Goal: Task Accomplishment & Management: Use online tool/utility

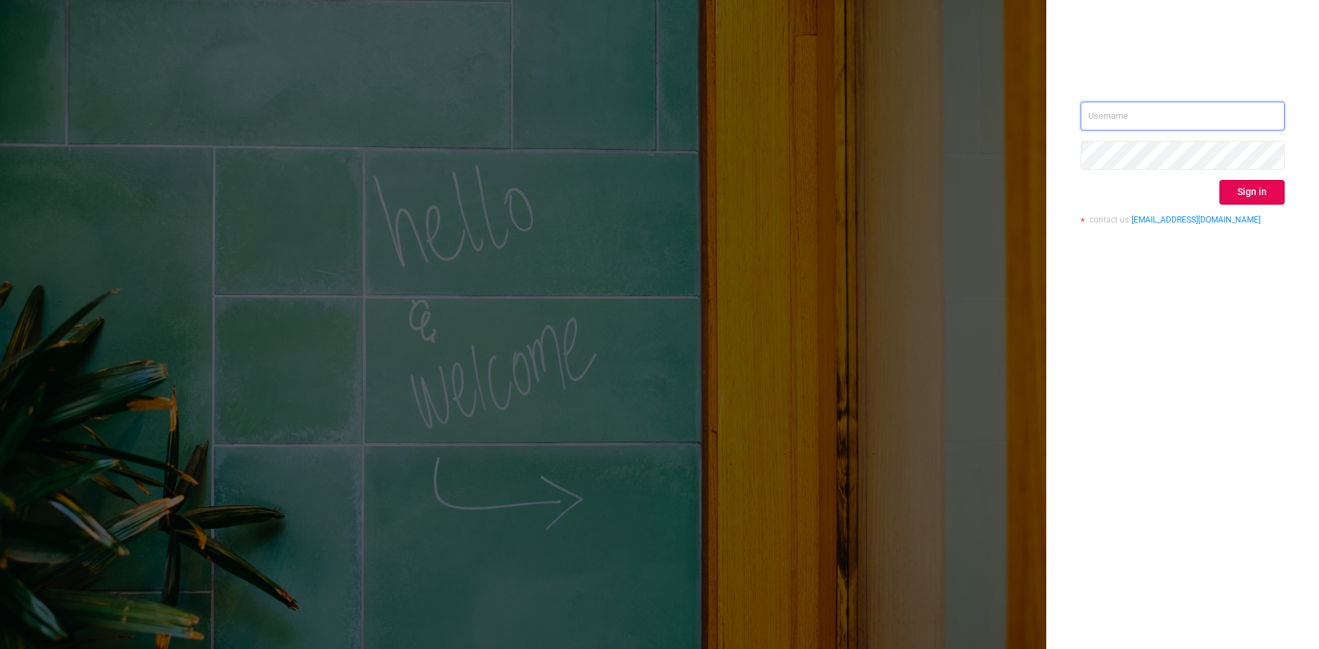
click at [1133, 119] on input "text" at bounding box center [1183, 116] width 204 height 29
type input "sheron@protected.media"
click at [1257, 197] on button "Sign in" at bounding box center [1252, 192] width 65 height 25
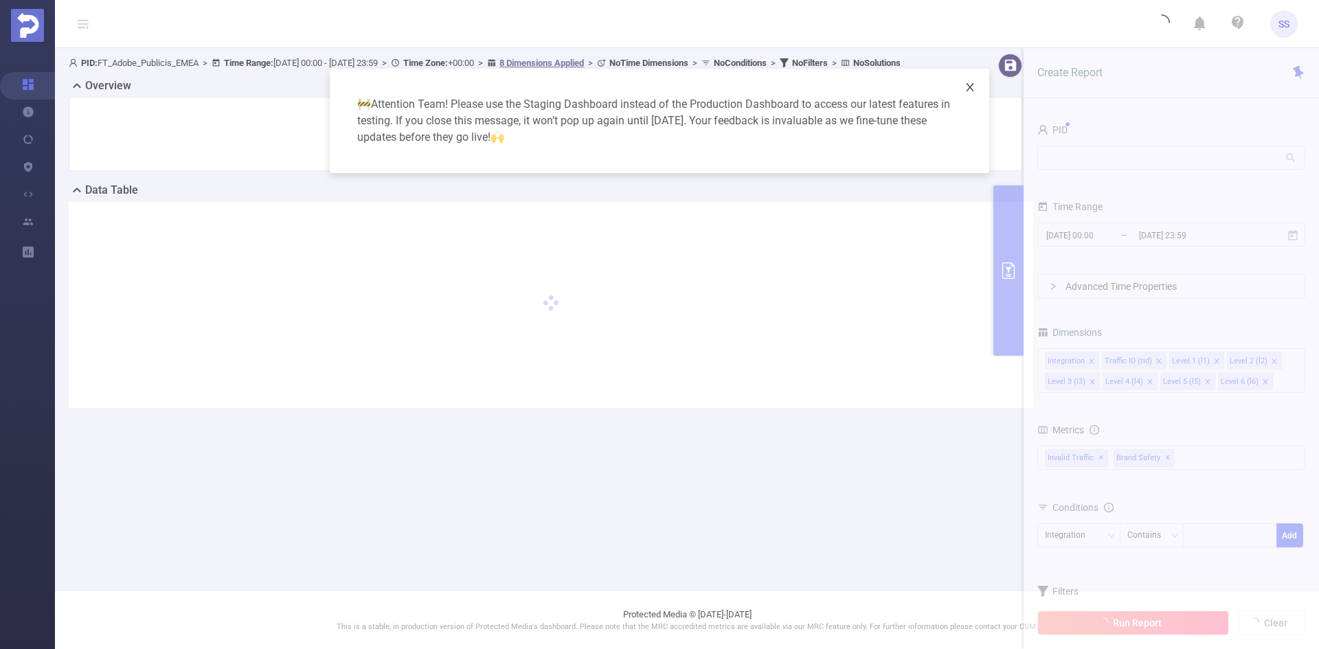
click at [976, 85] on span "Close" at bounding box center [970, 88] width 38 height 38
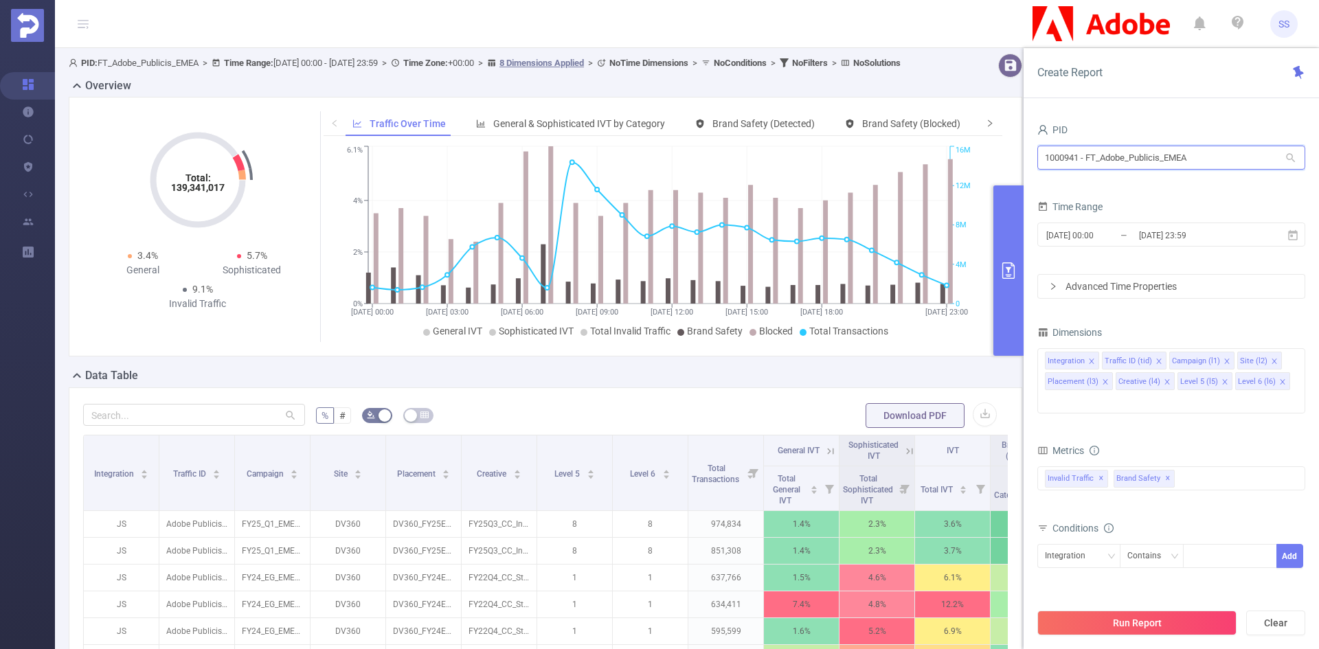
drag, startPoint x: 1211, startPoint y: 161, endPoint x: 973, endPoint y: 146, distance: 238.2
click at [973, 146] on section "PID: FT_Adobe_Publicis_EMEA > Time Range: 2024-12-09 00:00 - 2024-12-09 23:59 >…" at bounding box center [687, 495] width 1264 height 894
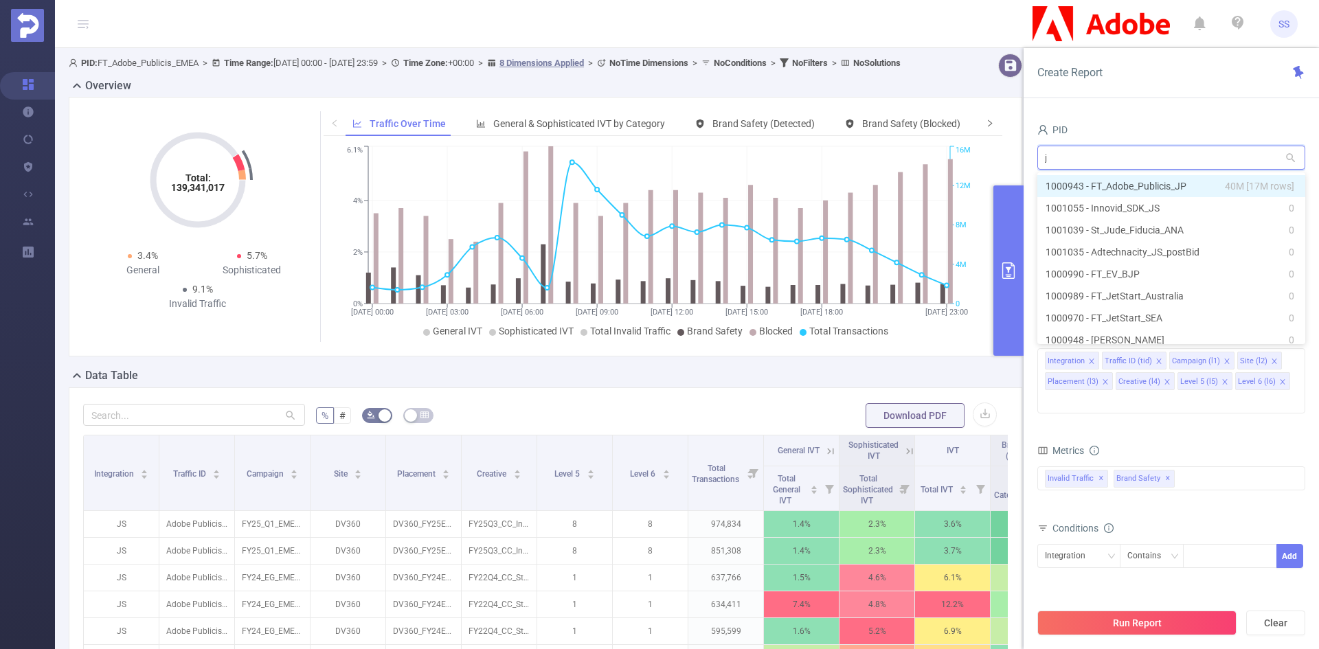
type input "jp"
click at [1194, 185] on li "1000943 - FT_Adobe_Publicis_JP 40M [17M rows]" at bounding box center [1172, 186] width 268 height 22
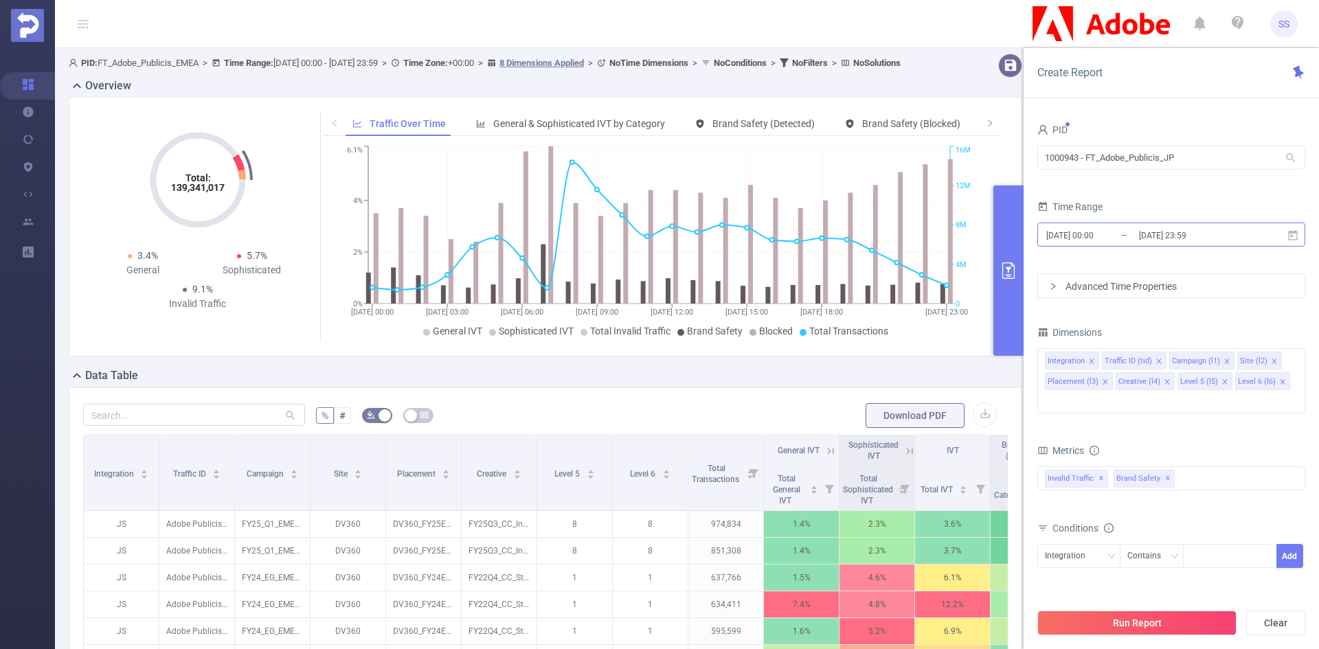
click at [1220, 236] on input "2024-12-09 23:59" at bounding box center [1193, 235] width 111 height 19
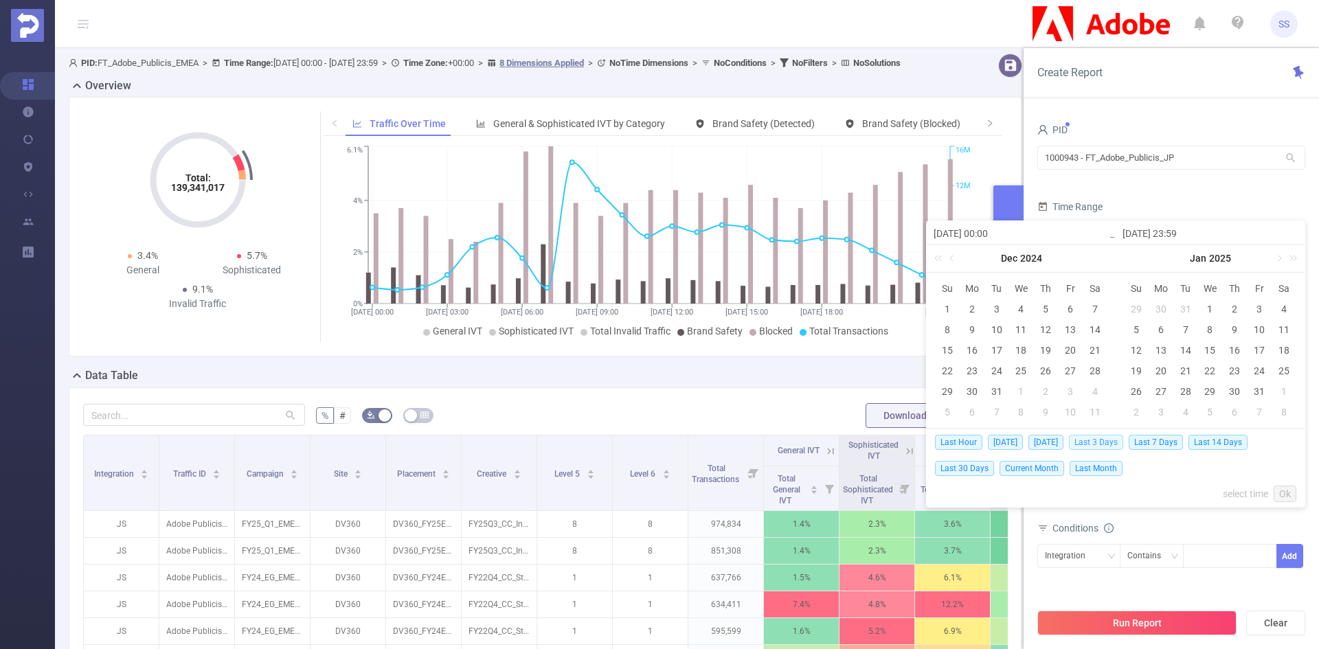
click at [1102, 449] on span "Last 3 Days" at bounding box center [1096, 442] width 54 height 15
type input "2025-09-07 00:00"
type input "[DATE] 23:59"
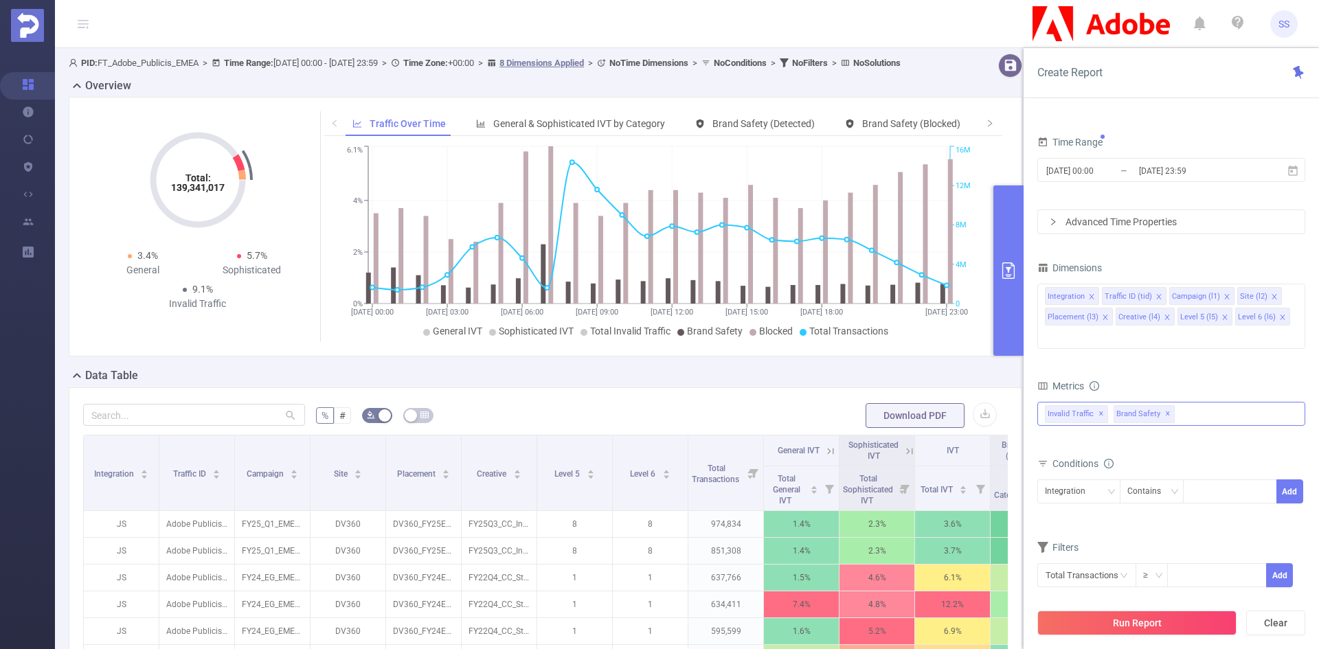
click at [1101, 406] on span "✕" at bounding box center [1101, 414] width 5 height 16
click at [1196, 614] on button "Run Report" at bounding box center [1137, 623] width 199 height 25
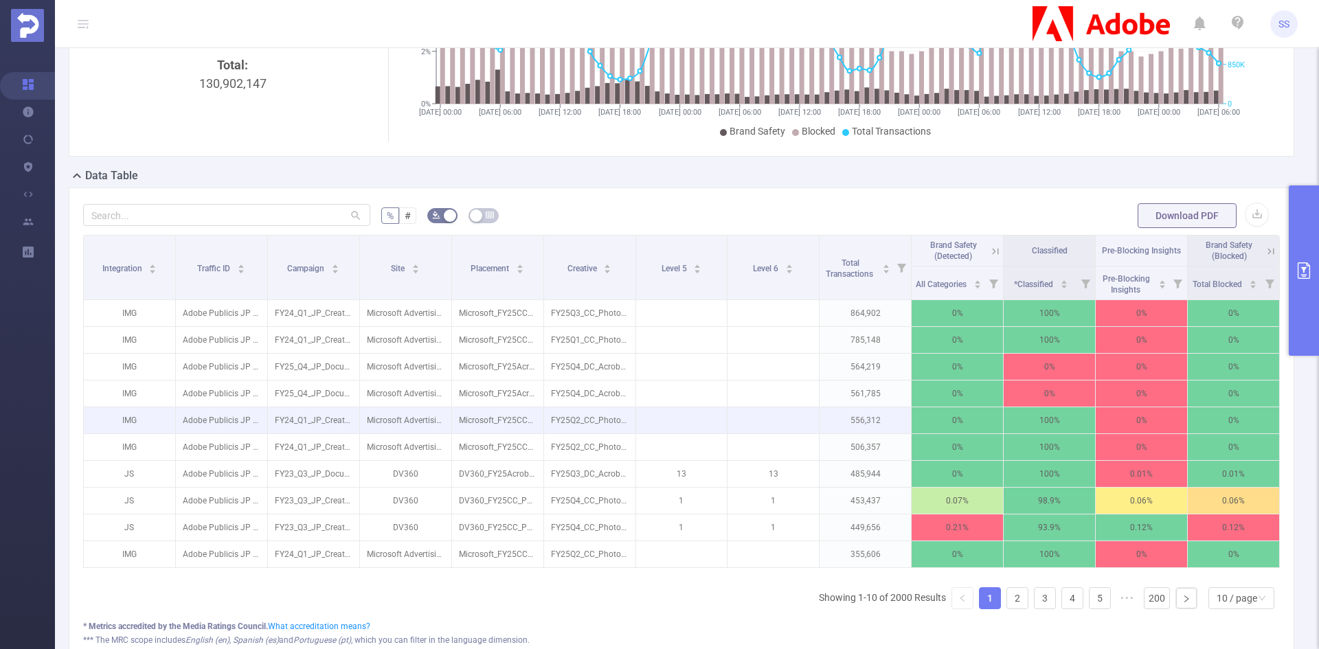
scroll to position [206, 0]
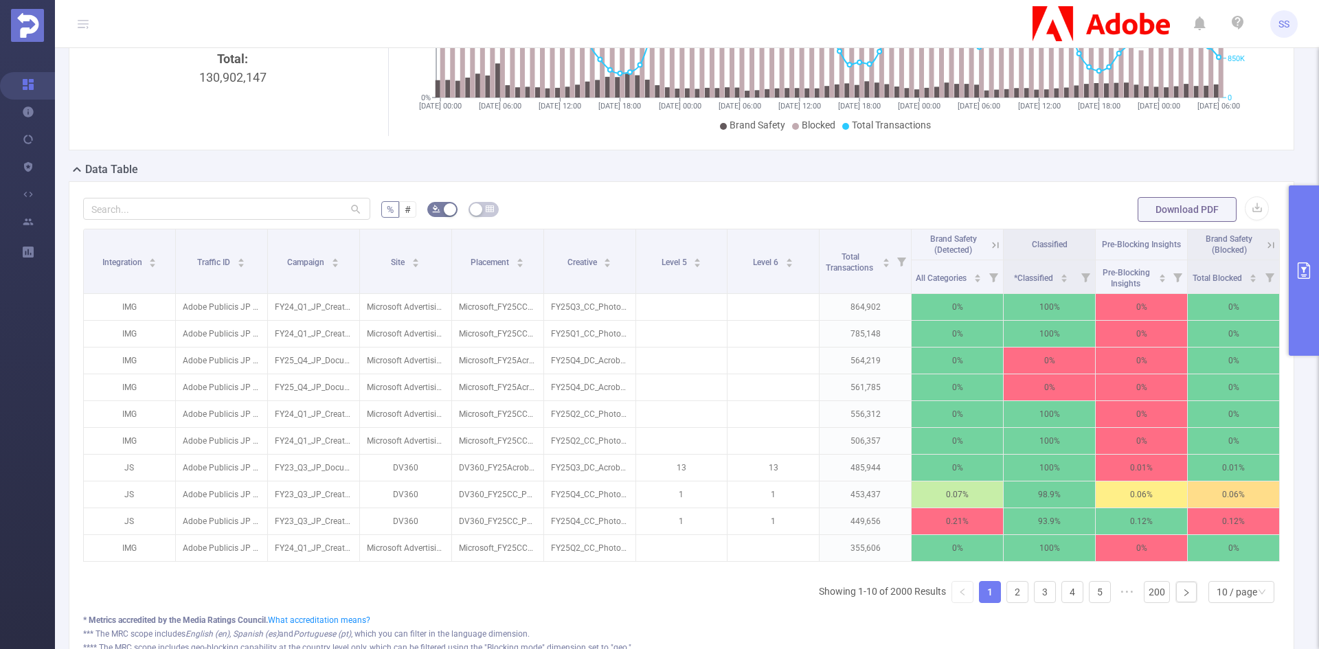
click at [1311, 282] on button "primary" at bounding box center [1304, 271] width 30 height 170
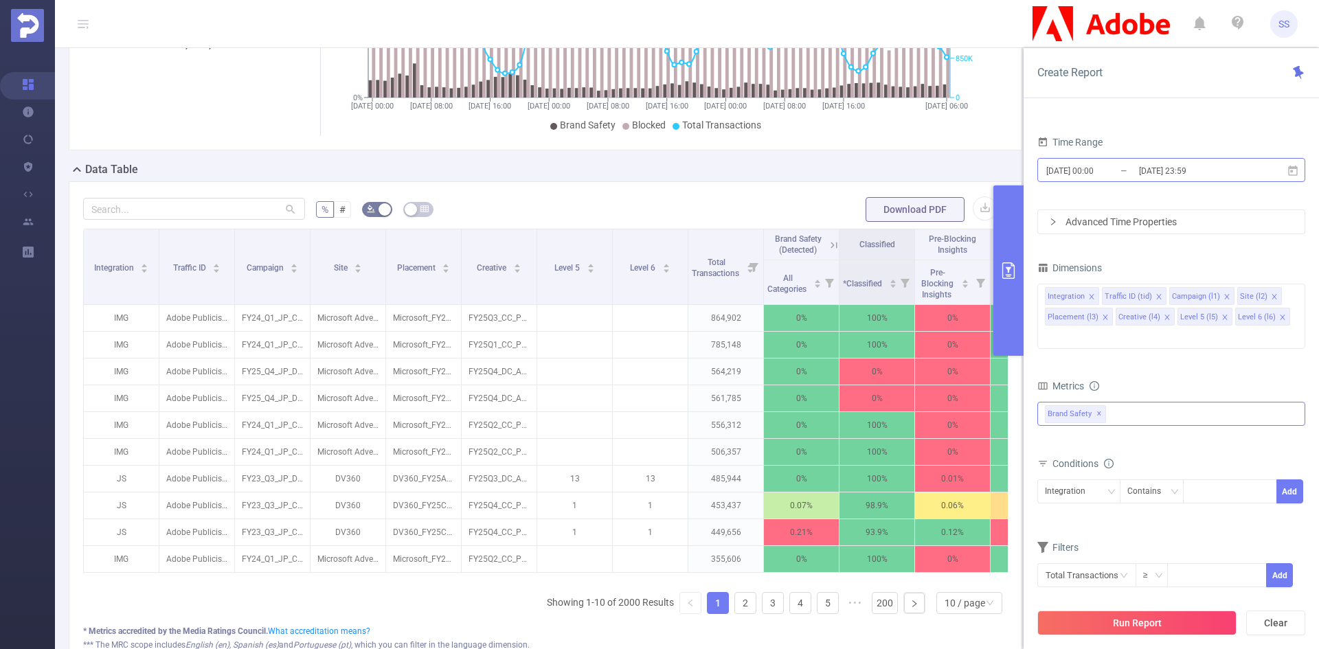
click at [1231, 171] on input "[DATE] 23:59" at bounding box center [1193, 170] width 111 height 19
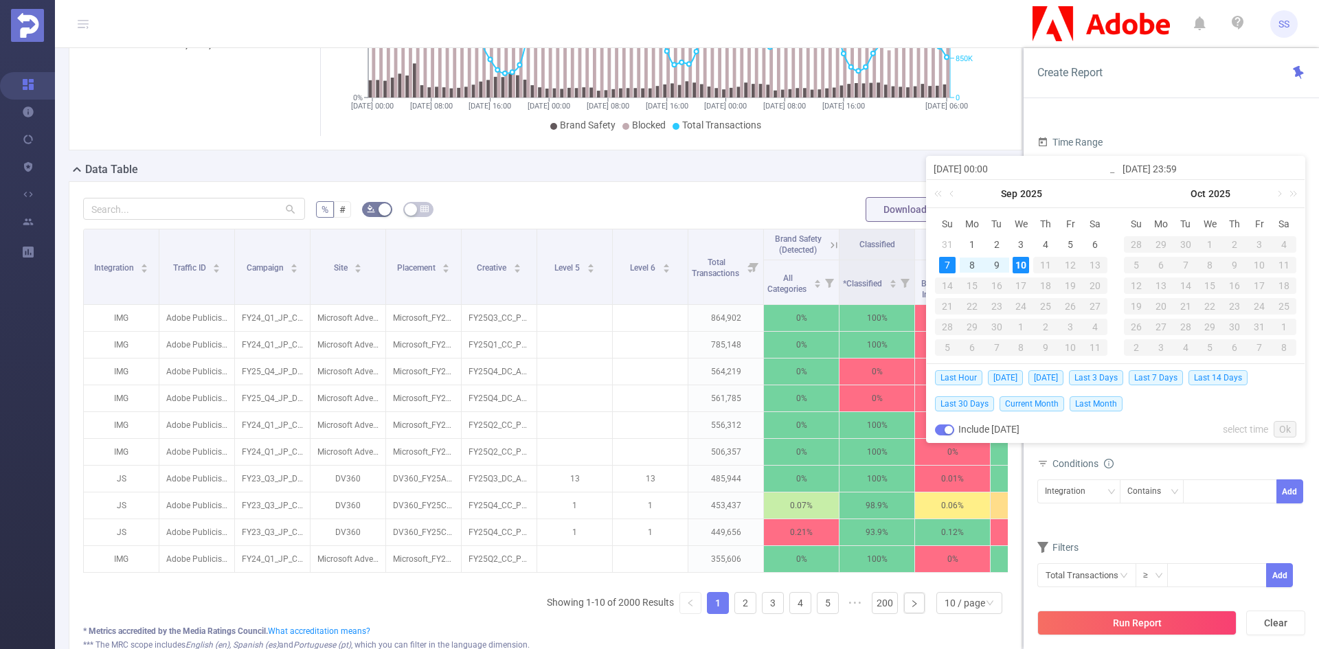
click at [994, 170] on input "2025-09-07 00:00" at bounding box center [1021, 169] width 175 height 16
click at [1025, 260] on div "10" at bounding box center [1021, 265] width 16 height 16
click at [1025, 261] on div "10" at bounding box center [1021, 265] width 16 height 16
type input "[DATE] 00:00"
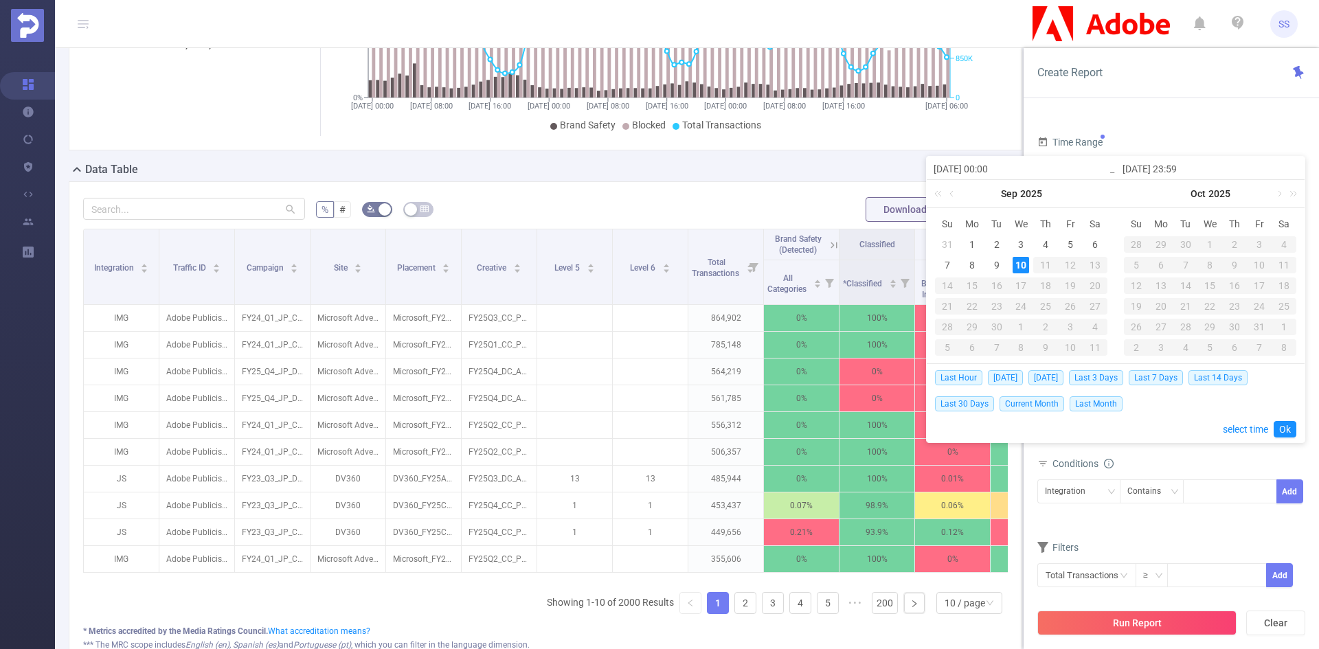
click at [994, 168] on input "[DATE] 00:00" at bounding box center [1021, 169] width 175 height 16
type input "2025-09-10 03:00"
click at [1290, 429] on link "Ok" at bounding box center [1285, 429] width 23 height 16
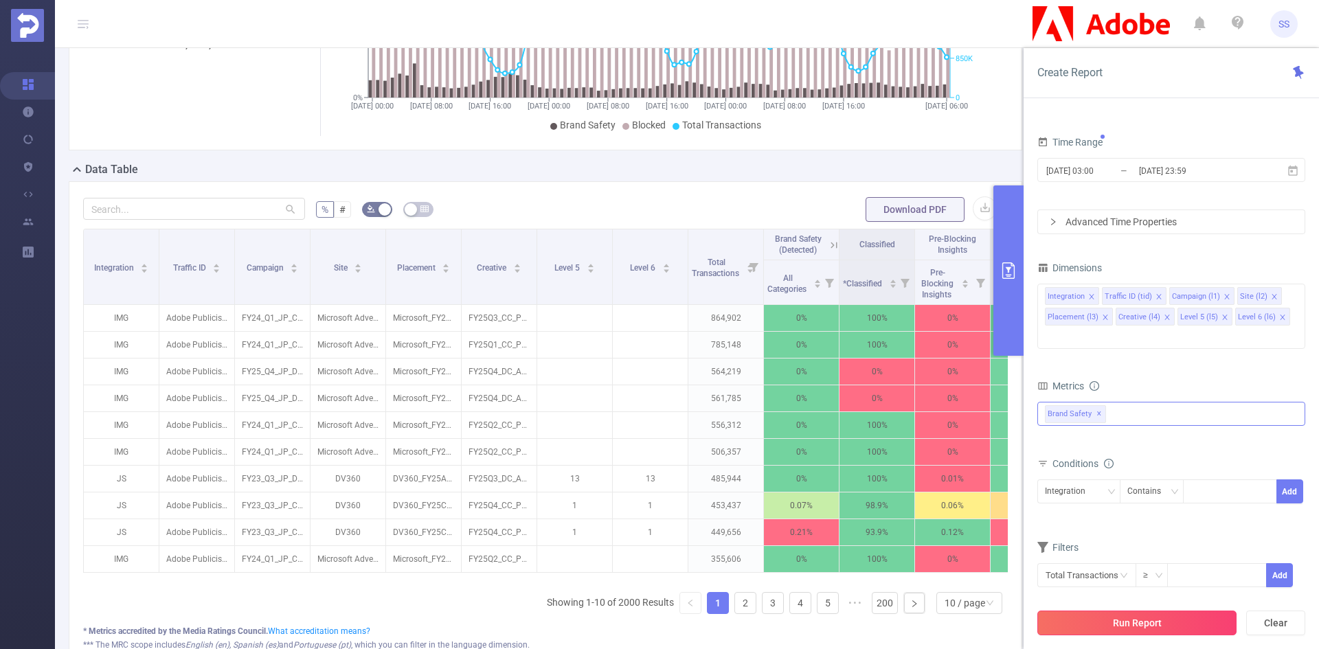
click at [1137, 625] on button "Run Report" at bounding box center [1137, 623] width 199 height 25
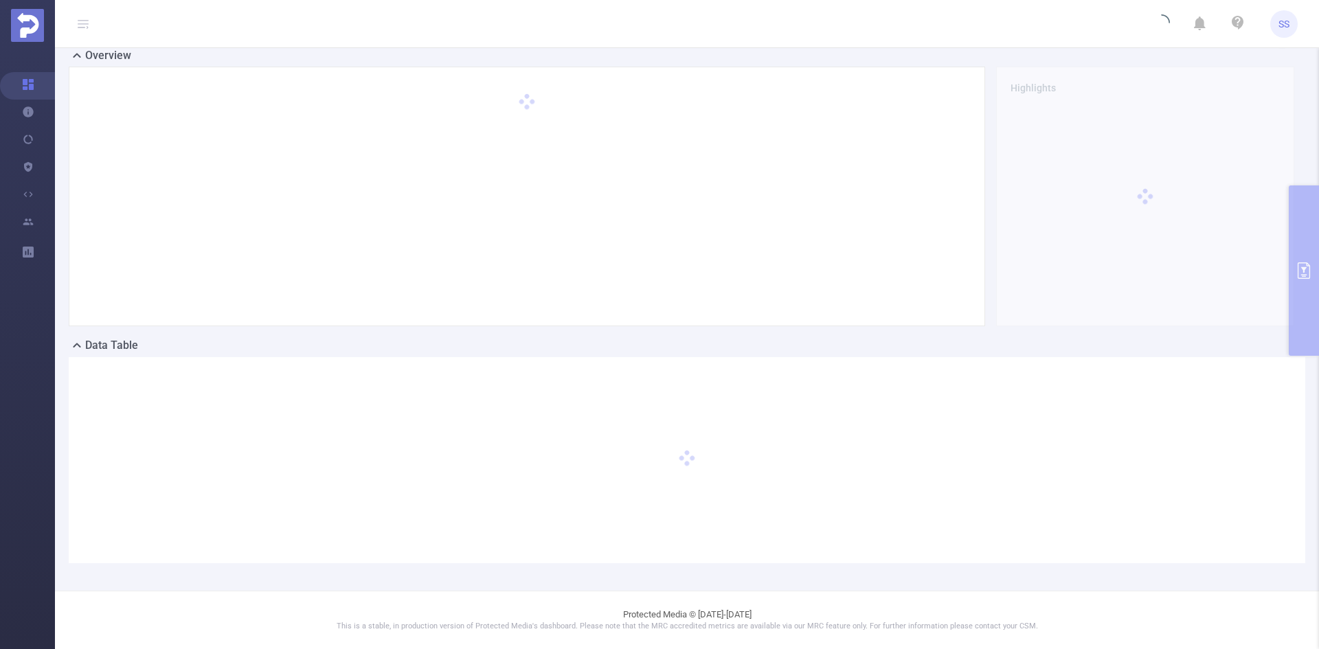
scroll to position [0, 0]
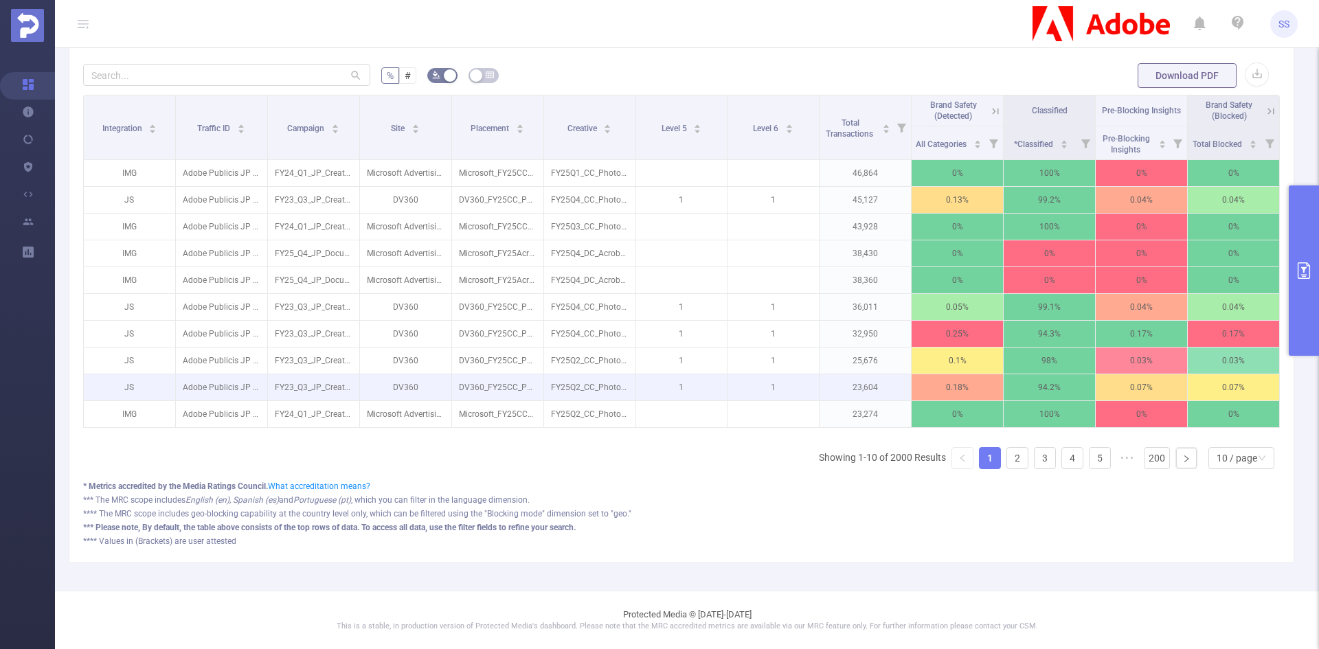
scroll to position [282, 0]
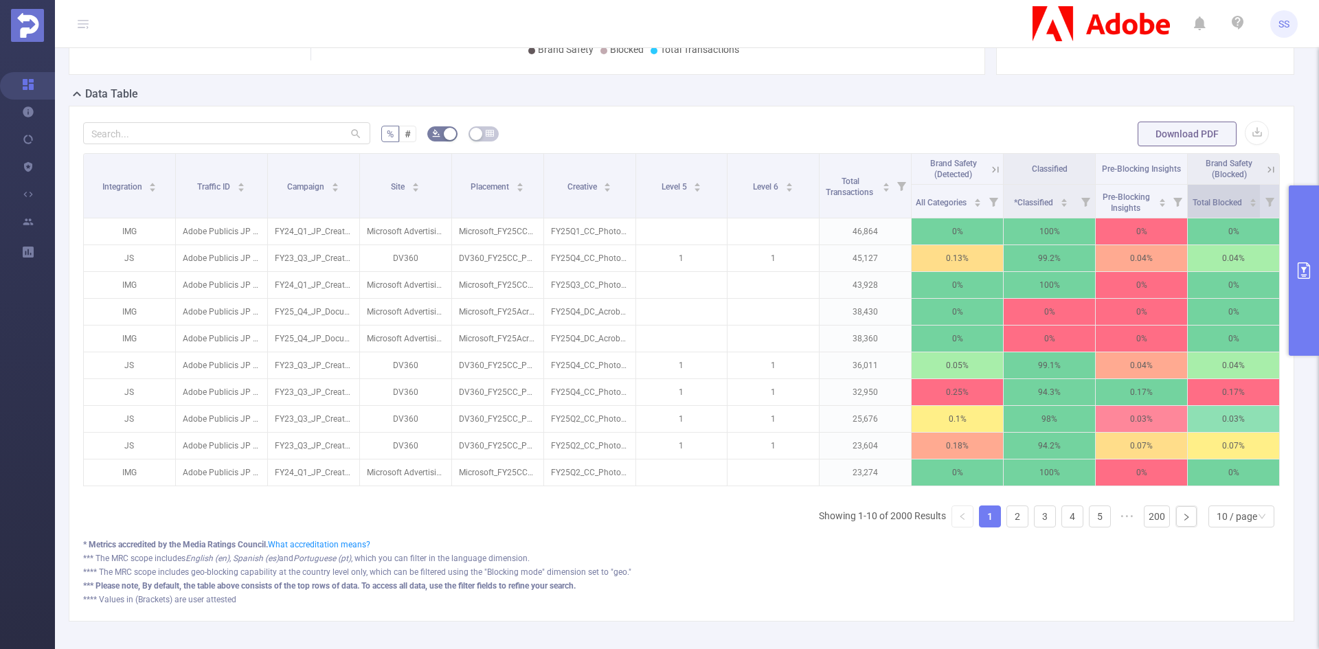
click at [1238, 199] on div "Total Blocked" at bounding box center [1225, 201] width 65 height 14
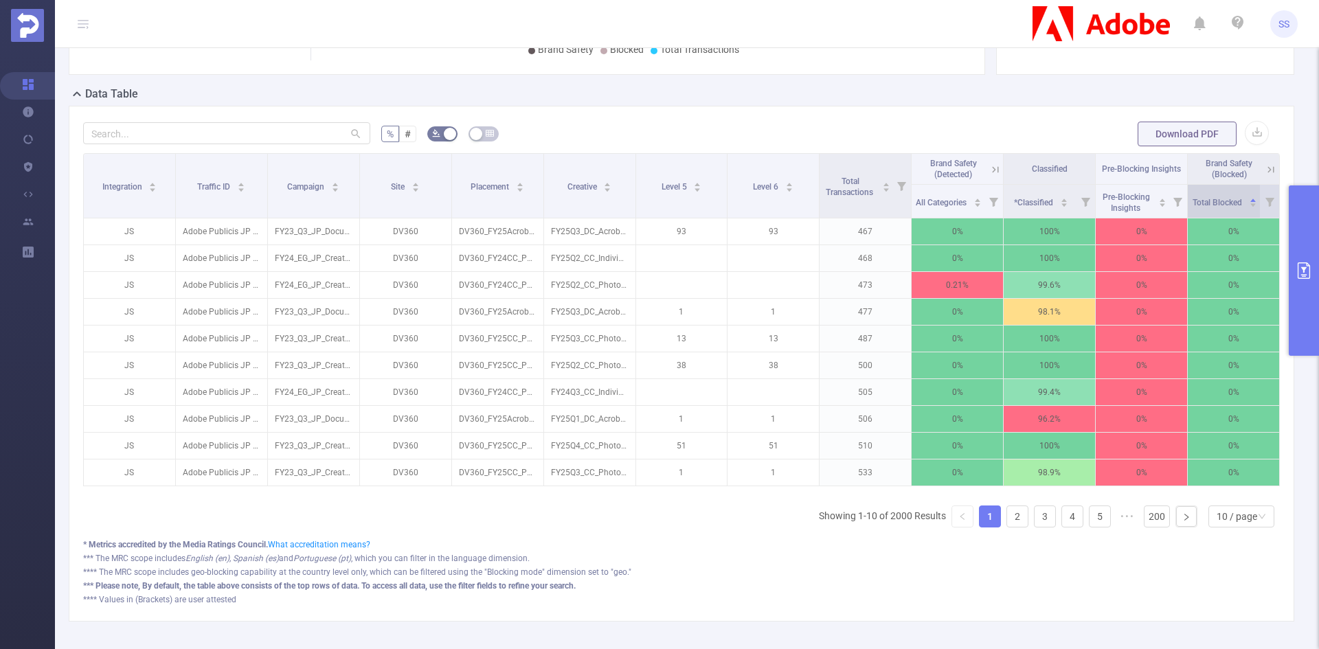
click at [1238, 199] on div "Total Blocked" at bounding box center [1225, 201] width 65 height 14
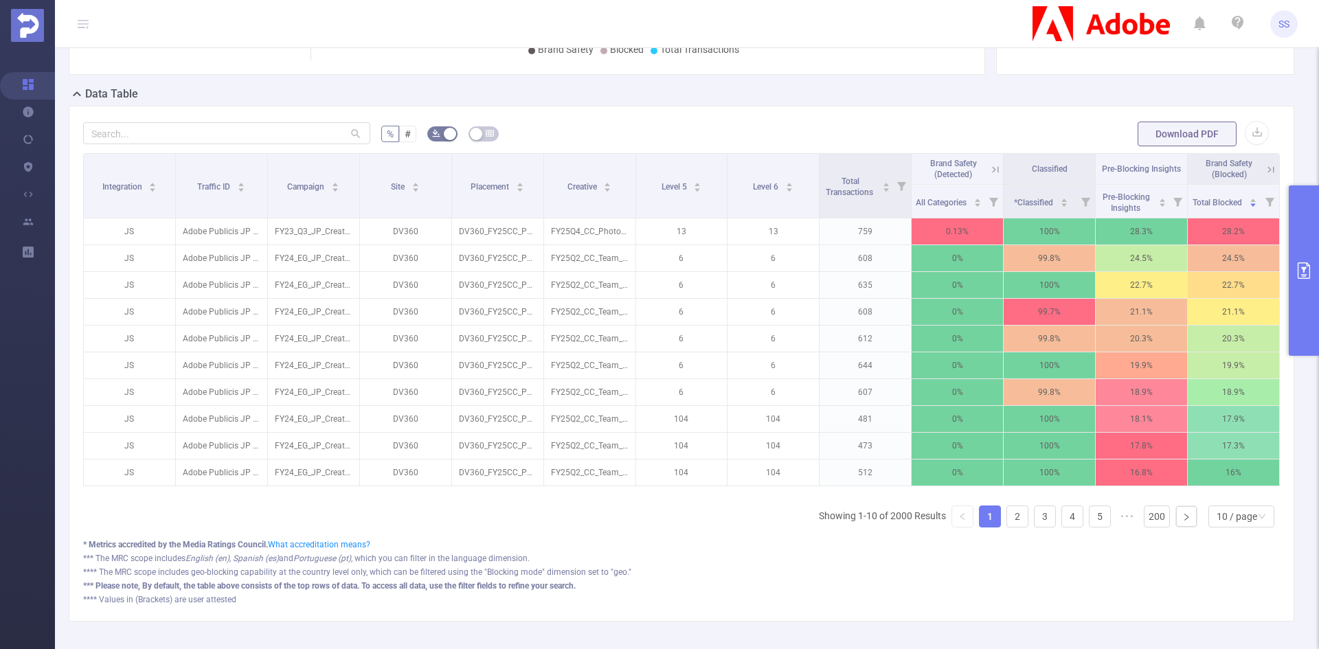
click at [1265, 169] on icon at bounding box center [1271, 170] width 12 height 12
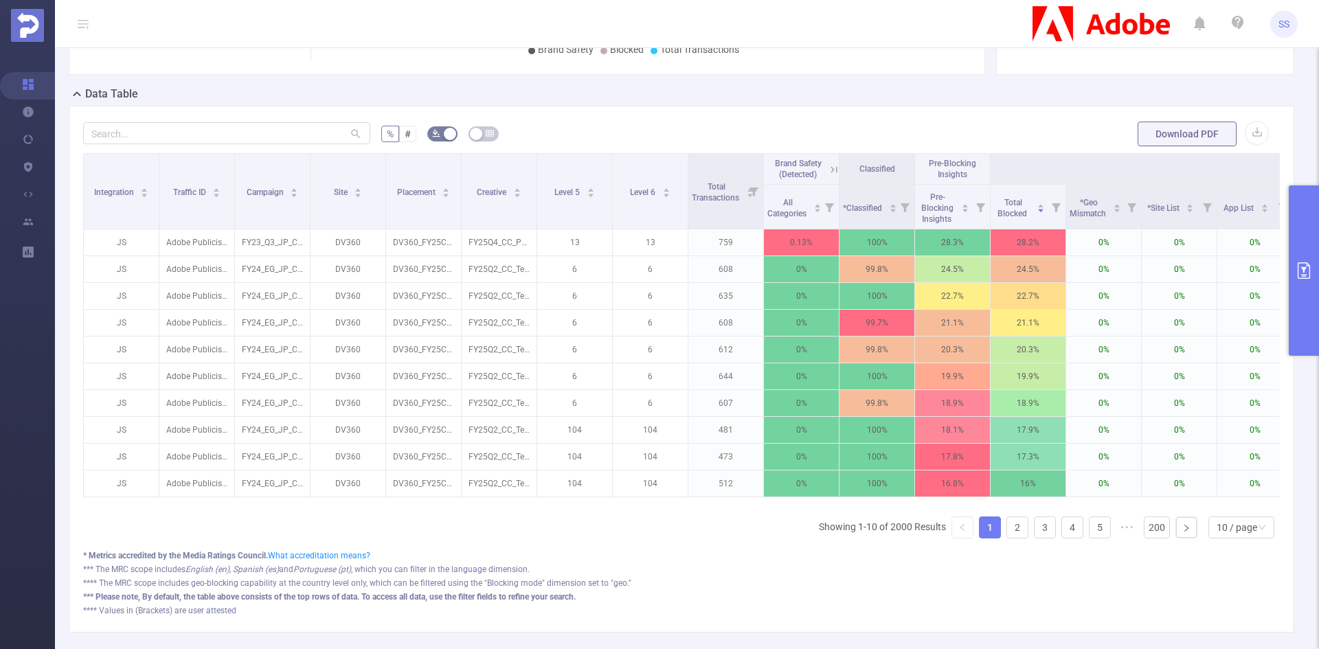
scroll to position [0, 480]
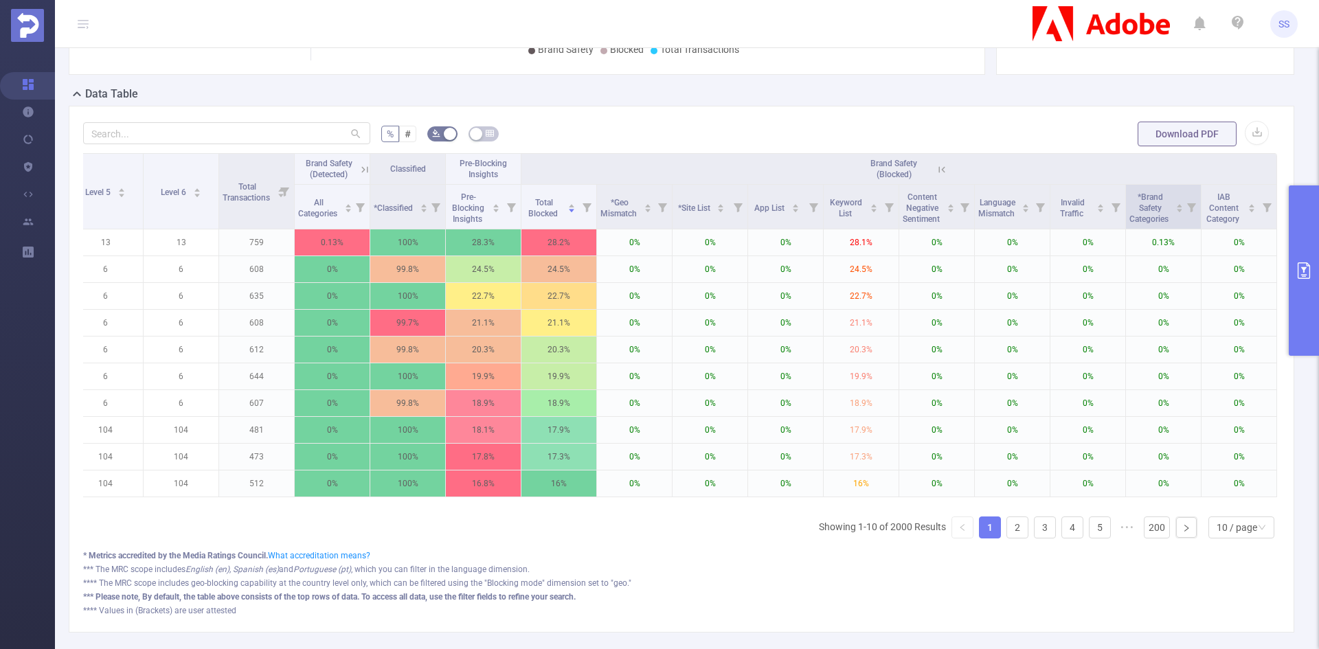
click at [1182, 209] on icon at bounding box center [1191, 207] width 19 height 44
click at [970, 98] on div "Data Table" at bounding box center [687, 95] width 1237 height 19
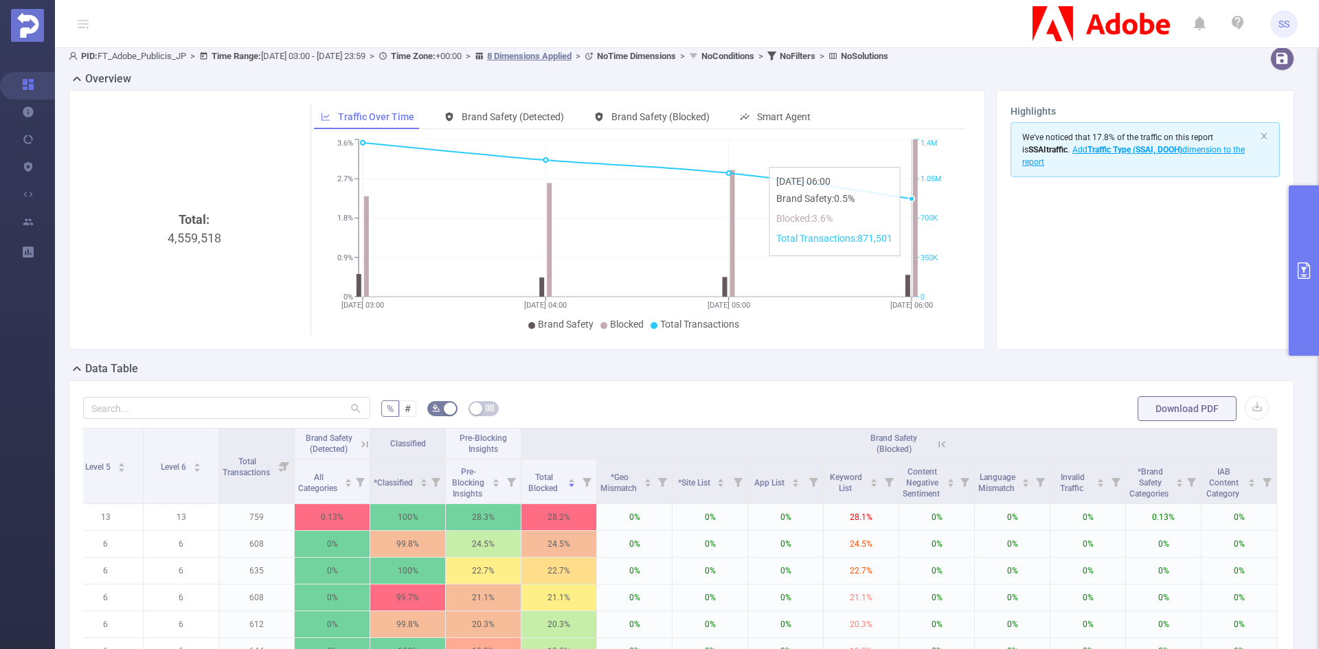
scroll to position [0, 0]
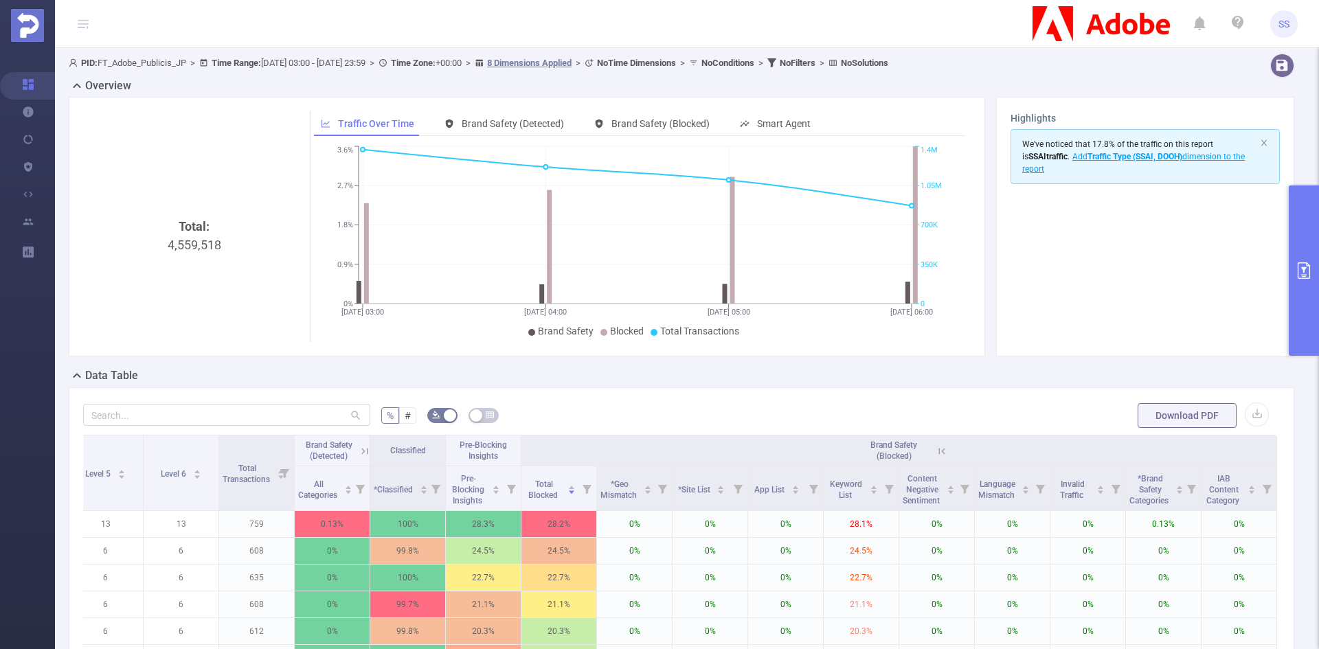
click at [627, 111] on div "Total: 4,559,518 Traffic Over Time Brand Safety (Detected) Brand Safety (Blocke…" at bounding box center [527, 227] width 917 height 260
click at [634, 134] on div "Brand Safety (Blocked)" at bounding box center [652, 123] width 129 height 25
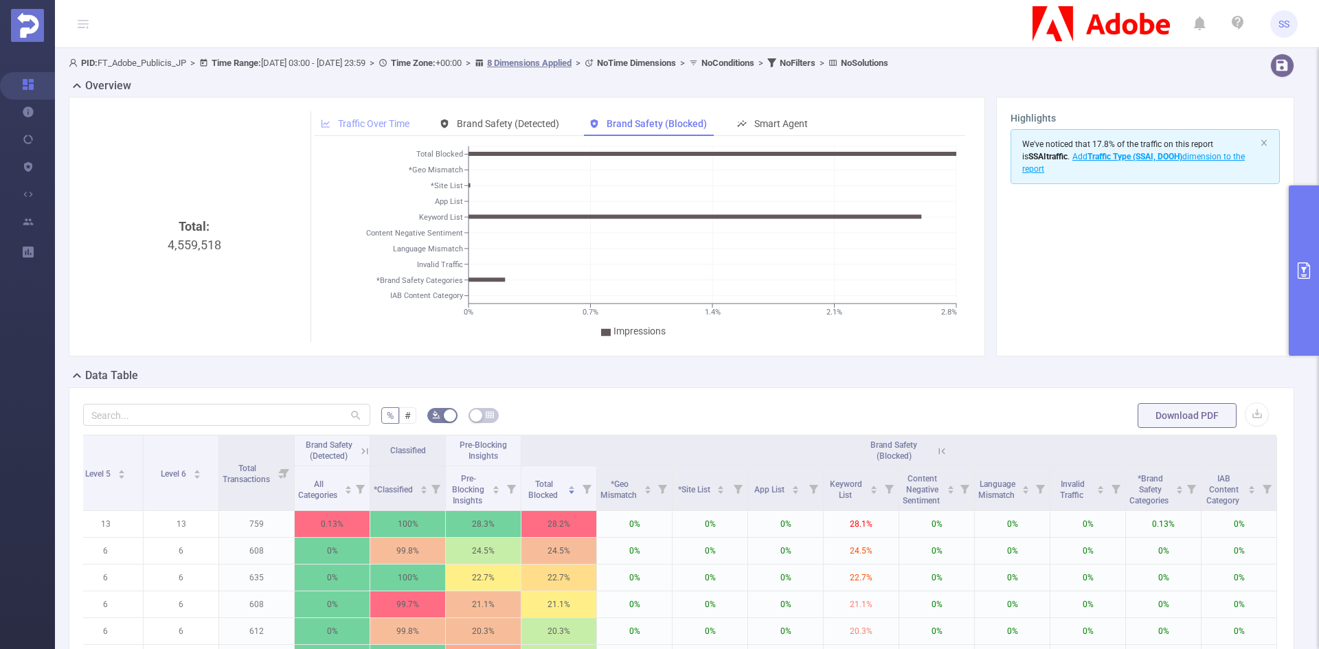
click at [385, 122] on span "Traffic Over Time" at bounding box center [373, 123] width 71 height 11
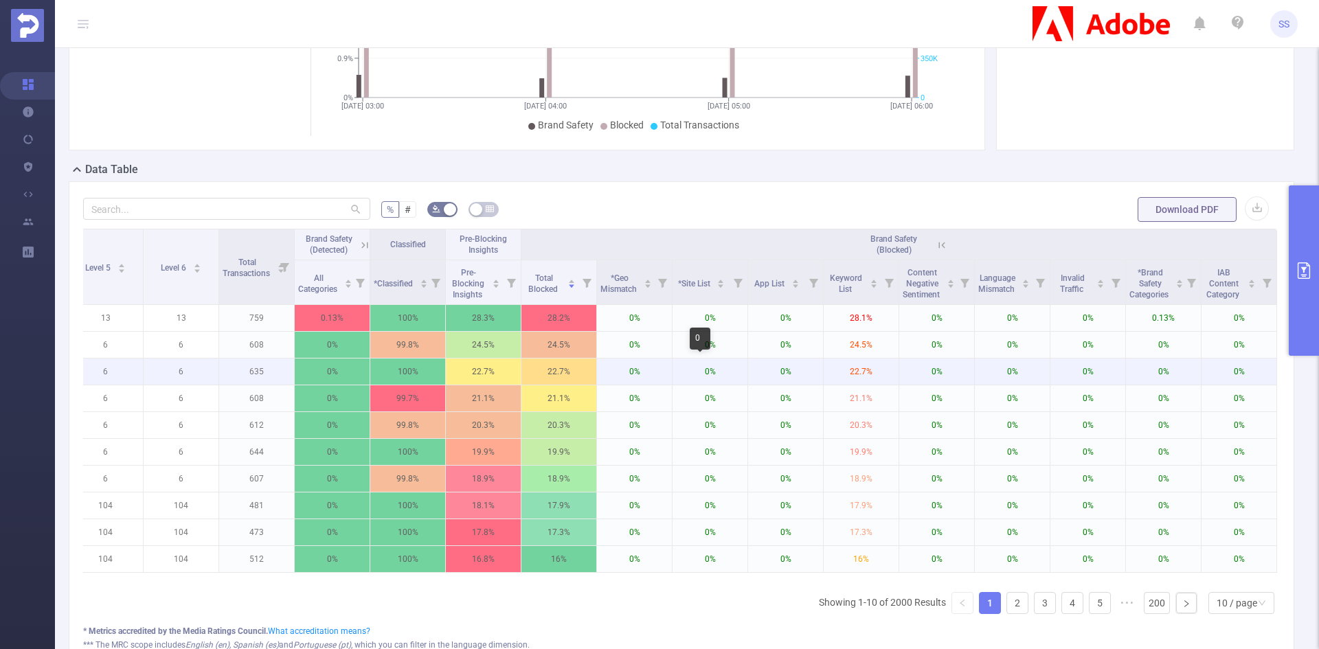
scroll to position [275, 0]
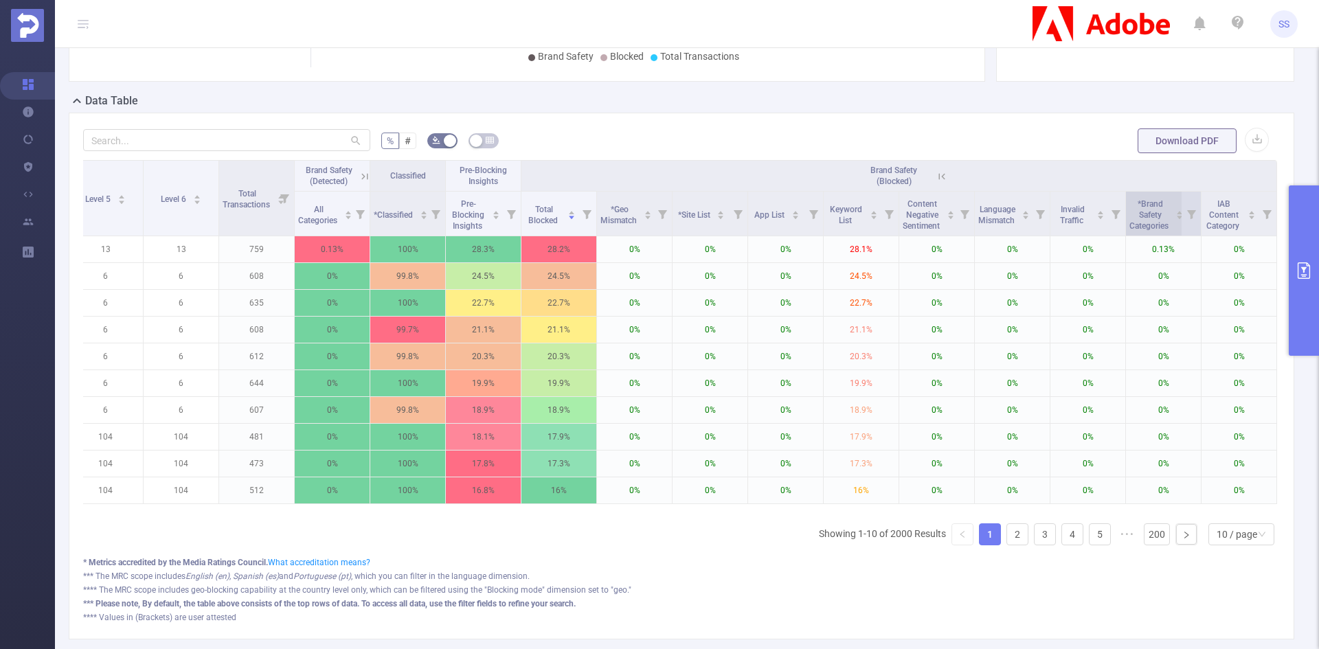
click at [1152, 216] on span "*Brand Safety Categories" at bounding box center [1150, 214] width 41 height 36
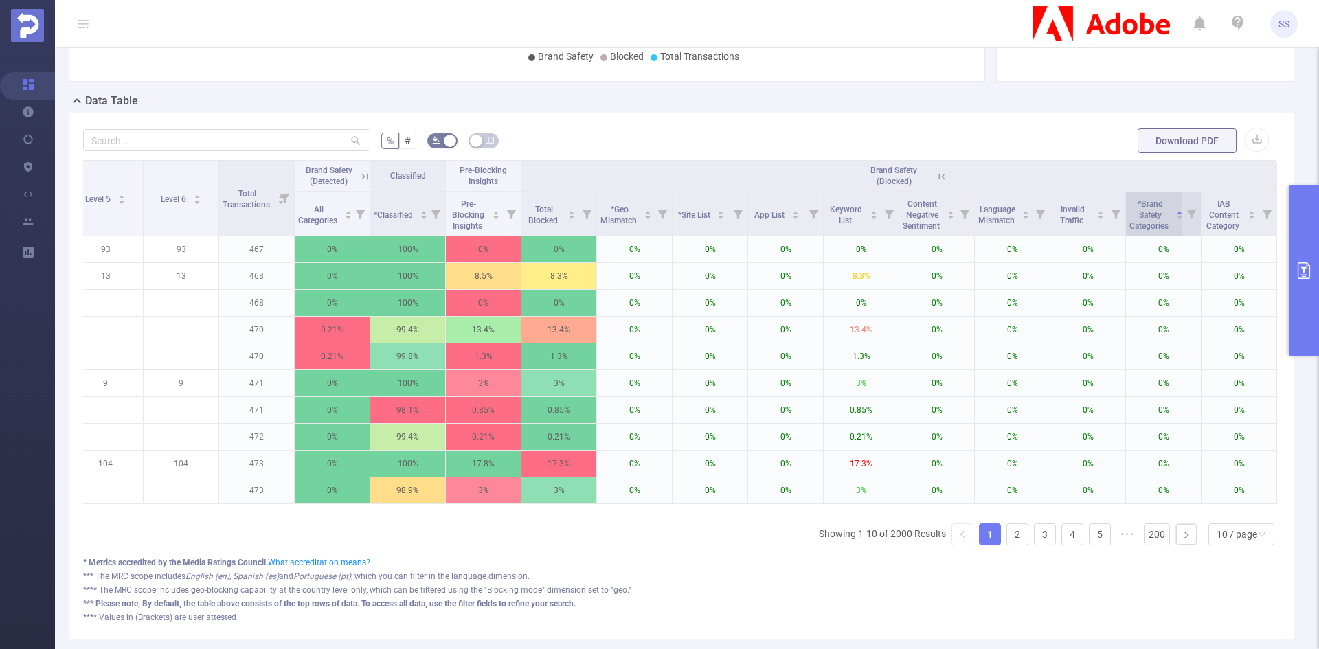
click at [1152, 216] on span "*Brand Safety Categories" at bounding box center [1150, 214] width 41 height 36
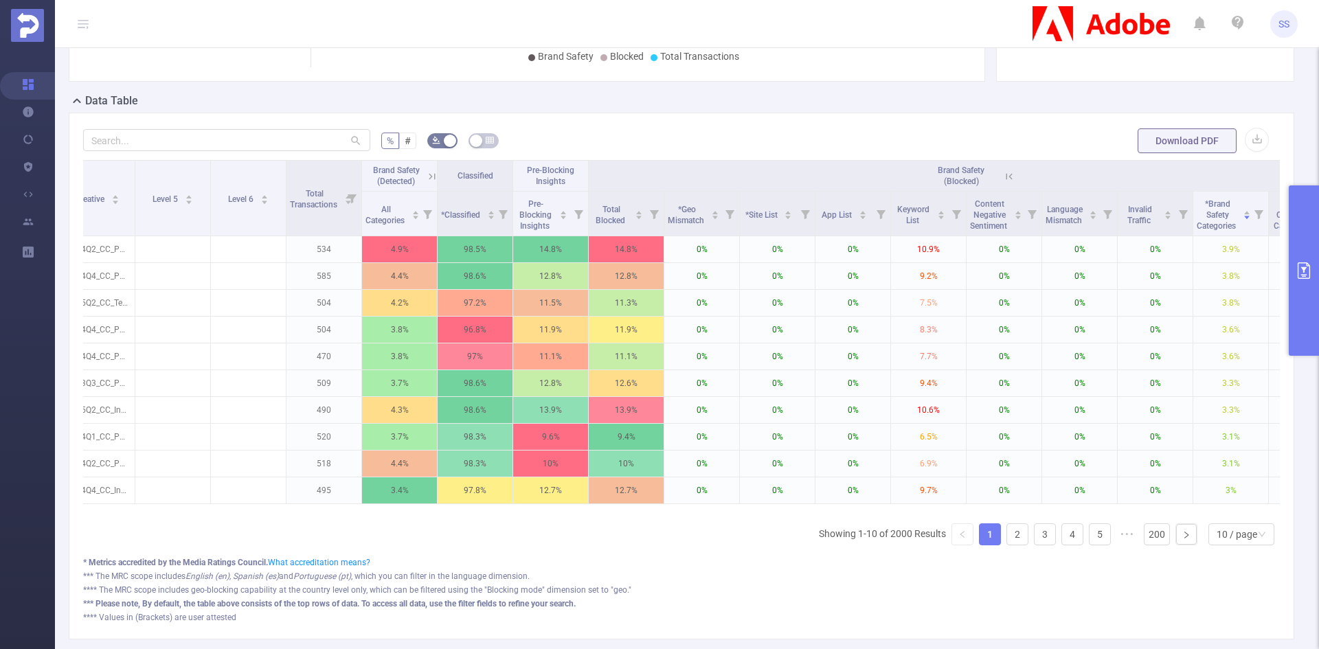
click at [1305, 236] on button "primary" at bounding box center [1304, 271] width 30 height 170
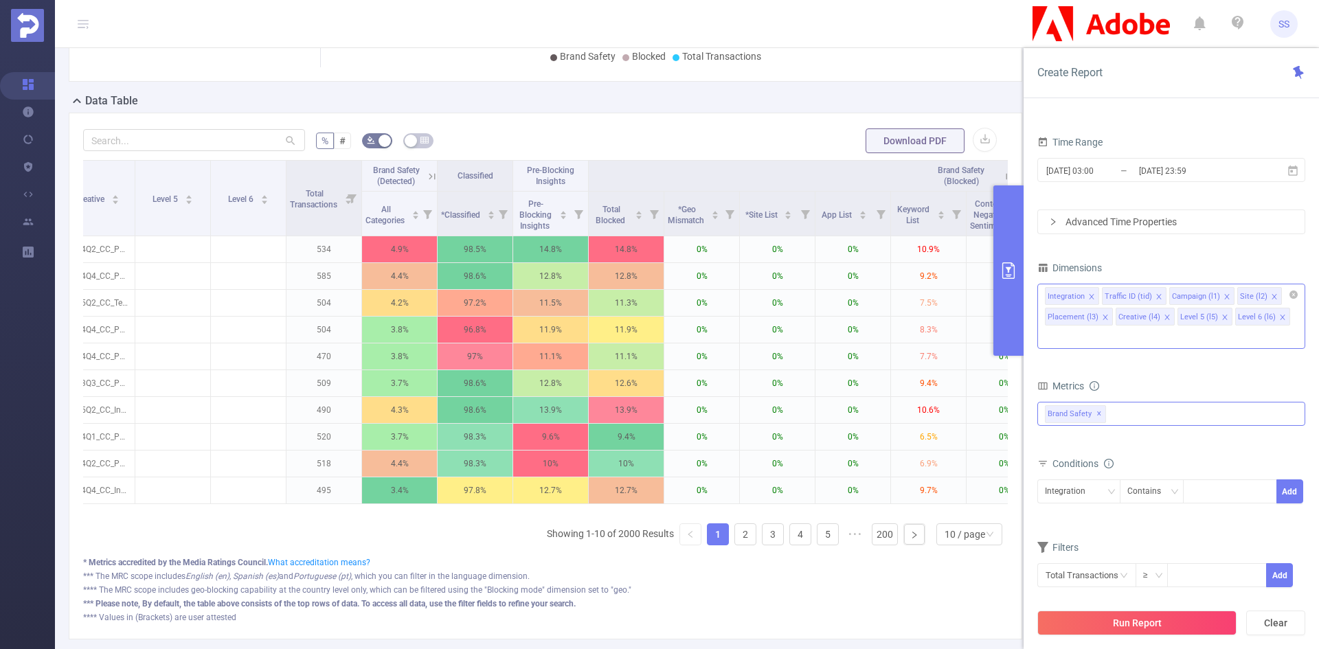
click at [1224, 297] on icon "icon: close" at bounding box center [1227, 296] width 7 height 7
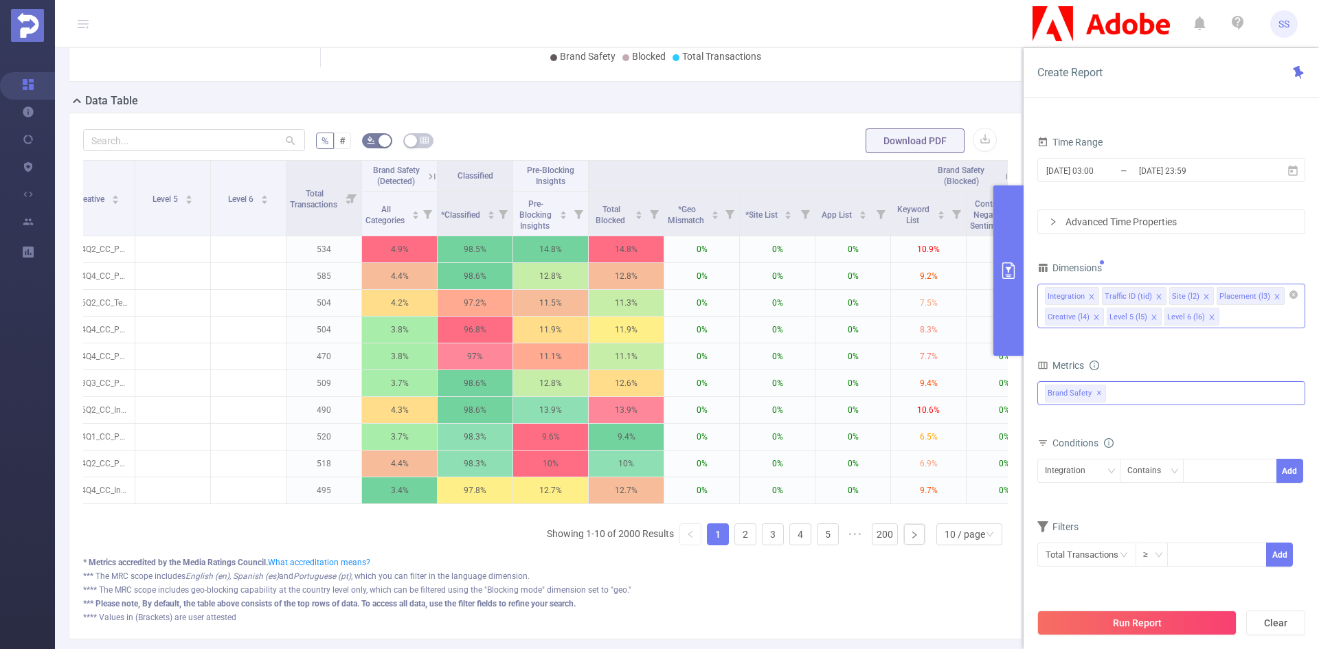
click at [1159, 294] on icon "icon: close" at bounding box center [1158, 296] width 5 height 5
click at [1141, 300] on li "Site (l2)" at bounding box center [1124, 296] width 45 height 18
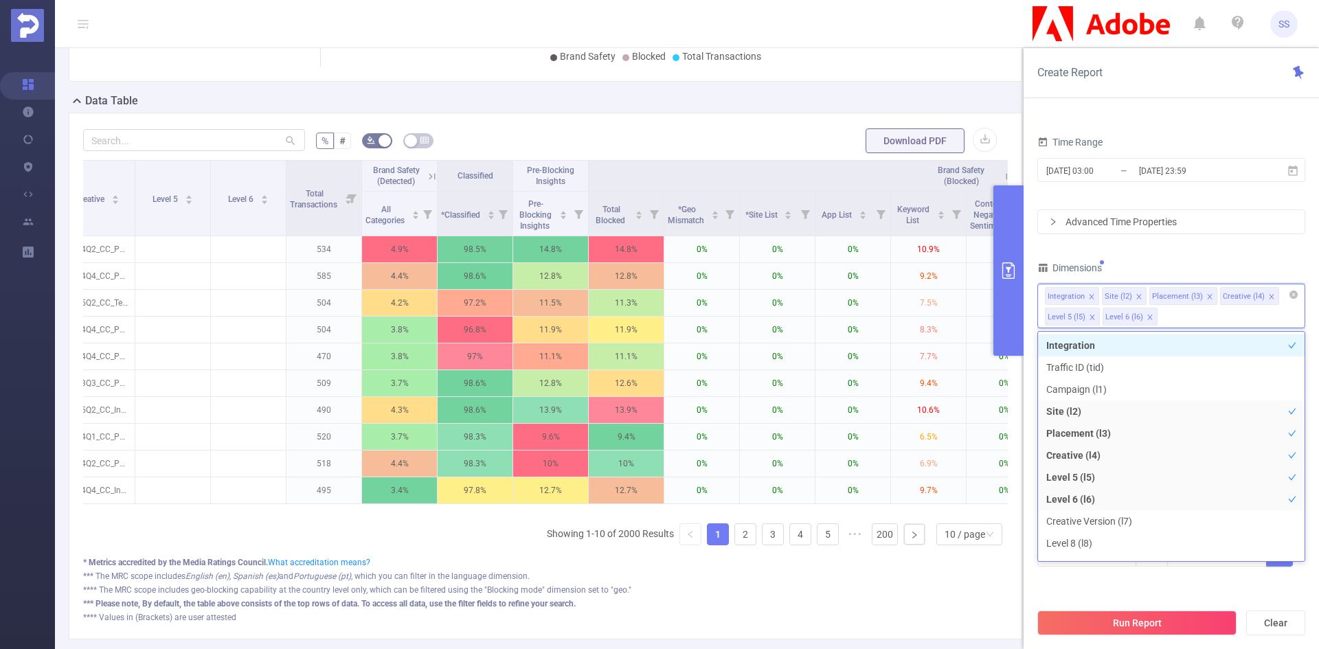
click at [1137, 300] on icon "icon: close" at bounding box center [1139, 296] width 7 height 7
click at [1161, 295] on icon "icon: close" at bounding box center [1162, 296] width 7 height 7
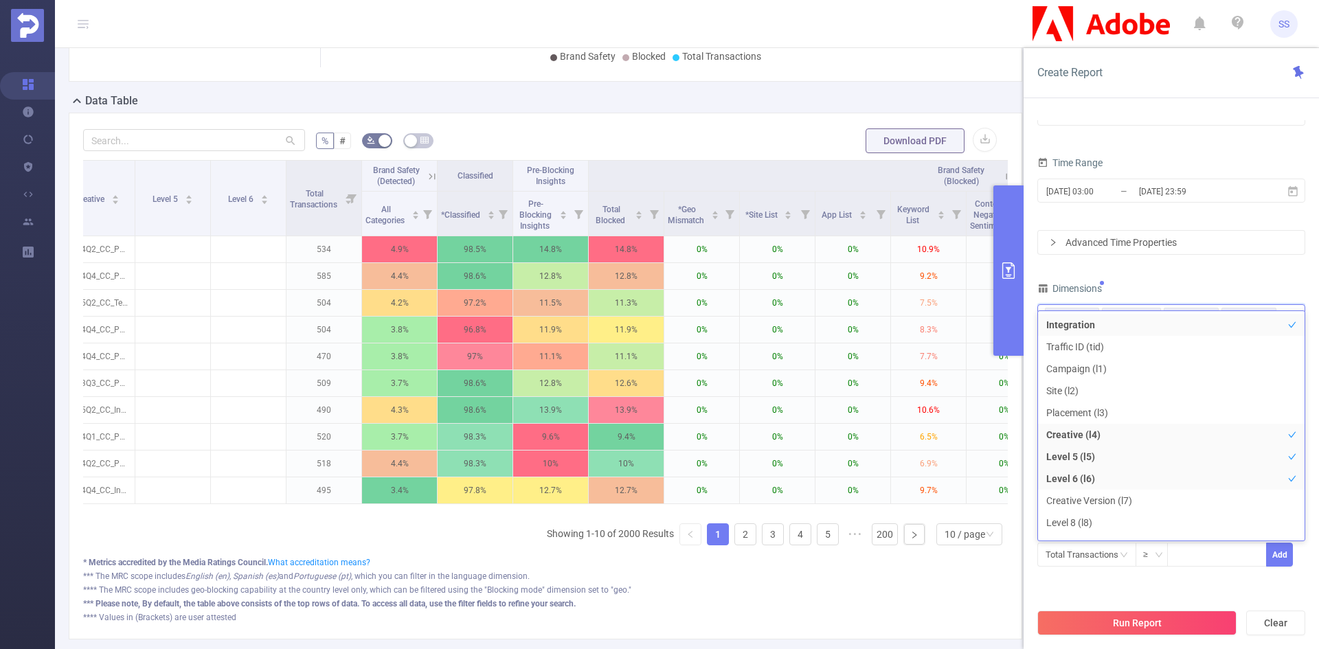
click at [1187, 282] on div "Dimensions" at bounding box center [1172, 290] width 268 height 23
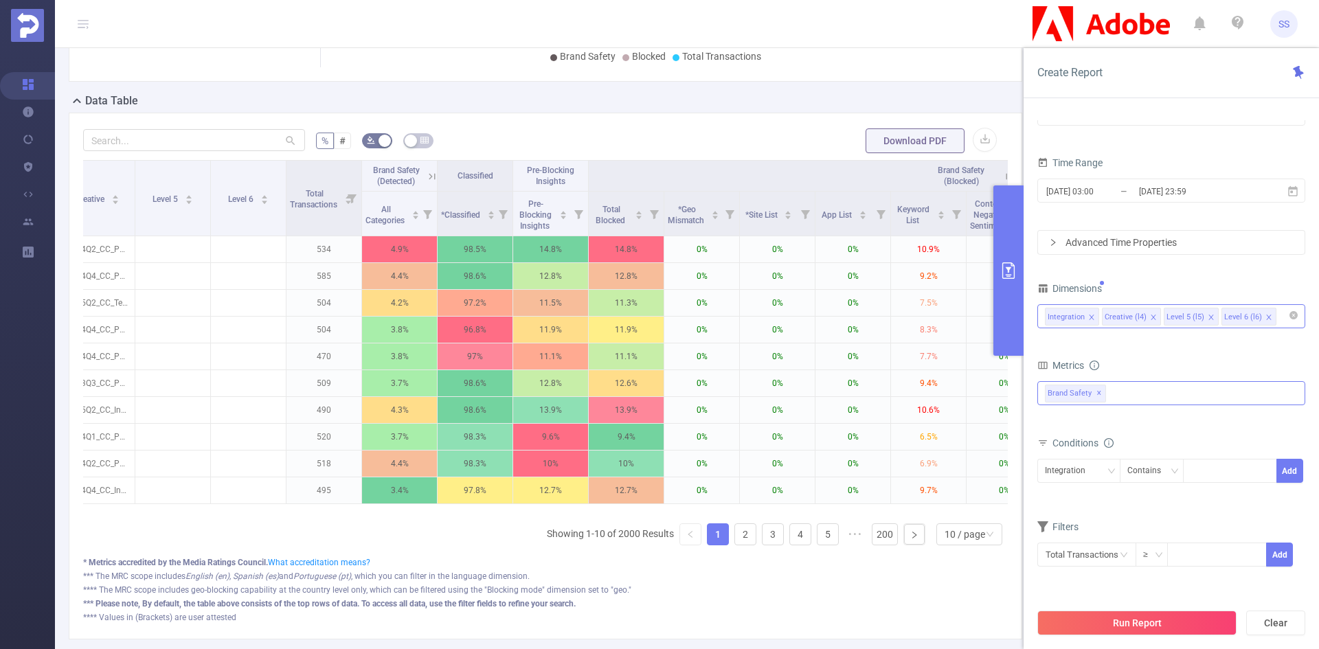
click at [1151, 317] on icon "icon: close" at bounding box center [1153, 317] width 5 height 5
click at [1147, 317] on icon "icon: close" at bounding box center [1149, 317] width 5 height 5
click at [1149, 317] on icon "icon: close" at bounding box center [1149, 317] width 7 height 7
click at [1172, 320] on div "Integration Level 6 (l6)" at bounding box center [1171, 316] width 253 height 23
type input "ho"
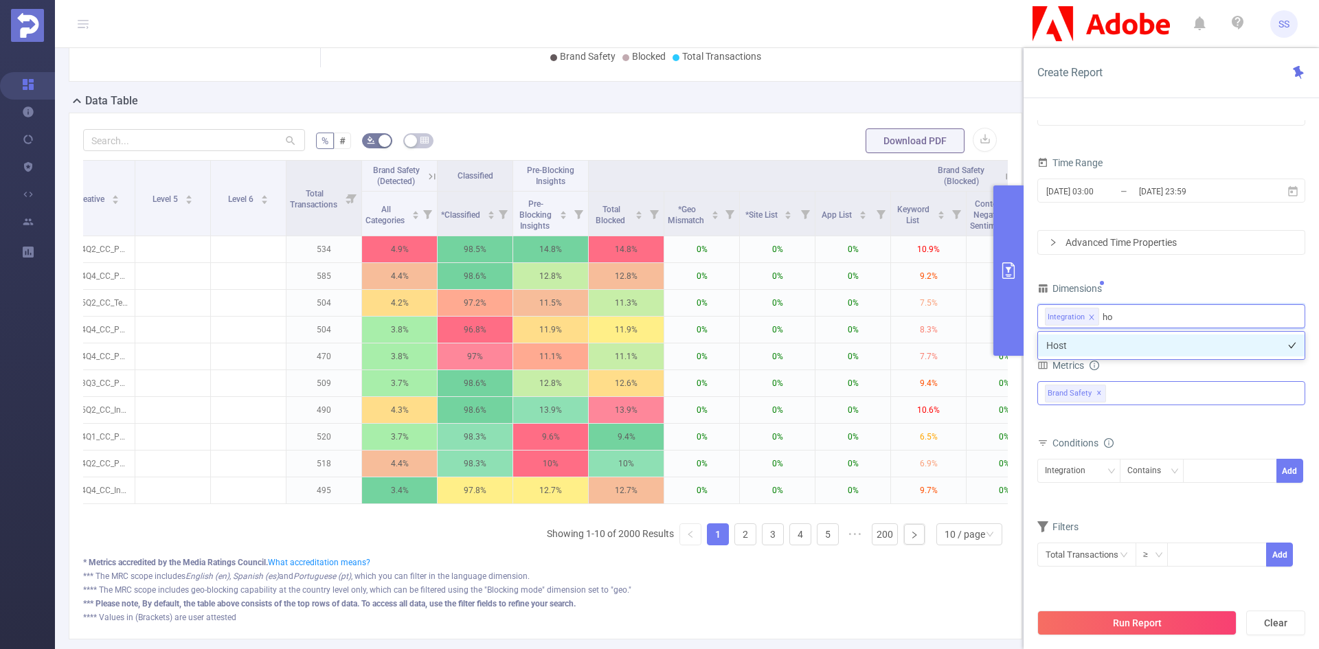
click at [1168, 337] on li "Host" at bounding box center [1171, 346] width 267 height 22
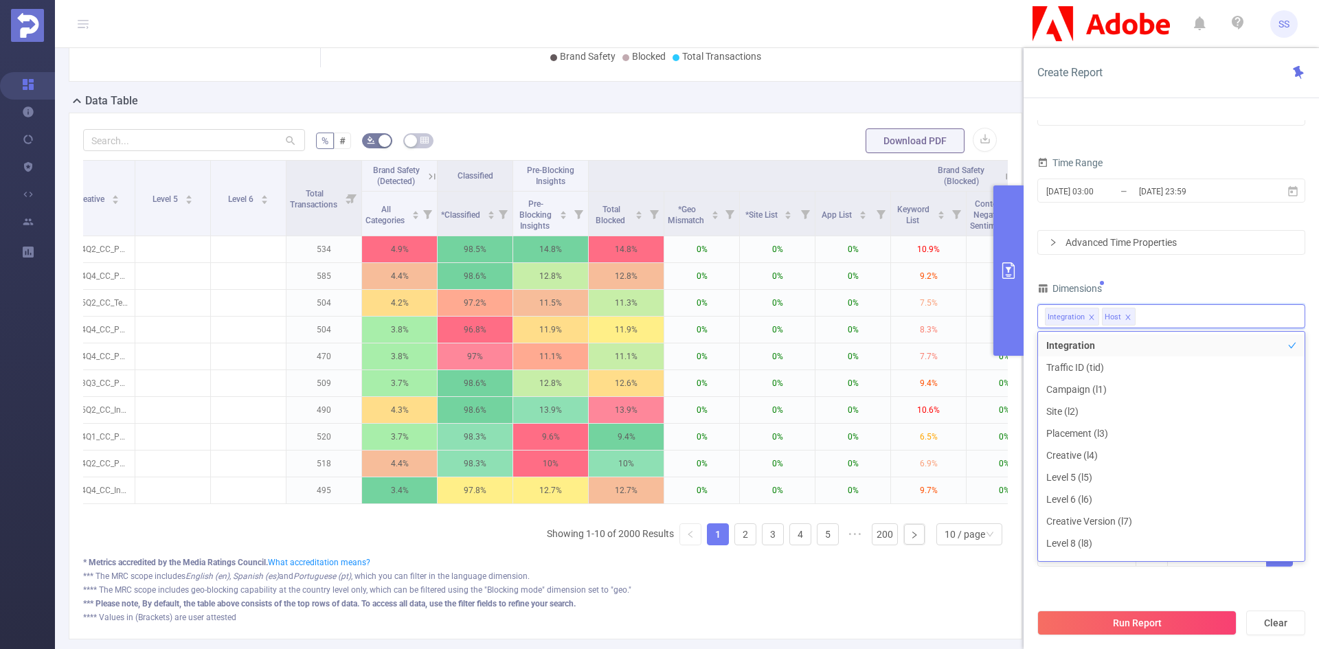
click at [1189, 274] on div "PID 1000943 - FT_Adobe_Publicis_JP 1000943 - FT_Adobe_Publicis_JP Time Range 20…" at bounding box center [1172, 330] width 268 height 508
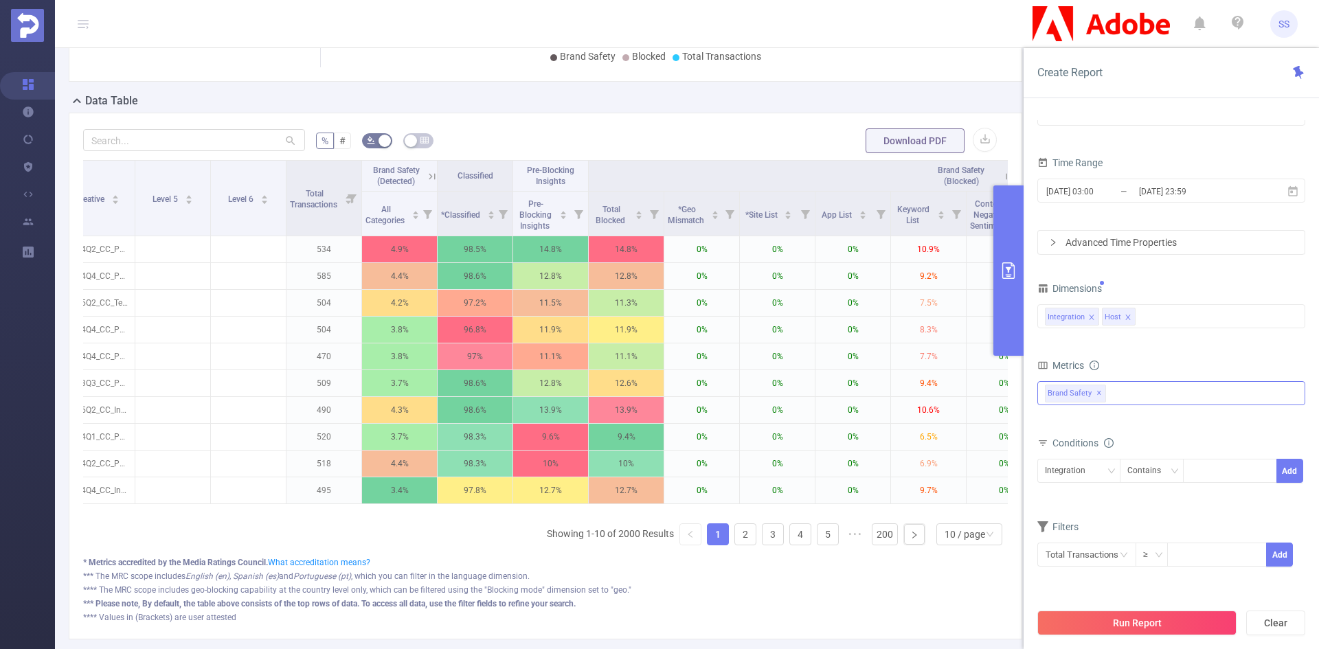
click at [1164, 625] on button "Run Report" at bounding box center [1137, 623] width 199 height 25
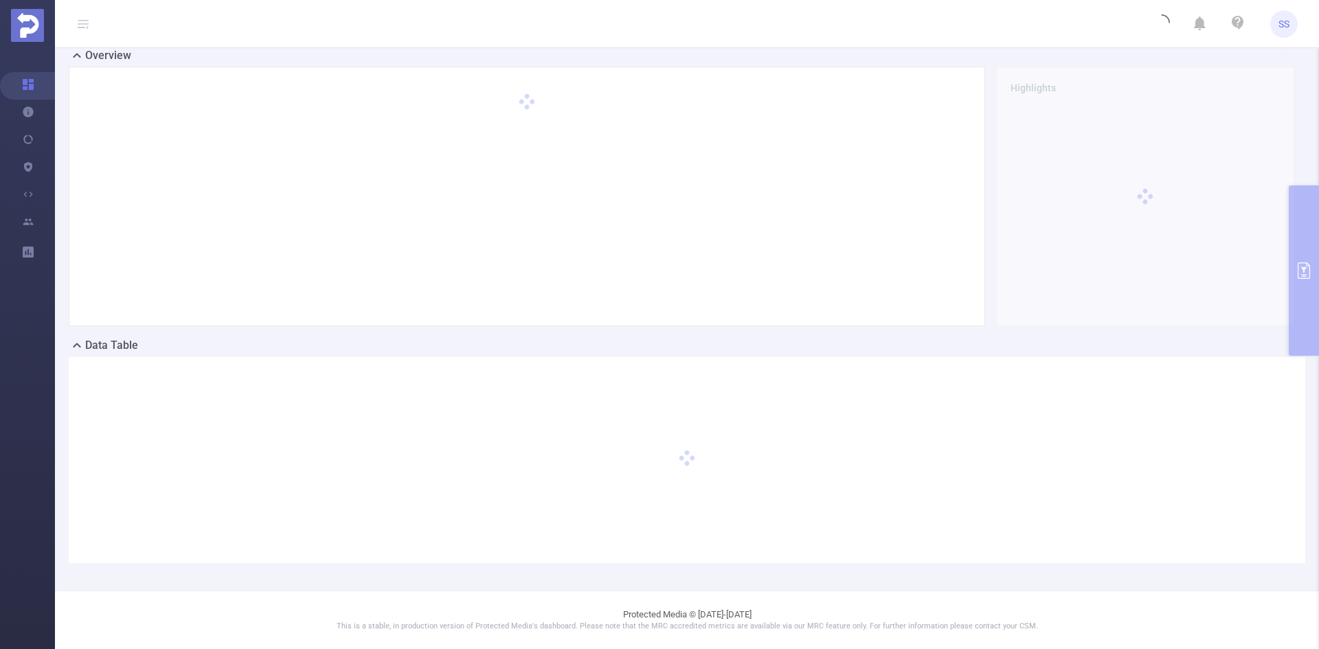
scroll to position [30, 0]
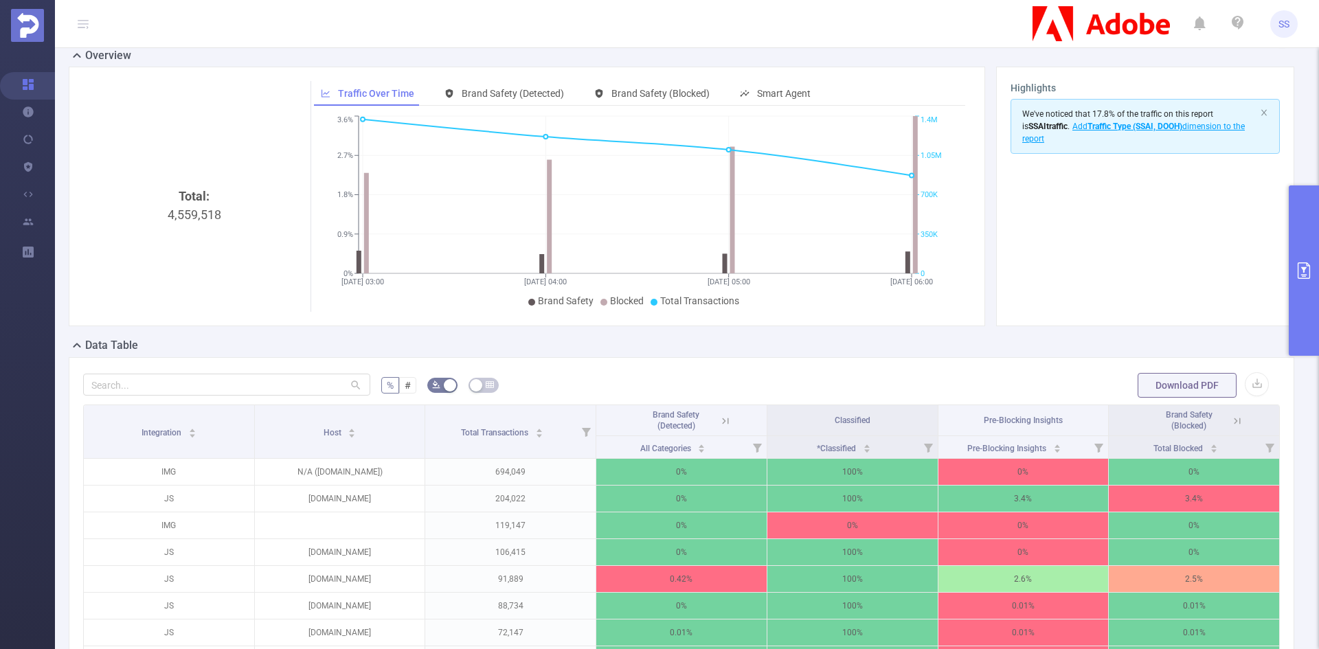
scroll to position [168, 0]
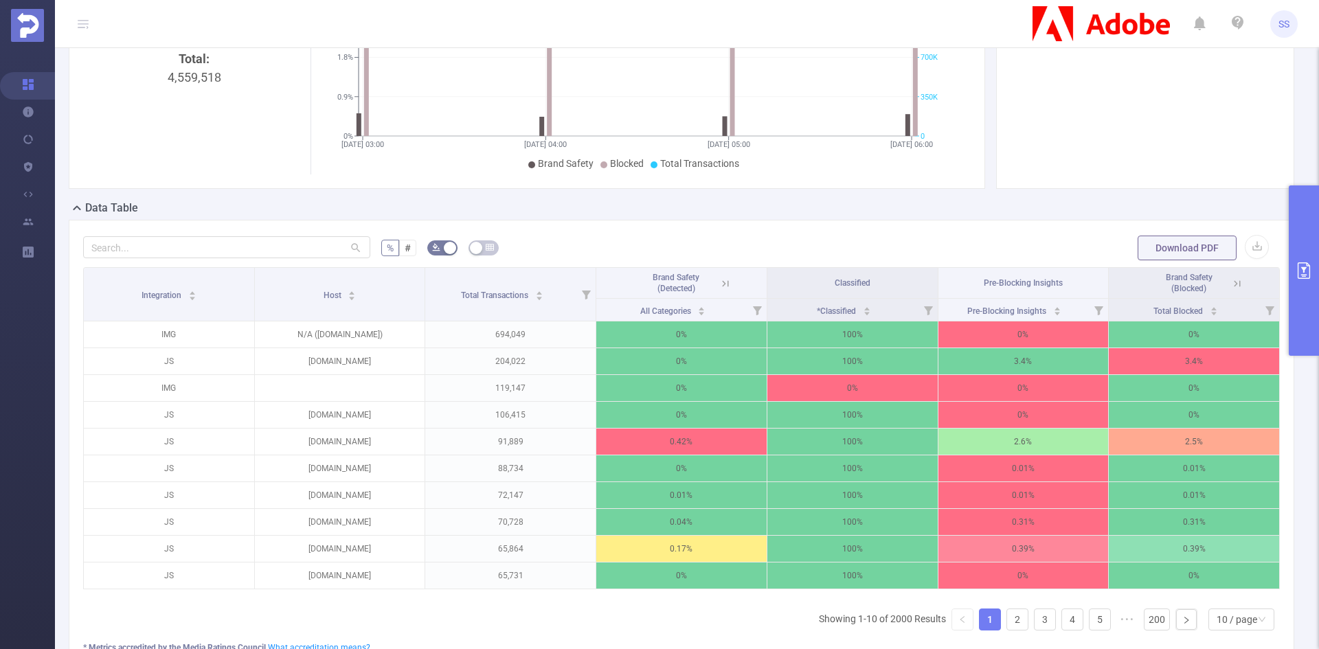
click at [1236, 287] on th "Brand Safety (Blocked)" at bounding box center [1194, 283] width 171 height 31
click at [1232, 285] on icon at bounding box center [1237, 284] width 12 height 12
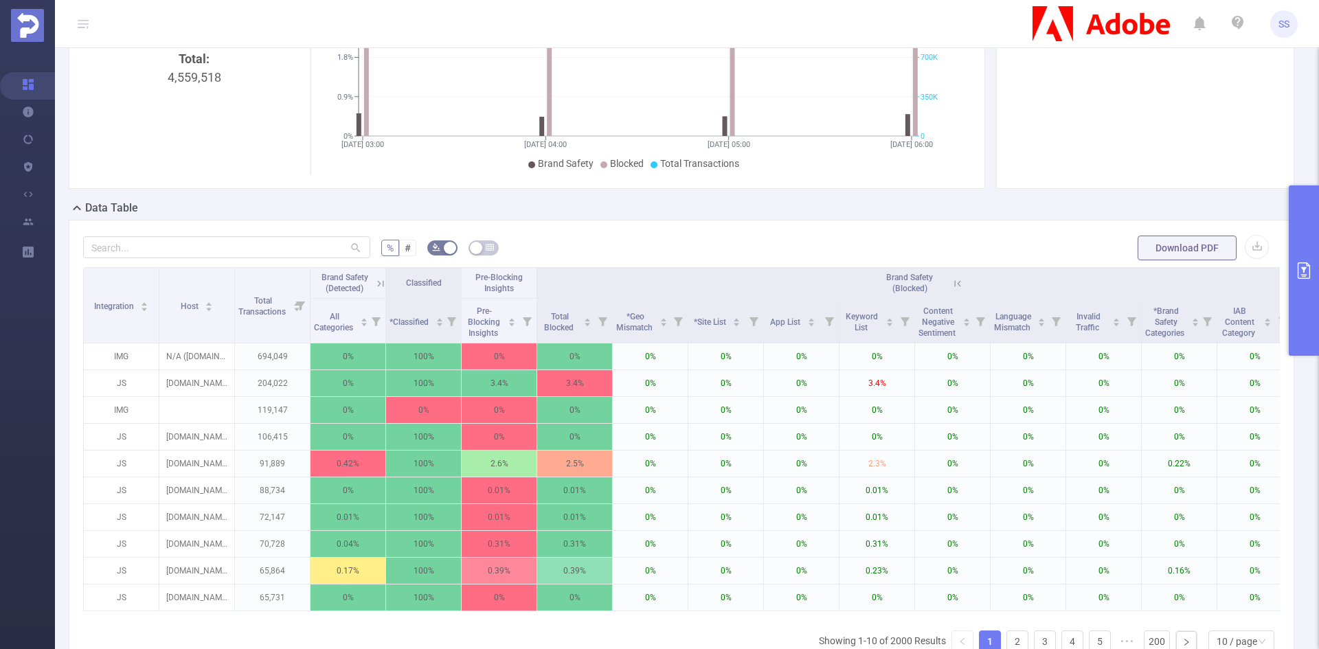
click at [961, 278] on icon at bounding box center [958, 284] width 12 height 12
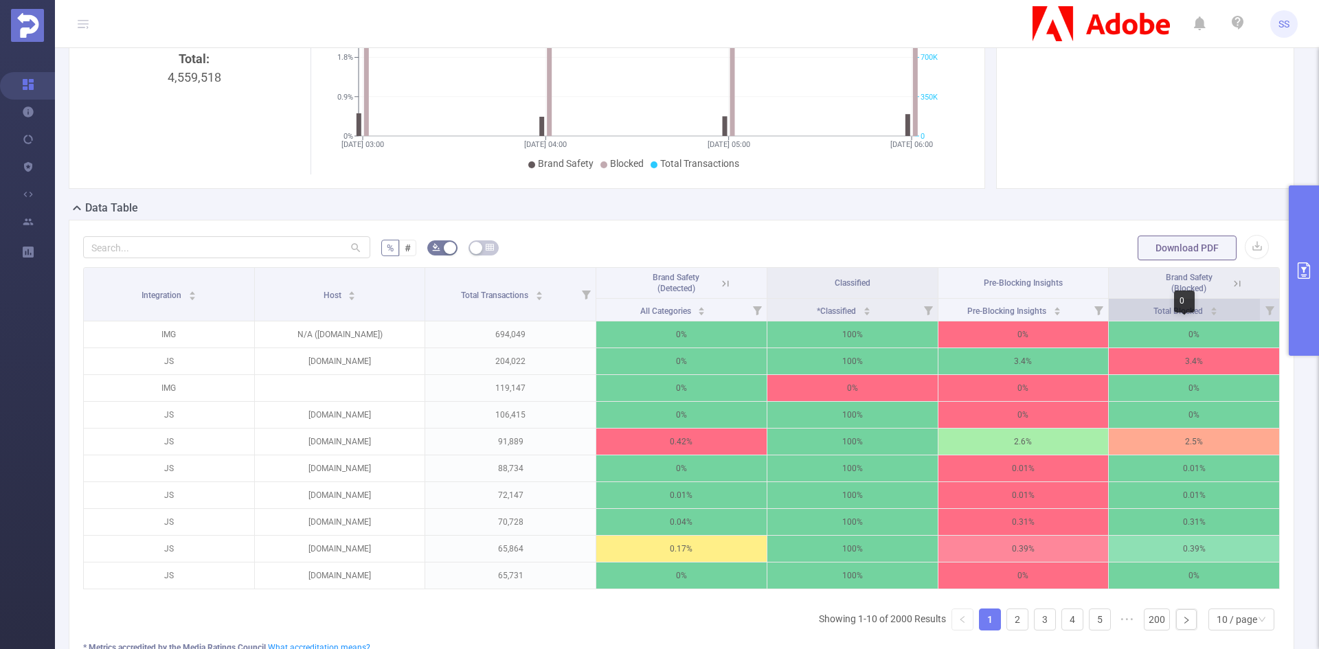
click at [1200, 307] on div "Total Blocked" at bounding box center [1186, 310] width 65 height 14
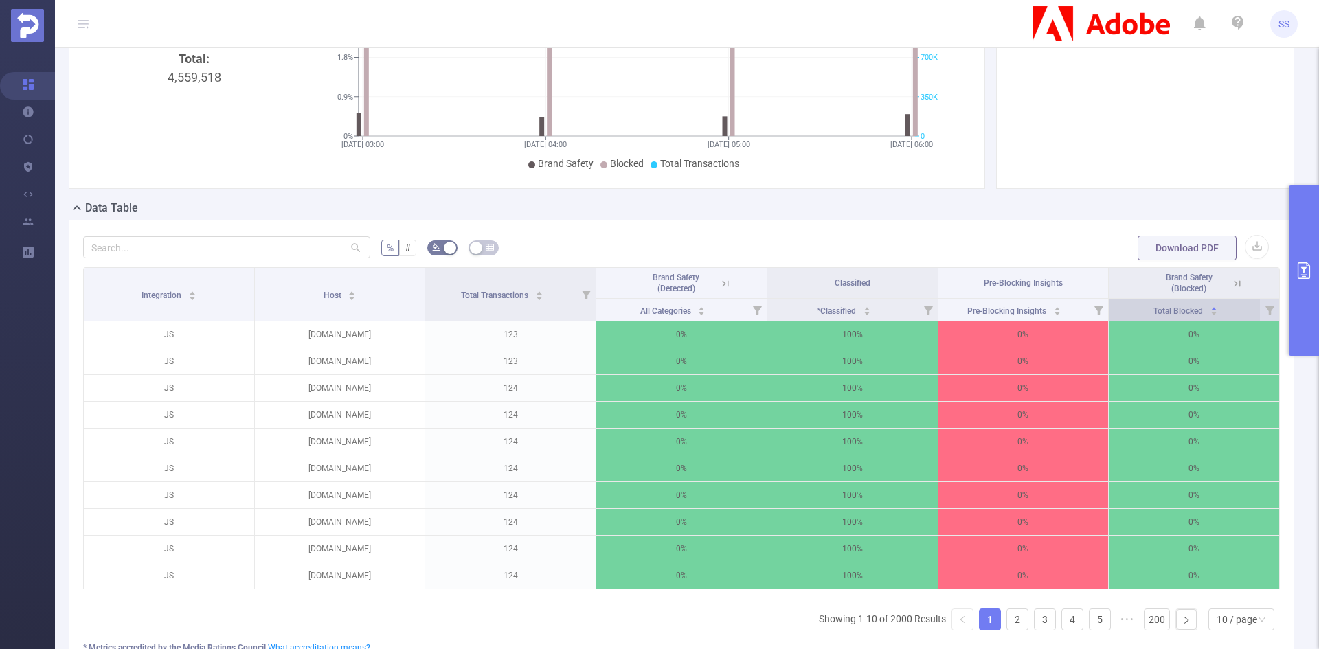
click at [1210, 307] on icon "icon: caret-up" at bounding box center [1214, 309] width 8 height 8
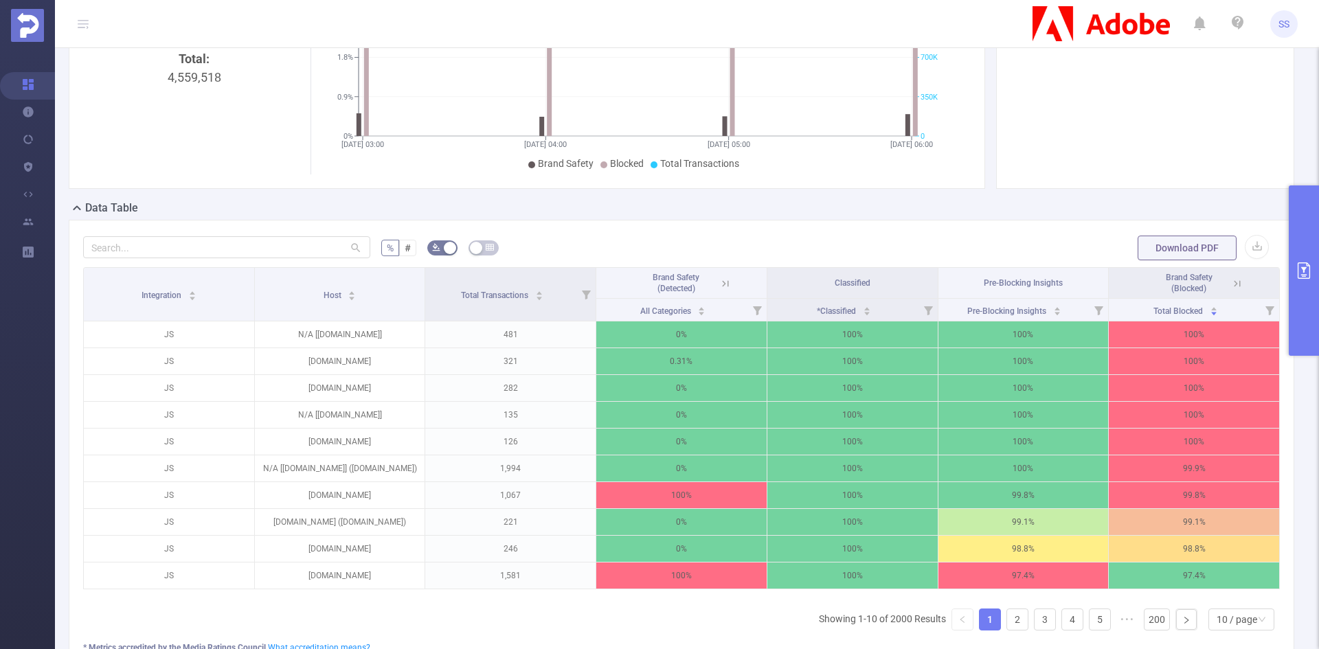
click at [722, 280] on icon at bounding box center [725, 284] width 12 height 12
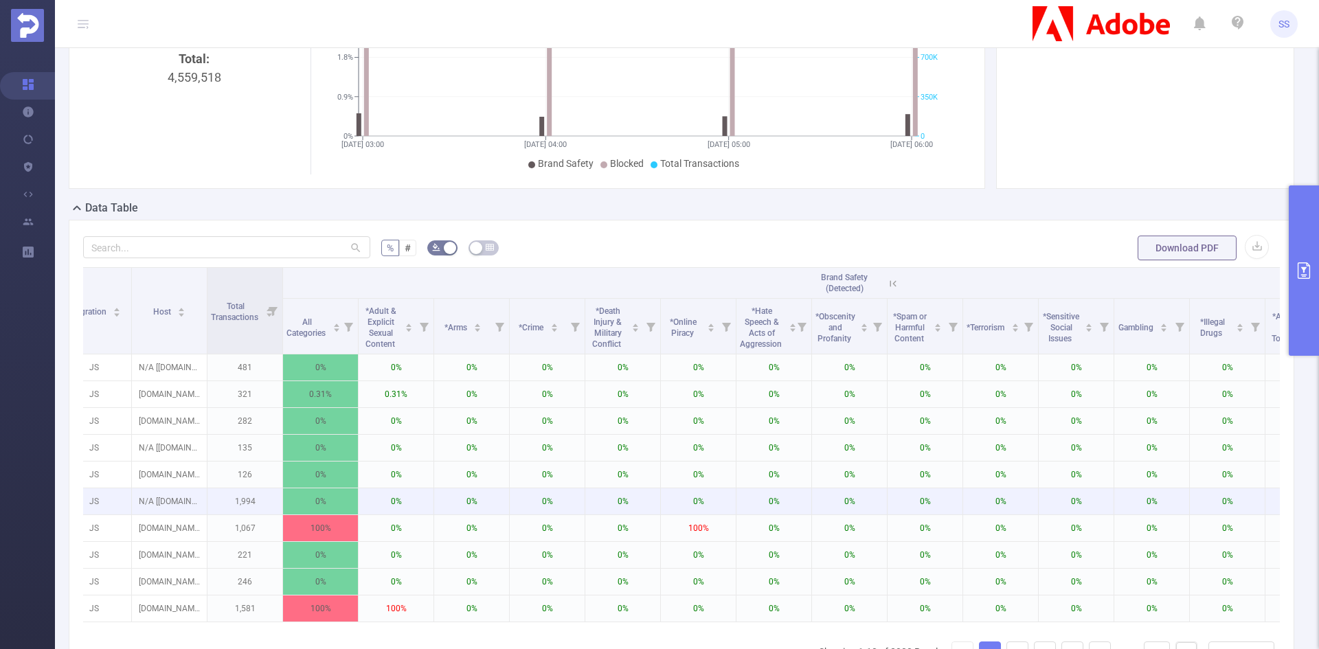
scroll to position [0, 26]
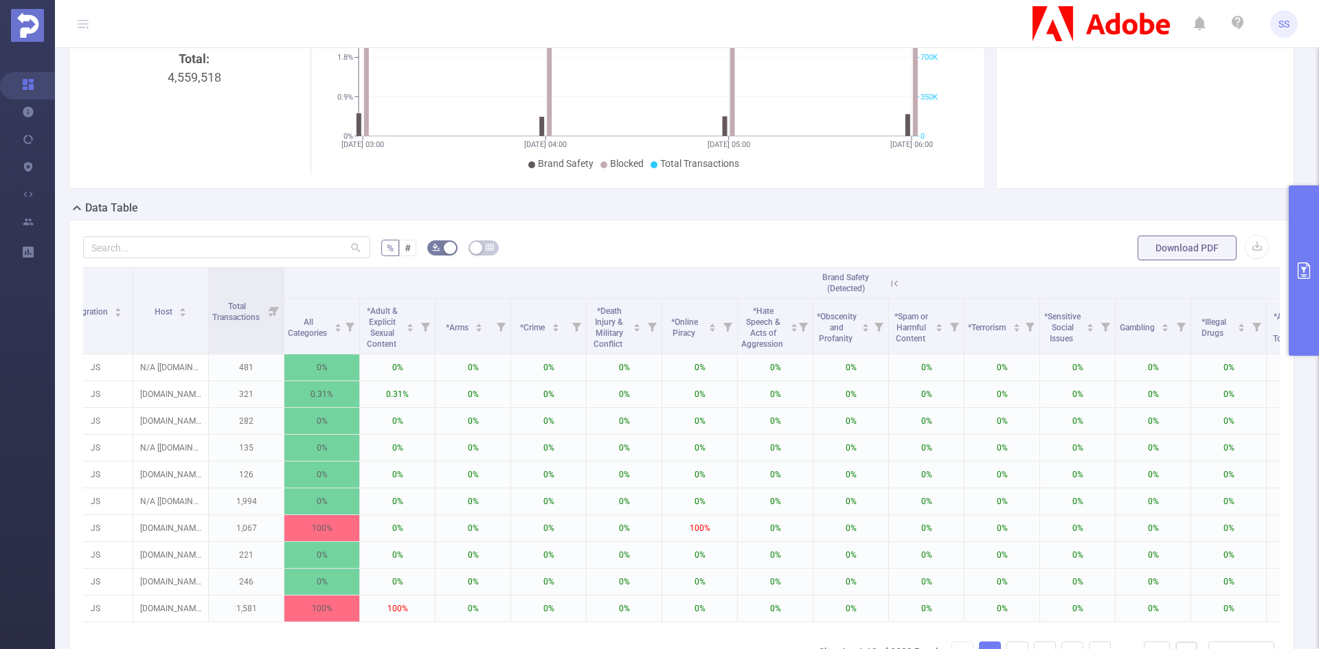
click at [898, 284] on icon at bounding box center [894, 284] width 12 height 12
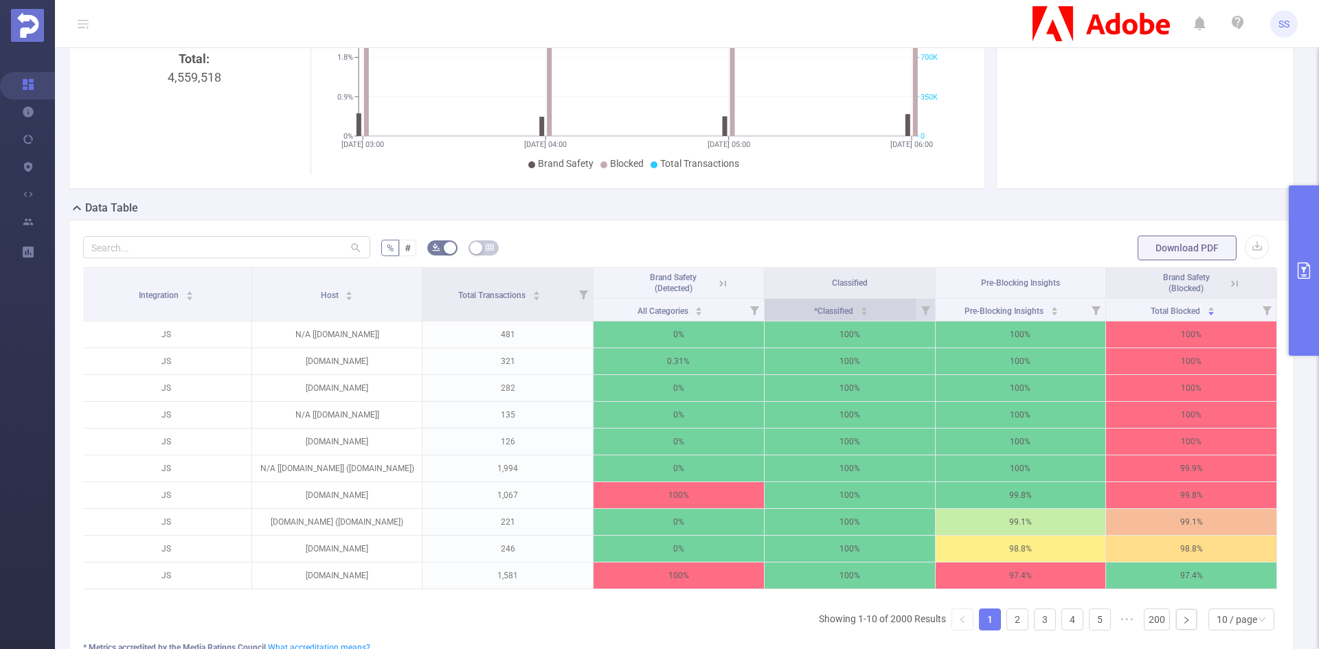
scroll to position [0, 3]
click at [1229, 279] on icon at bounding box center [1235, 284] width 12 height 12
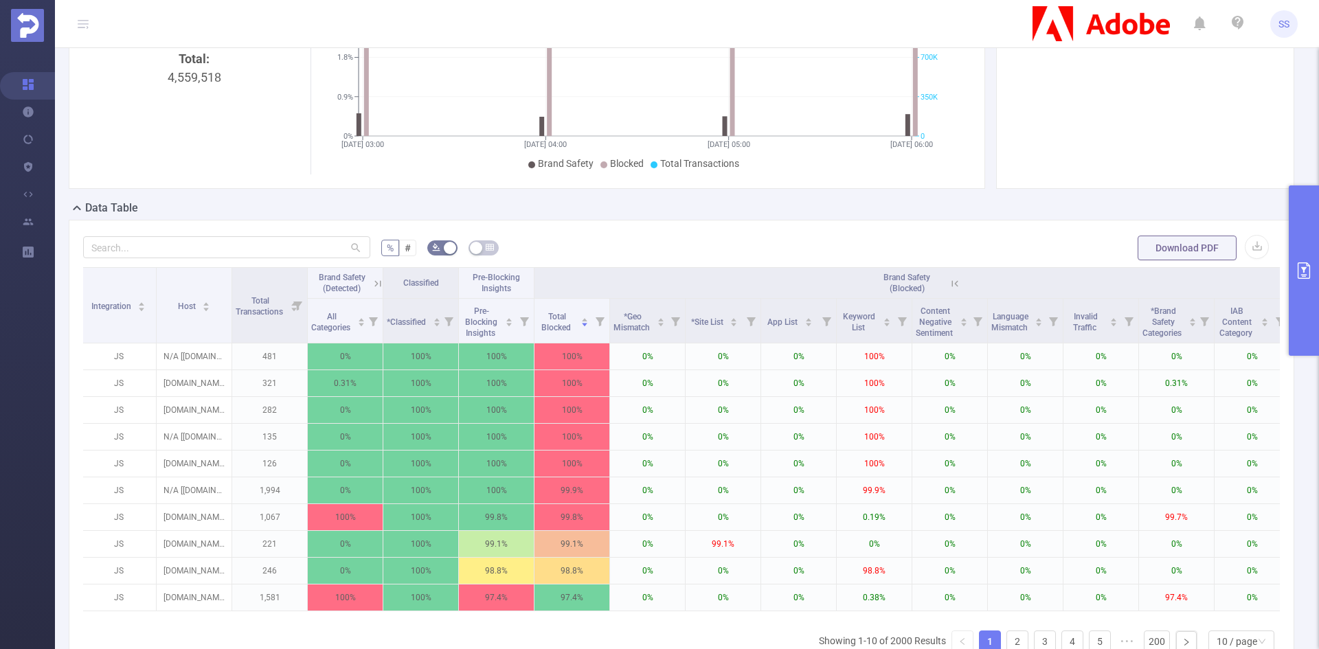
click at [958, 280] on icon at bounding box center [955, 284] width 12 height 12
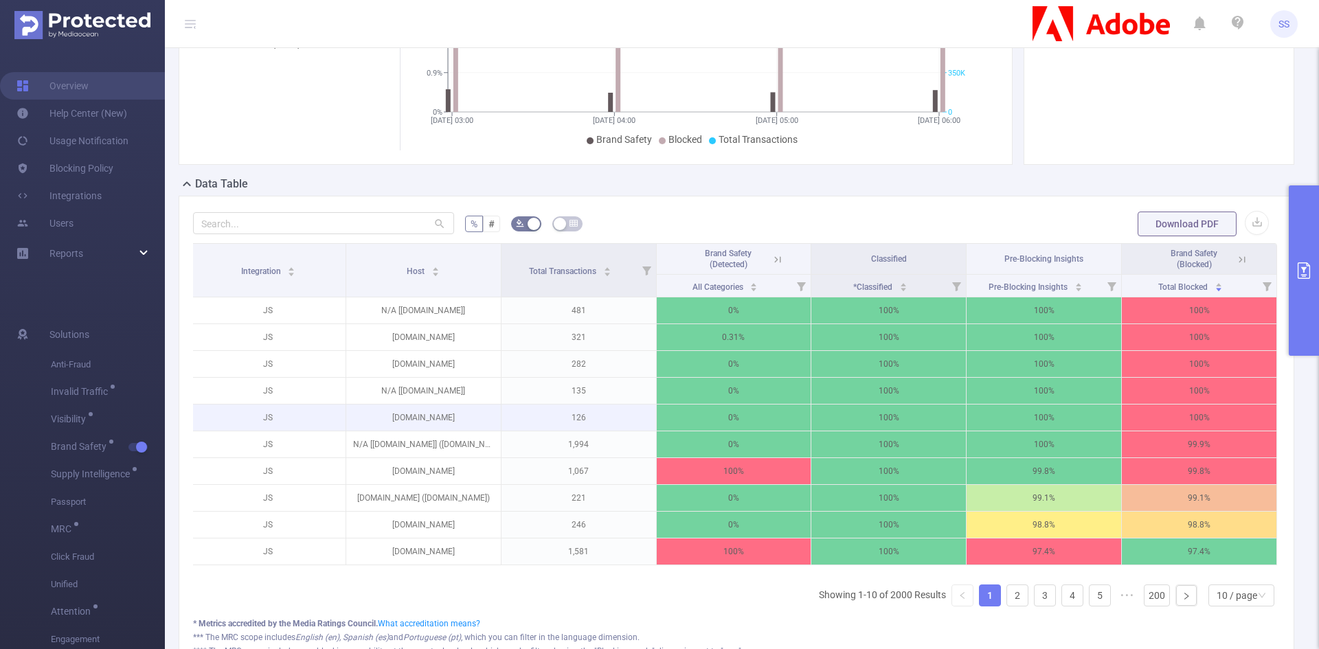
scroll to position [0, 0]
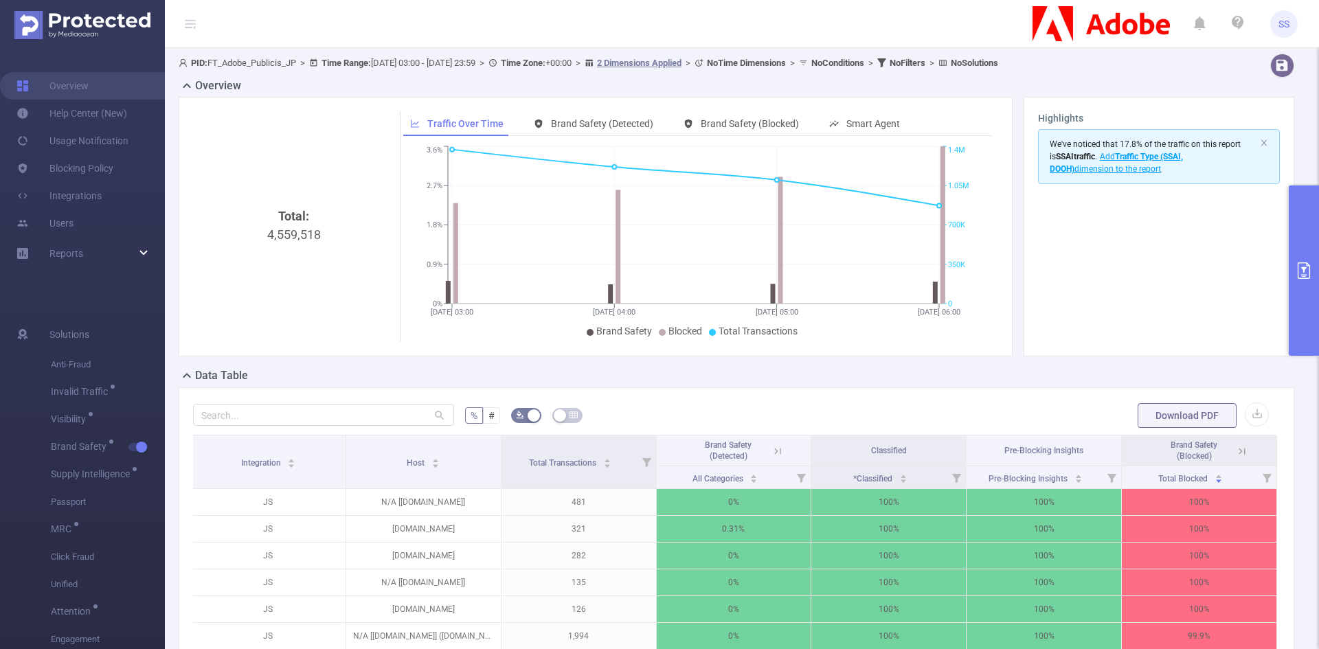
click at [1311, 270] on icon "primary" at bounding box center [1304, 270] width 16 height 16
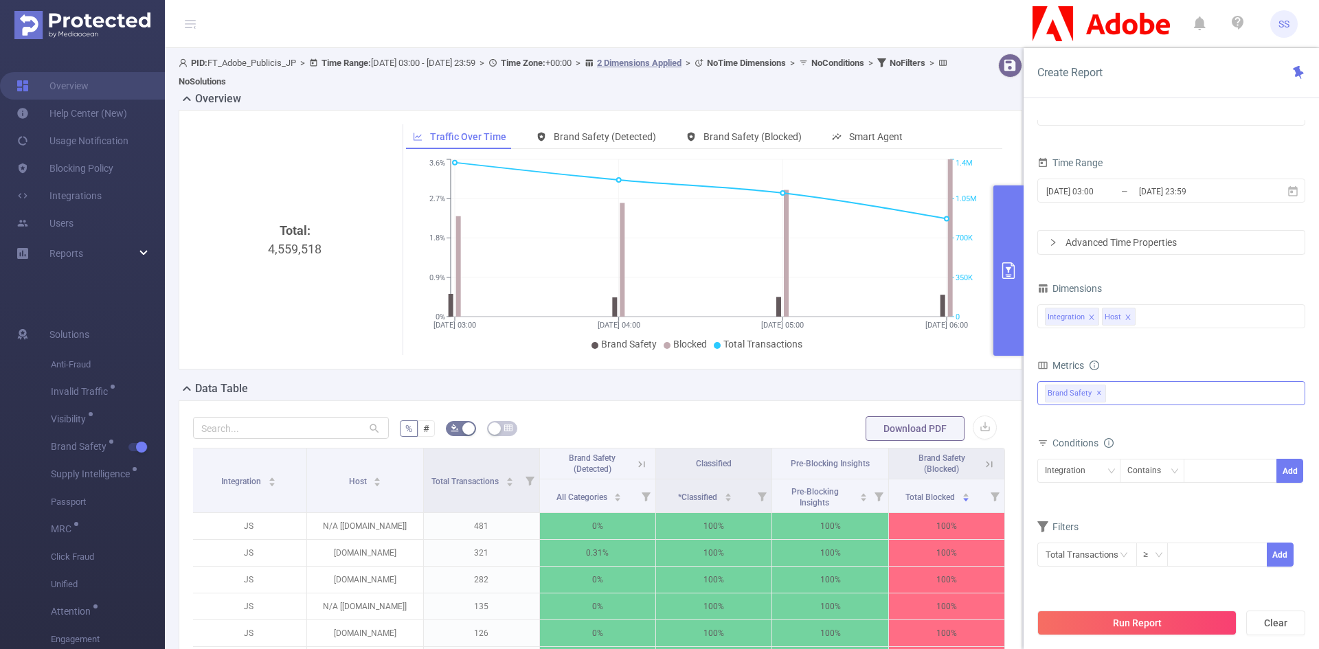
click at [1099, 393] on span "✕" at bounding box center [1099, 393] width 5 height 16
click at [1126, 312] on span at bounding box center [1128, 319] width 7 height 15
click at [1090, 318] on icon "icon: close" at bounding box center [1091, 319] width 7 height 7
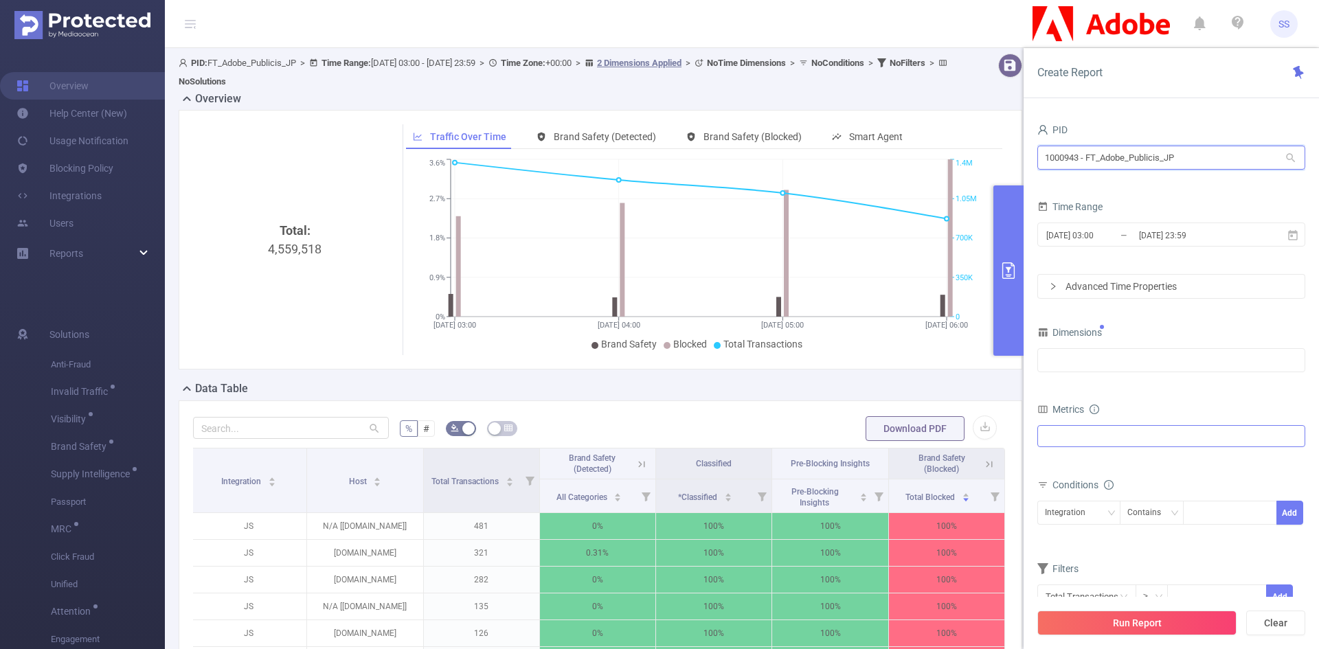
drag, startPoint x: 1222, startPoint y: 160, endPoint x: 915, endPoint y: 157, distance: 307.2
click at [915, 157] on section "PID: FT_Adobe_Publicis_JP > Time Range: 2025-09-10 03:00 - 2025-09-10 23:59 > T…" at bounding box center [742, 496] width 1154 height 896
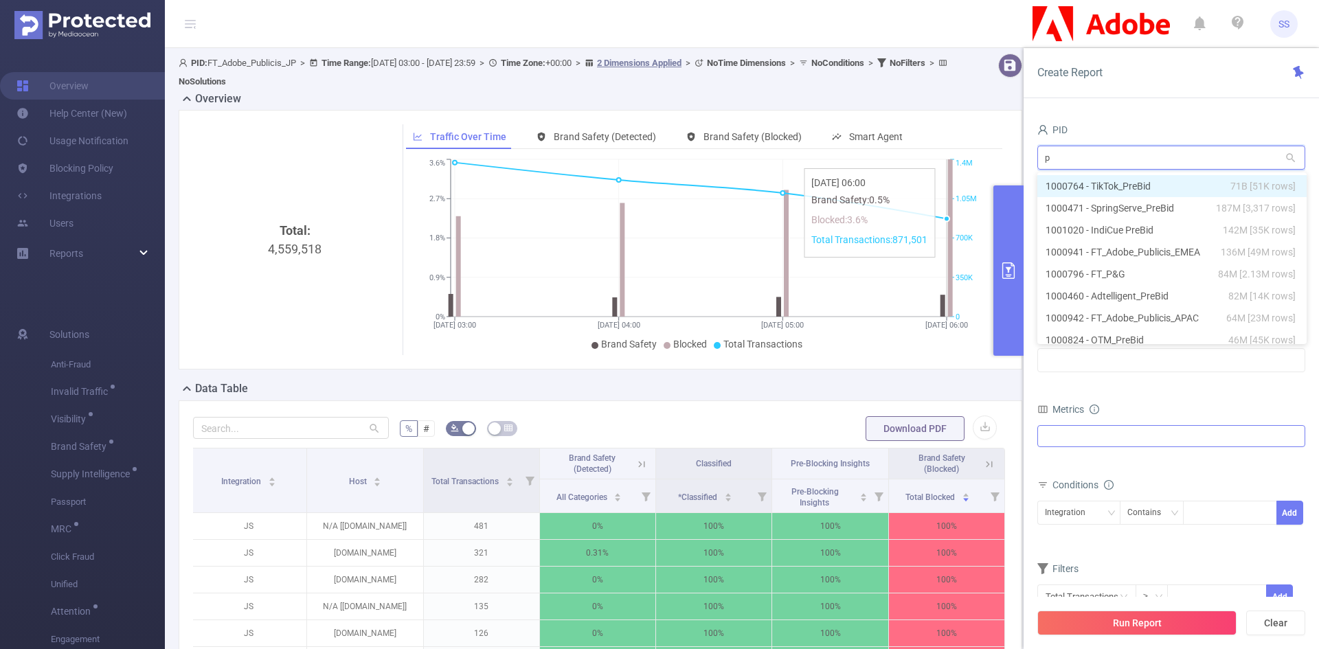
type input "pl"
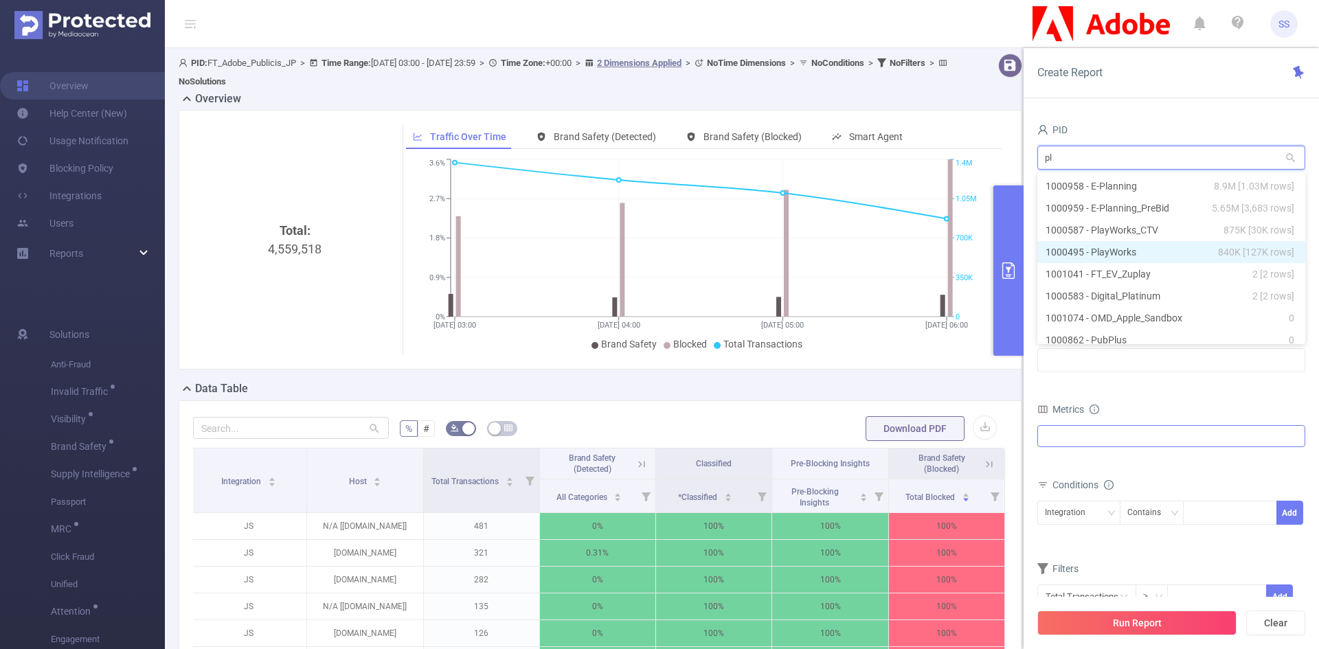
click at [1143, 258] on li "1000495 - PlayWorks 840K [127K rows]" at bounding box center [1172, 252] width 268 height 22
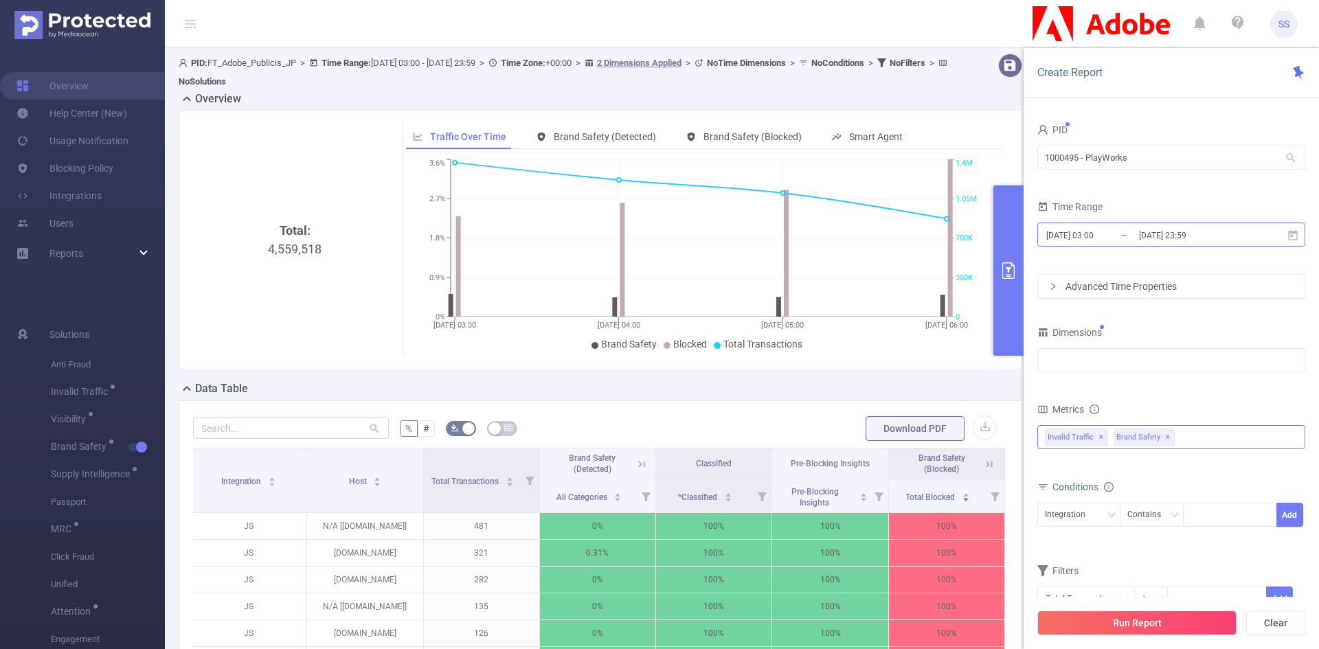
click at [1140, 239] on input "[DATE] 23:59" at bounding box center [1193, 235] width 111 height 19
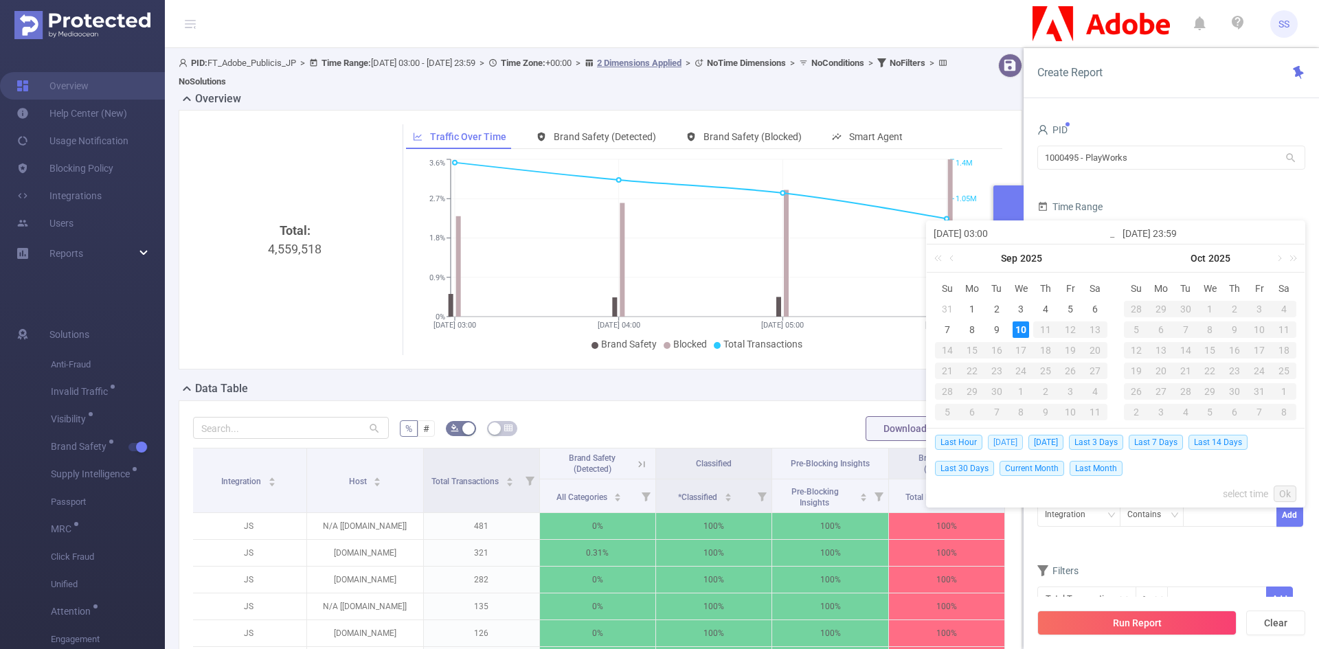
click at [1006, 441] on span "Today" at bounding box center [1005, 442] width 35 height 15
type input "[DATE] 00:00"
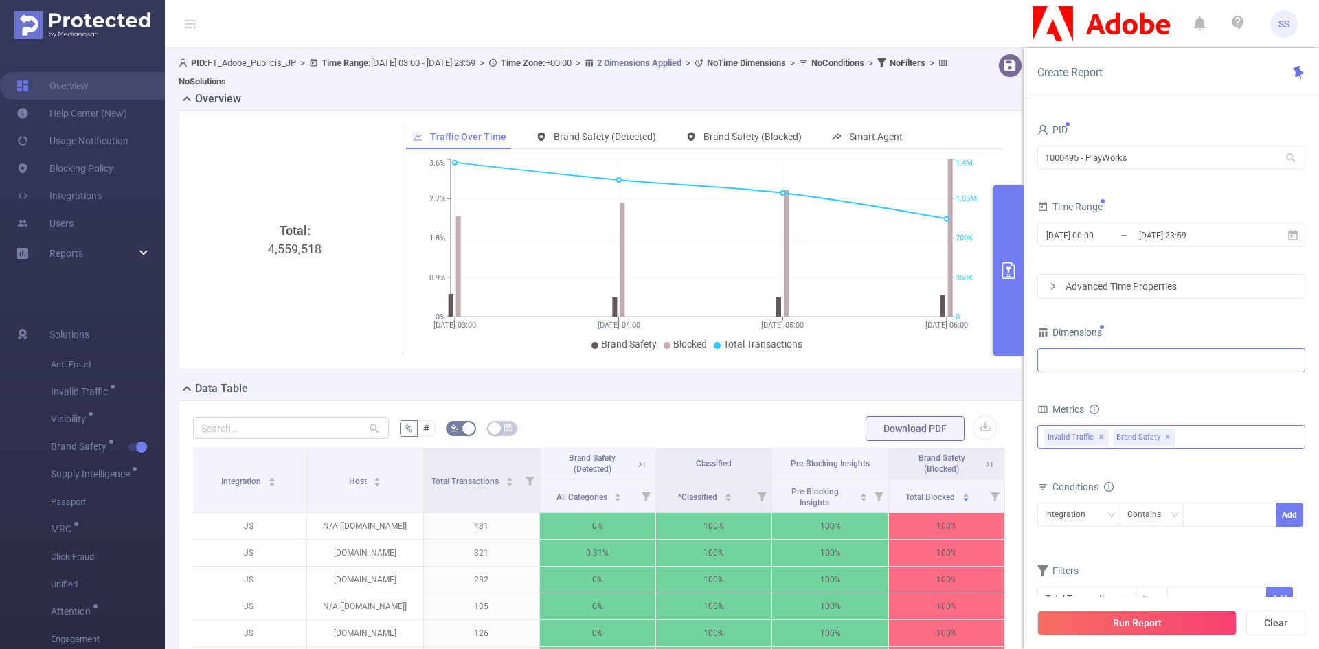
click at [1112, 362] on div at bounding box center [1171, 360] width 253 height 23
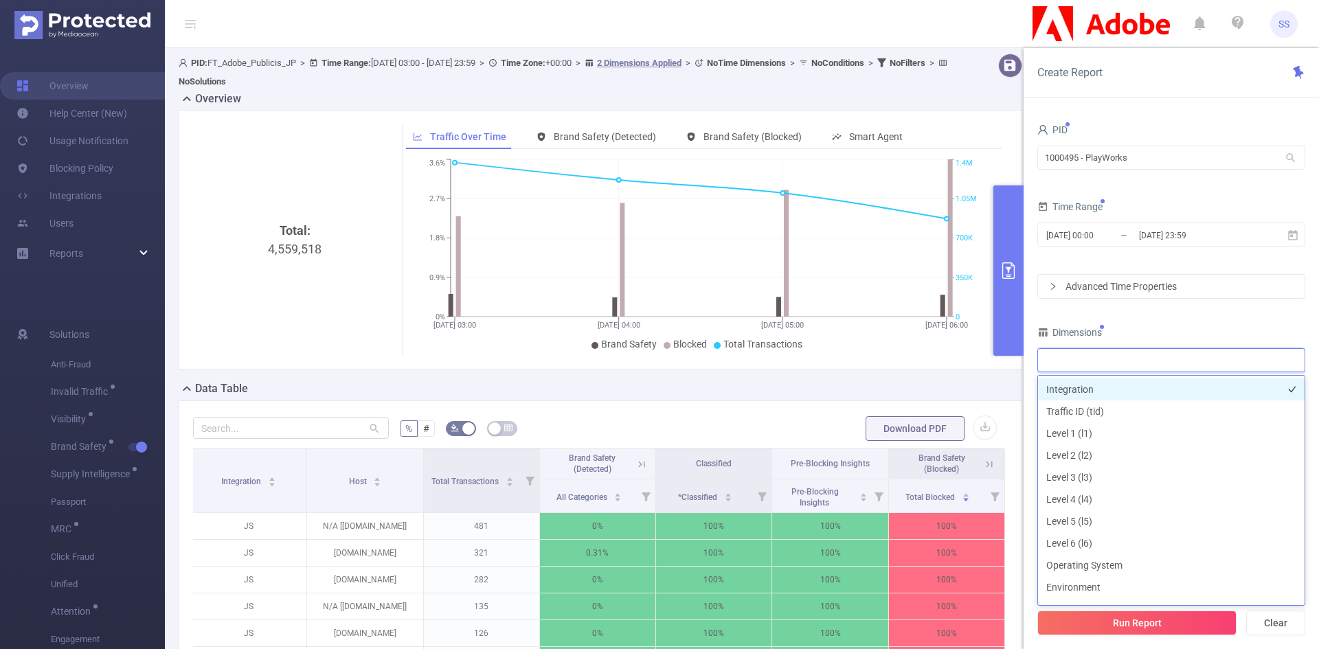
click at [1103, 394] on li "Integration" at bounding box center [1171, 390] width 267 height 22
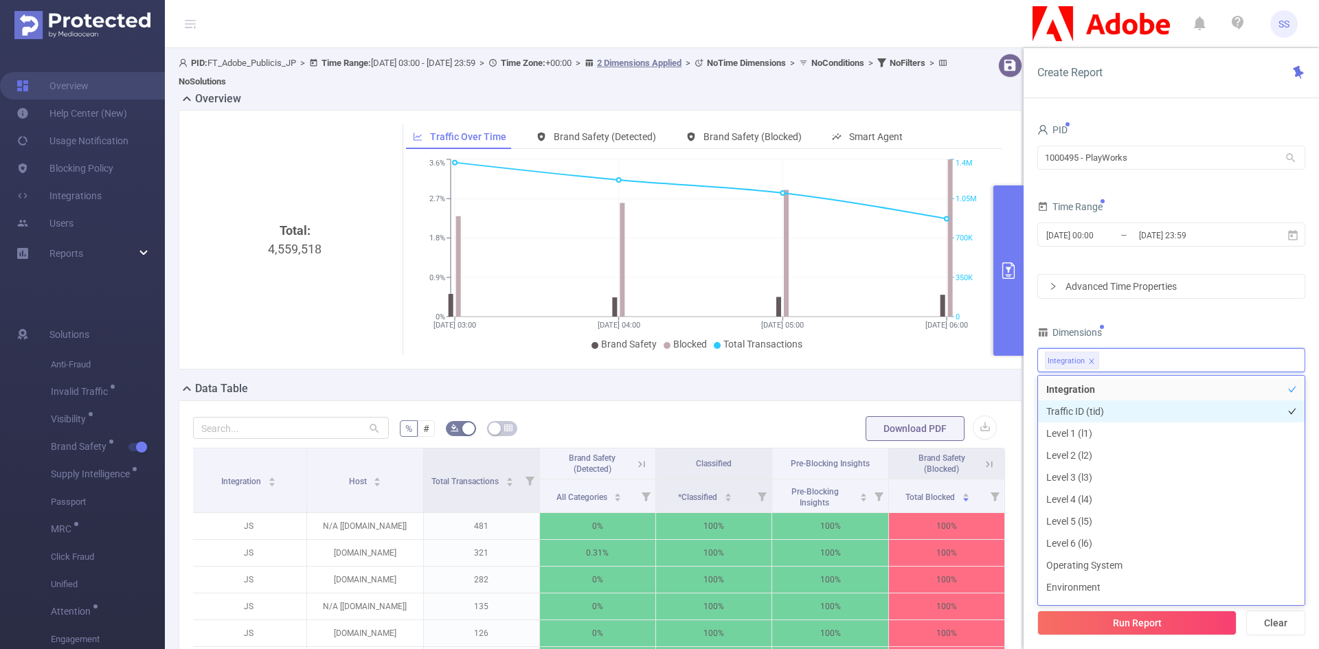
click at [1109, 410] on li "Traffic ID (tid)" at bounding box center [1171, 412] width 267 height 22
click at [1110, 430] on li "Level 1 (l1)" at bounding box center [1171, 434] width 267 height 22
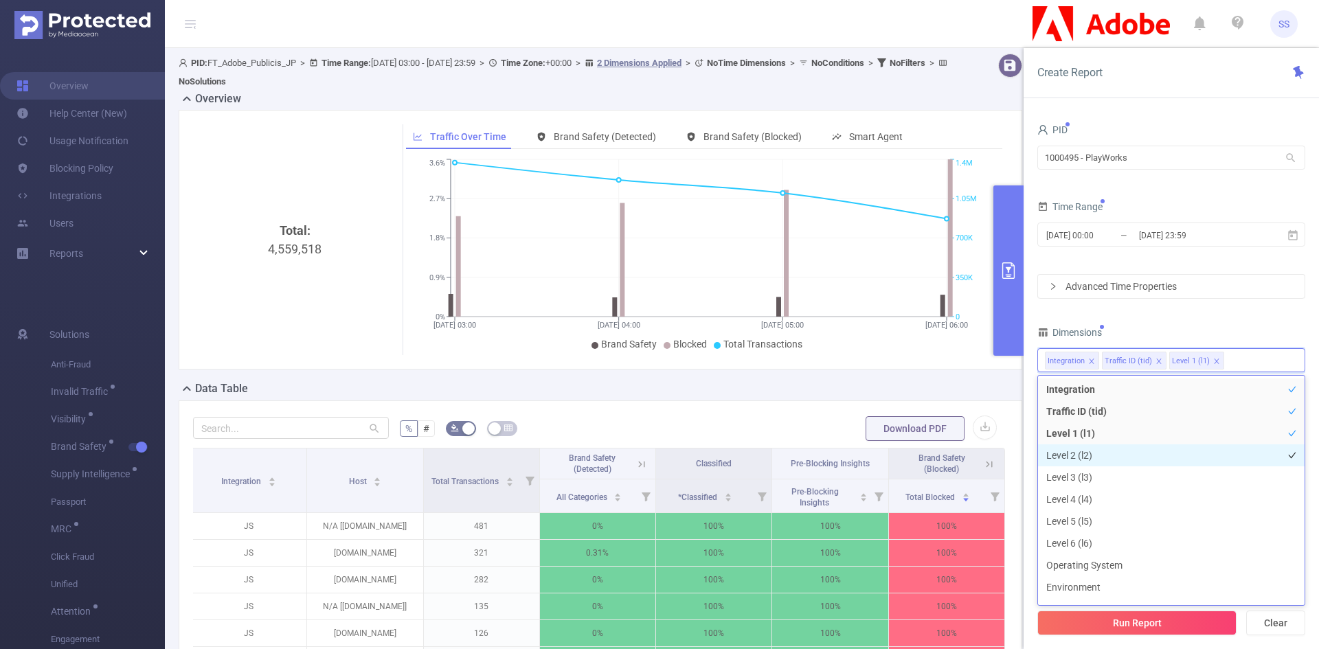
click at [1106, 455] on li "Level 2 (l2)" at bounding box center [1171, 456] width 267 height 22
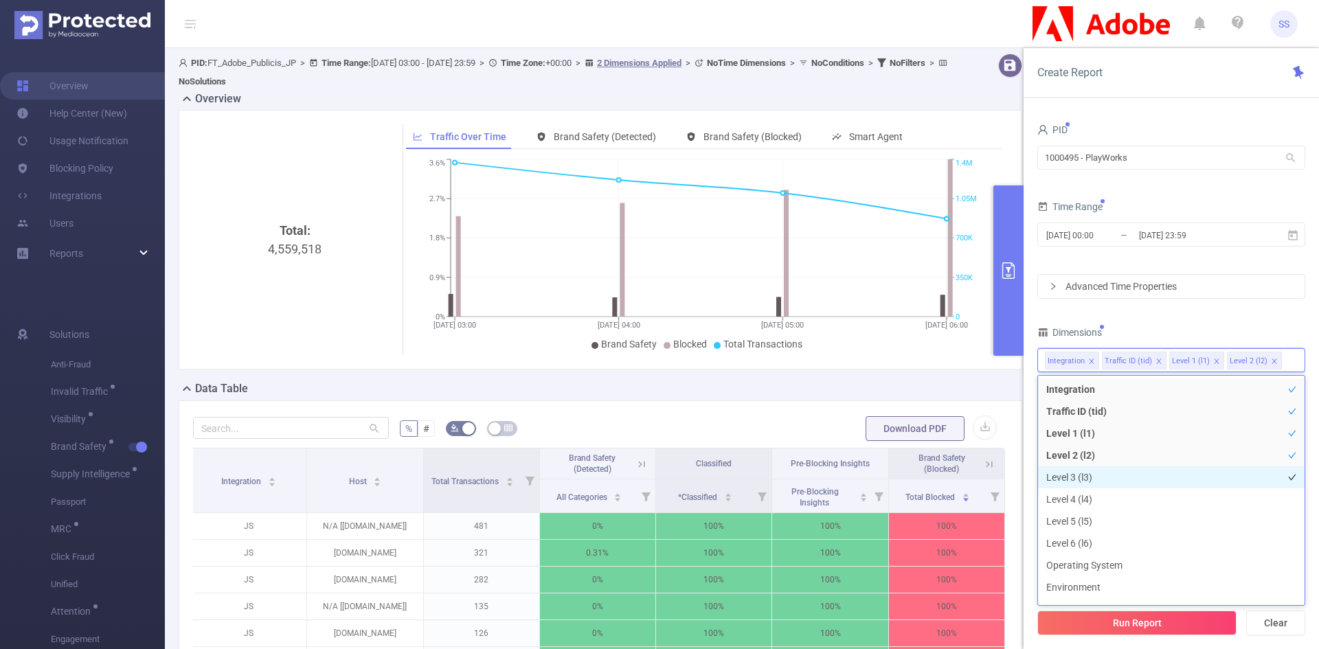
click at [1106, 475] on li "Level 3 (l3)" at bounding box center [1171, 478] width 267 height 22
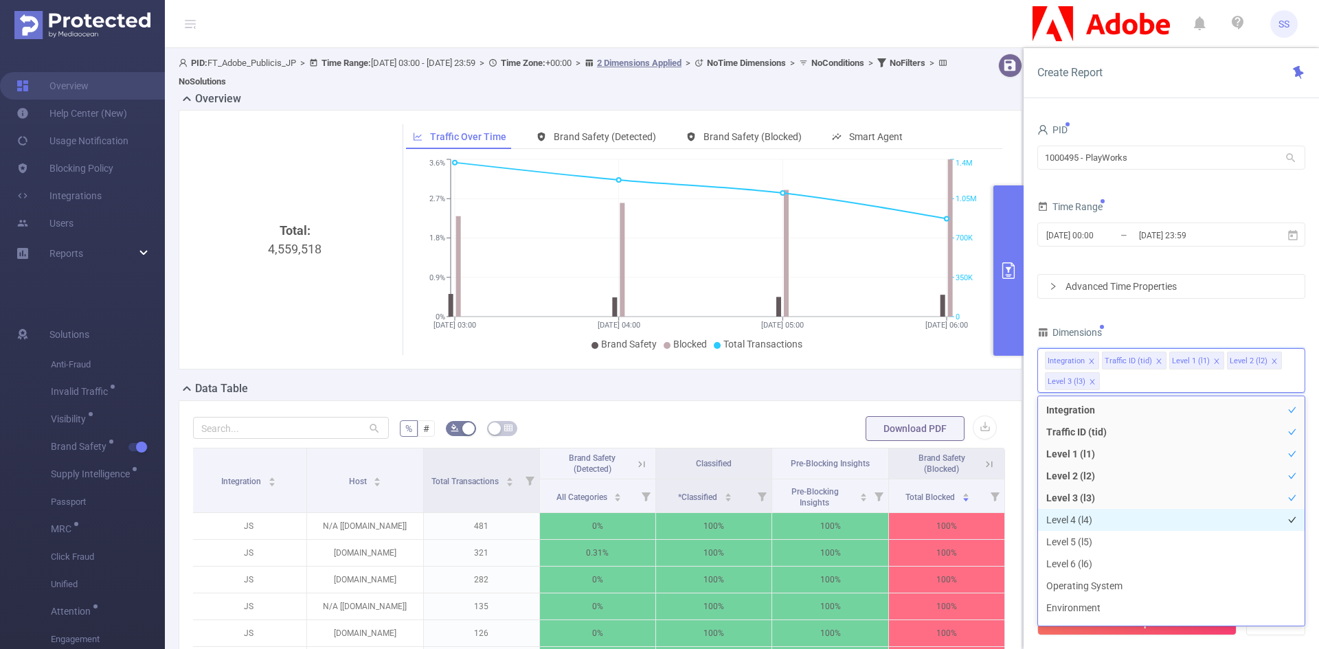
click at [1102, 522] on li "Level 4 (l4)" at bounding box center [1171, 520] width 267 height 22
click at [1103, 541] on li "Level 5 (l5)" at bounding box center [1171, 542] width 267 height 22
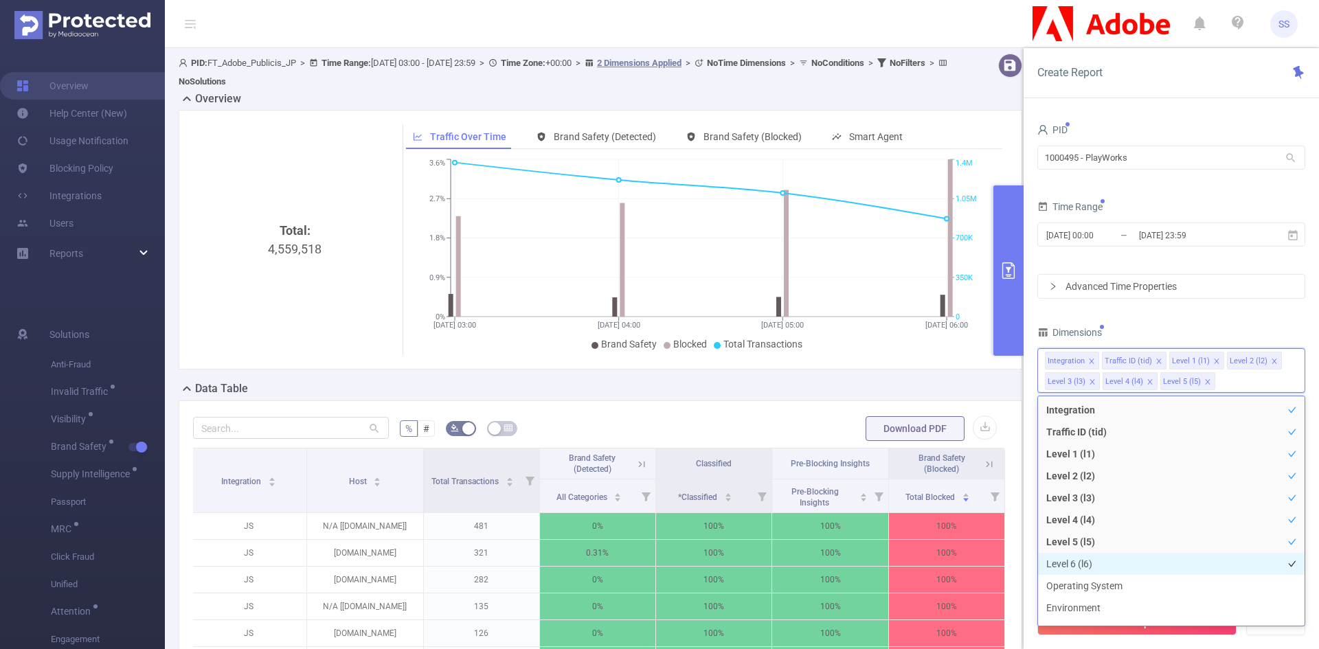
click at [1104, 570] on li "Level 6 (l6)" at bounding box center [1171, 564] width 267 height 22
click at [1189, 326] on div "Dimensions" at bounding box center [1172, 334] width 268 height 23
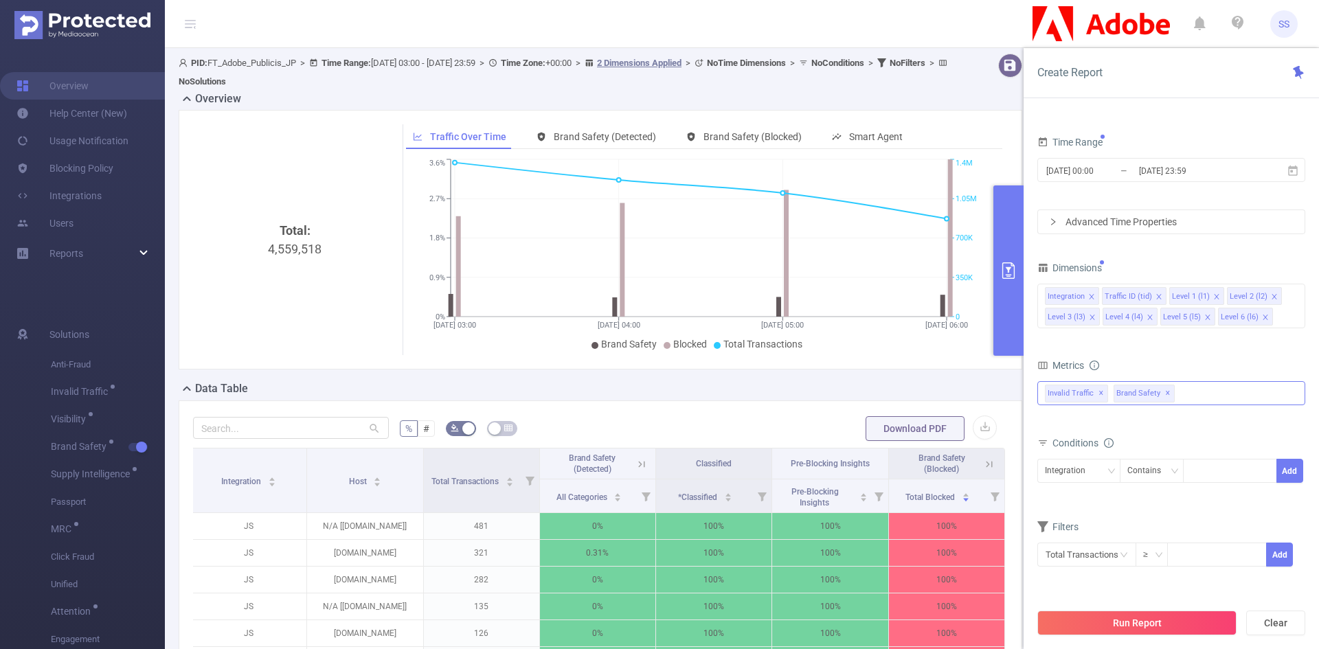
click at [1165, 392] on span "✕" at bounding box center [1167, 393] width 5 height 16
click at [1115, 621] on button "Run Report" at bounding box center [1137, 623] width 199 height 25
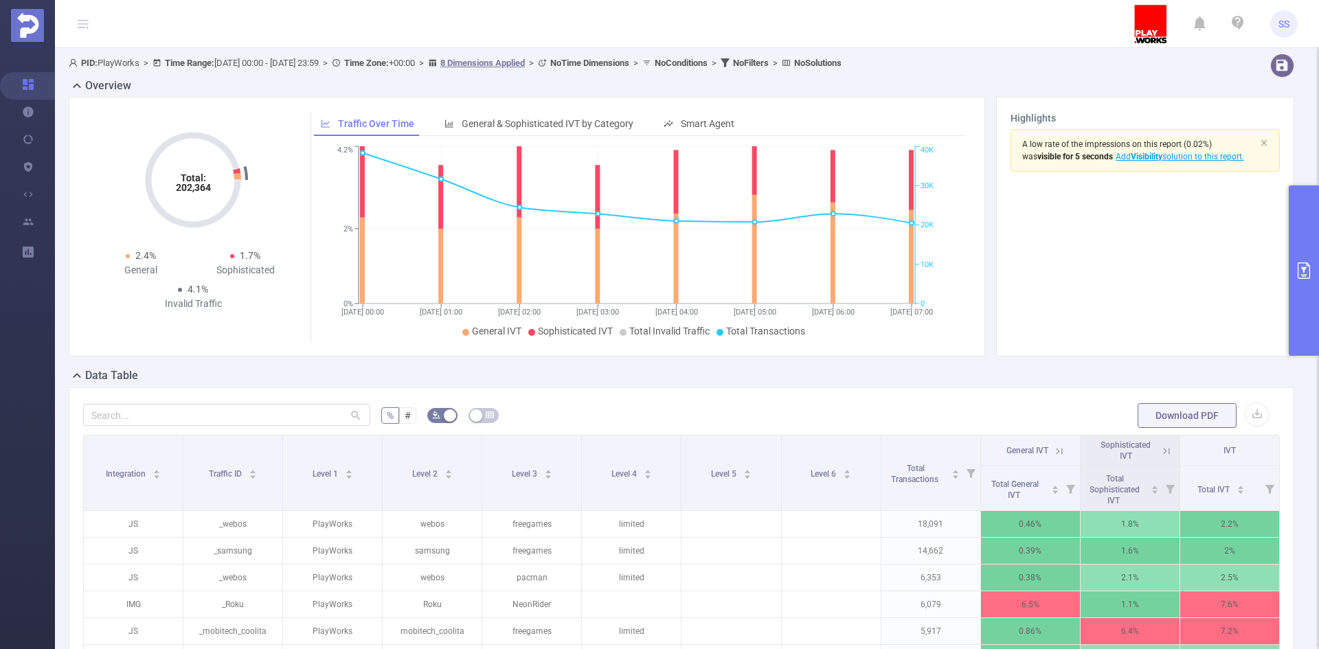
click at [1306, 310] on button "primary" at bounding box center [1304, 271] width 30 height 170
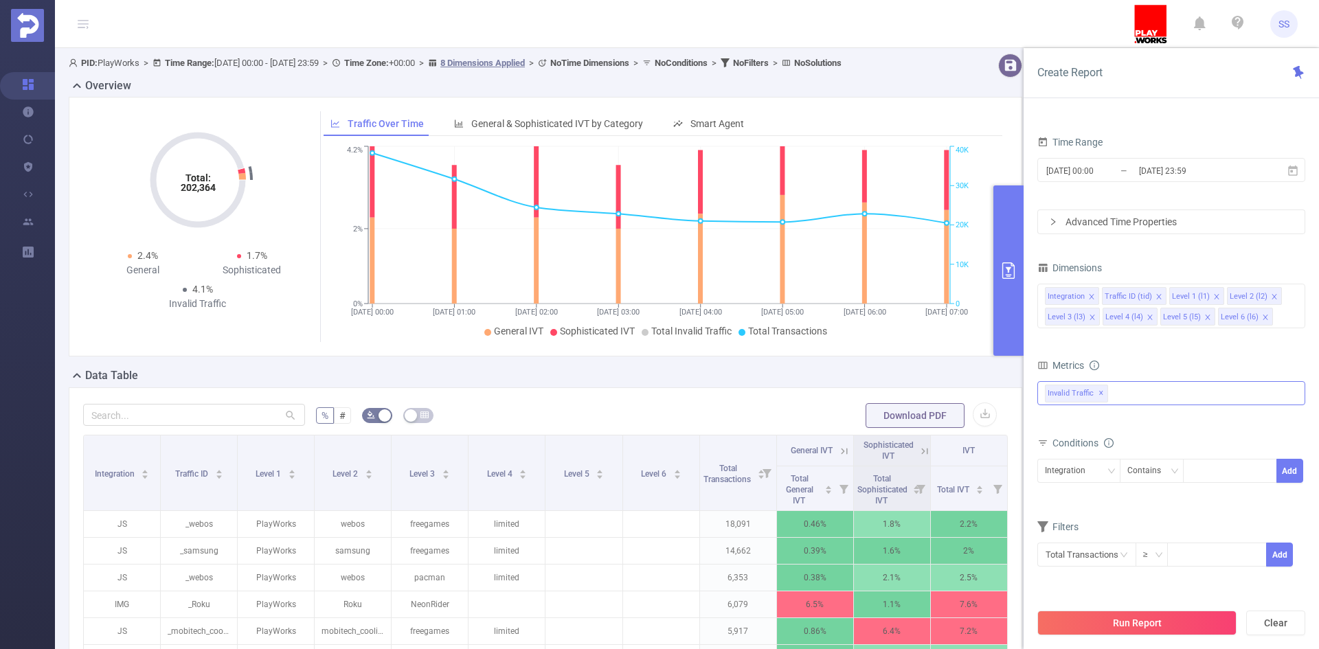
click at [1263, 317] on icon "icon: close" at bounding box center [1265, 317] width 5 height 5
click at [1207, 315] on icon "icon: close" at bounding box center [1208, 317] width 7 height 7
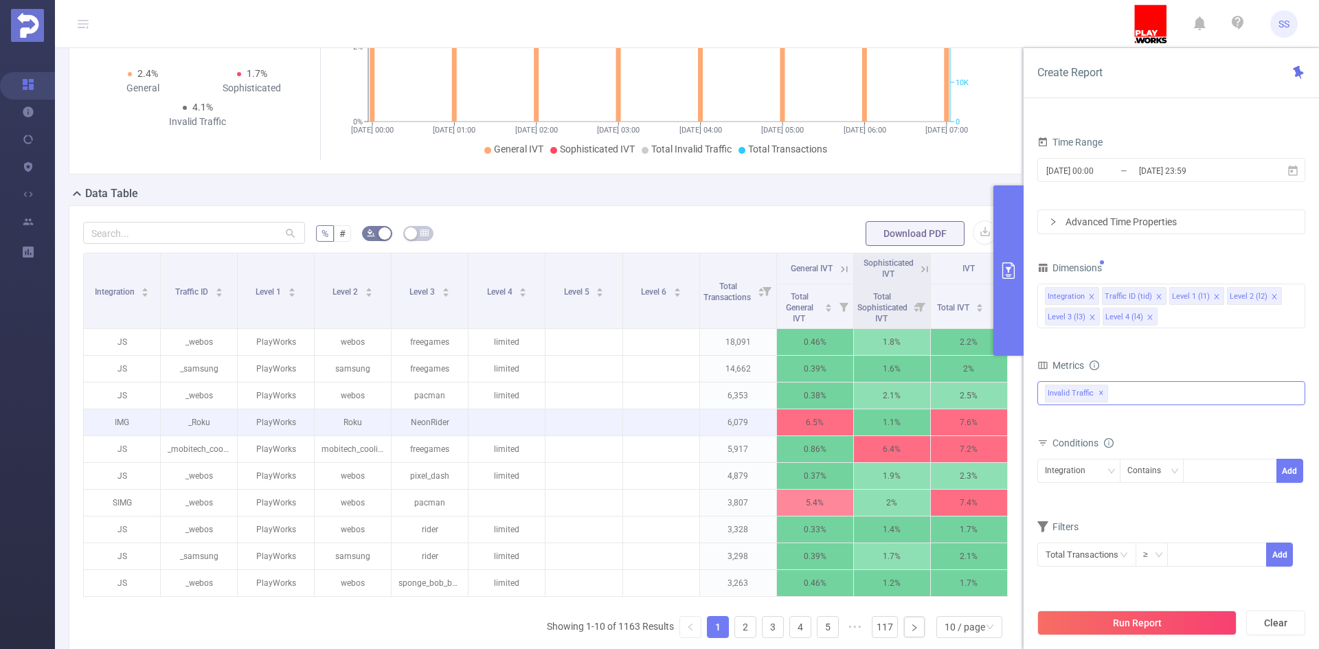
scroll to position [206, 0]
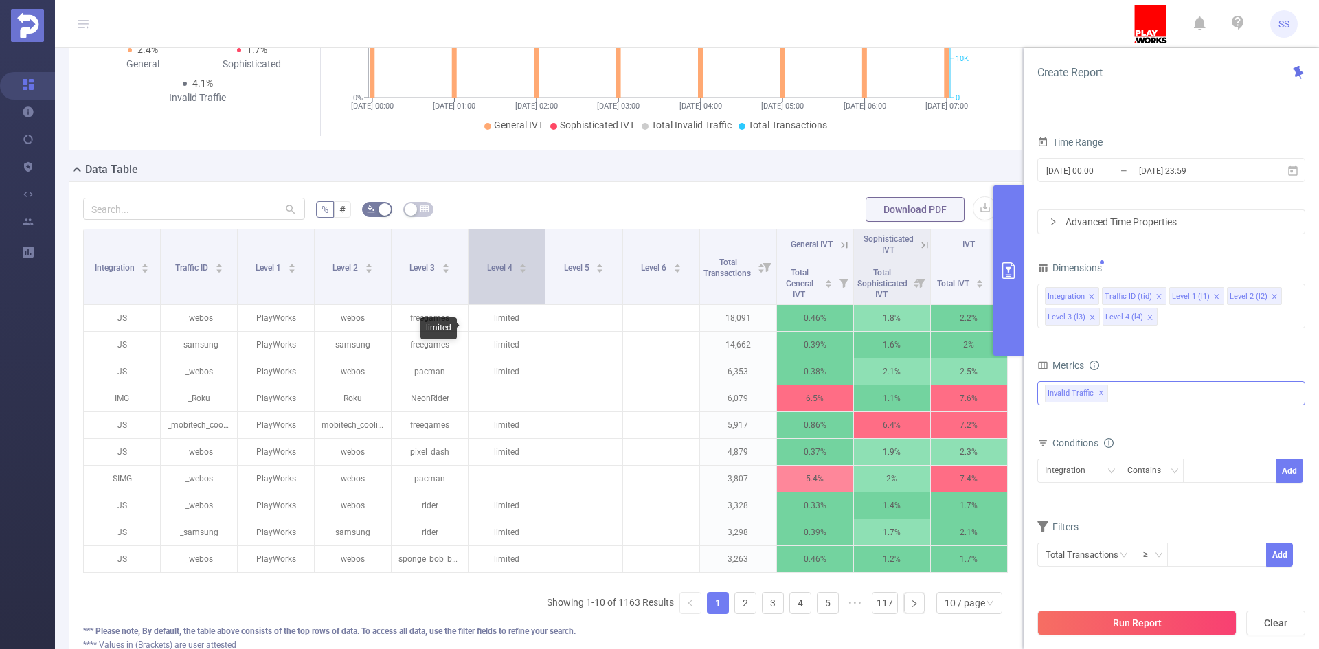
click at [514, 273] on div "Level 4" at bounding box center [507, 267] width 41 height 14
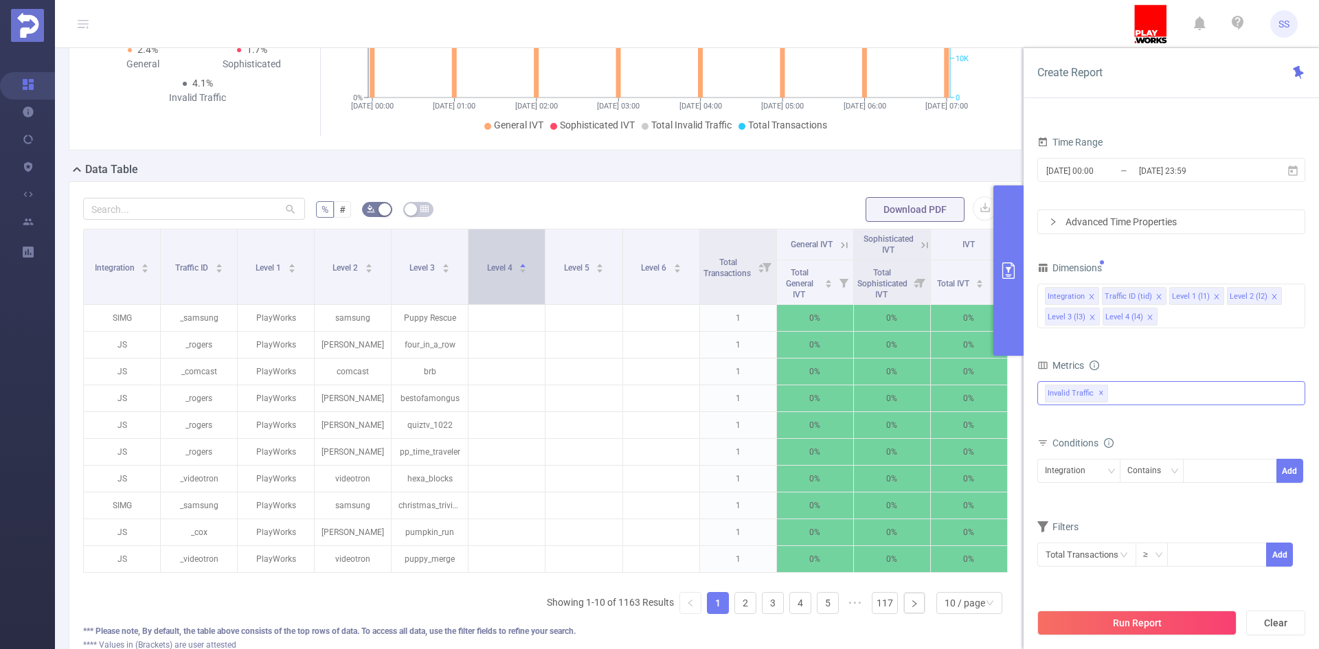
click at [514, 273] on div "Level 4" at bounding box center [507, 267] width 41 height 14
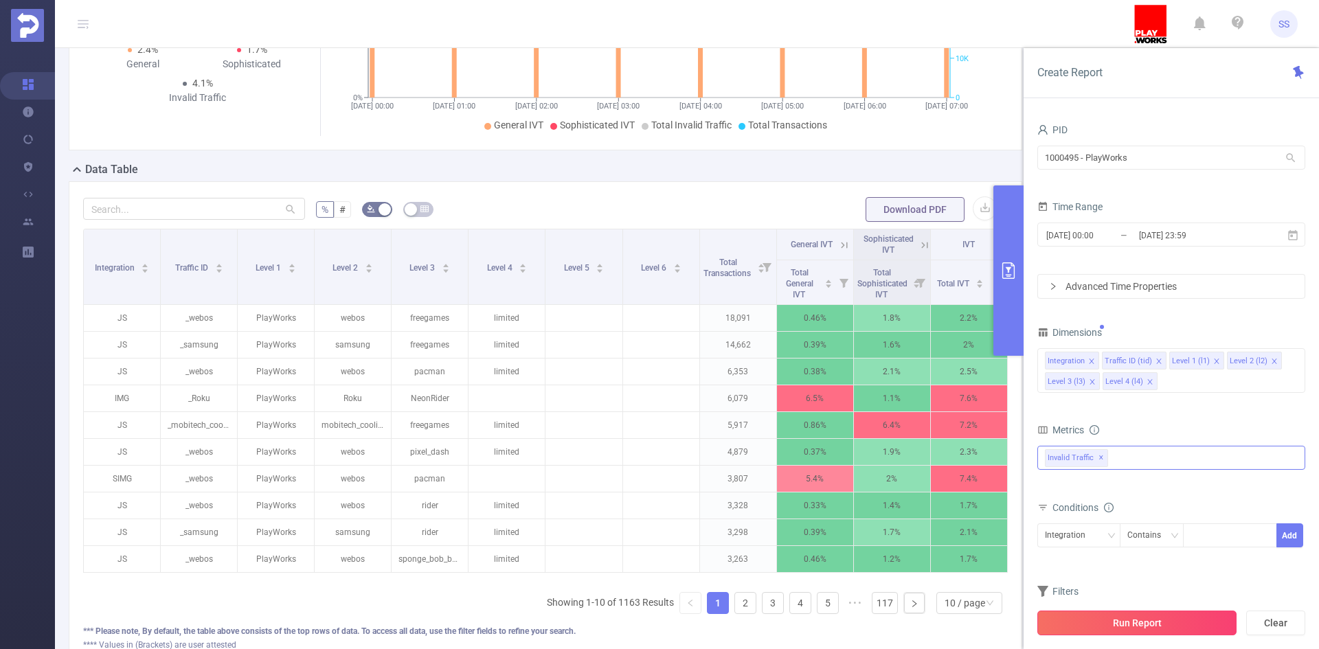
click at [1128, 629] on button "Run Report" at bounding box center [1137, 623] width 199 height 25
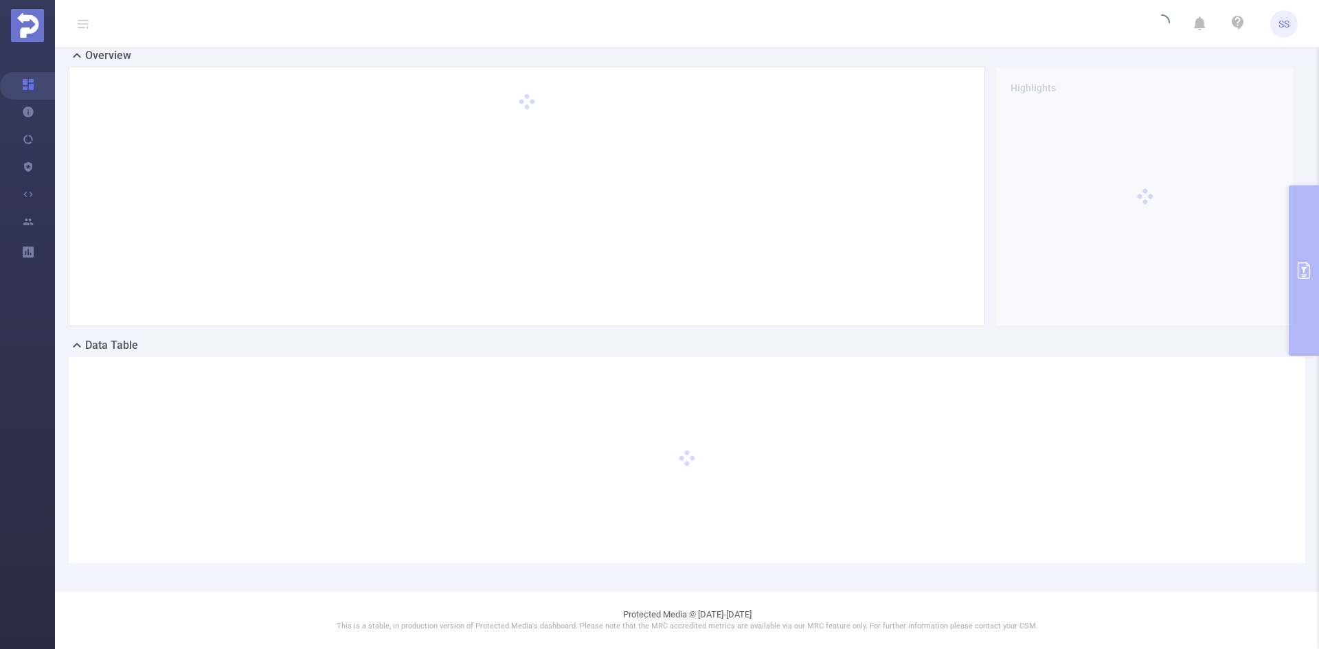
scroll to position [0, 0]
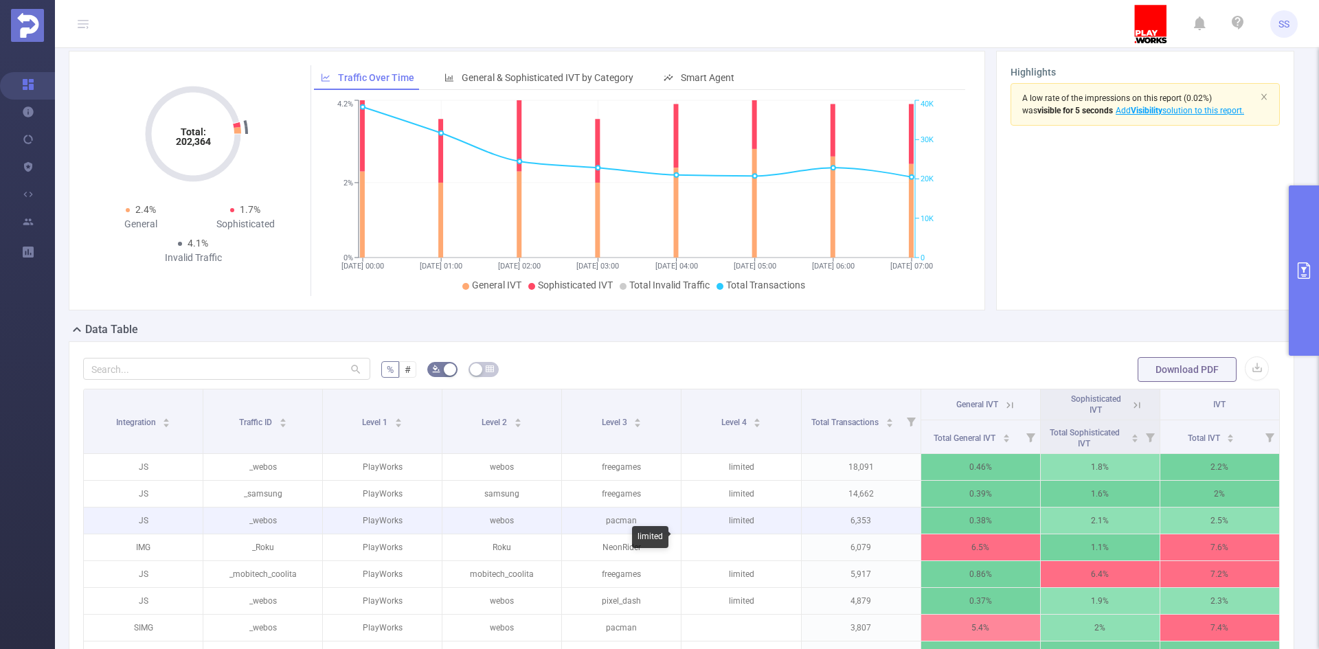
scroll to position [137, 0]
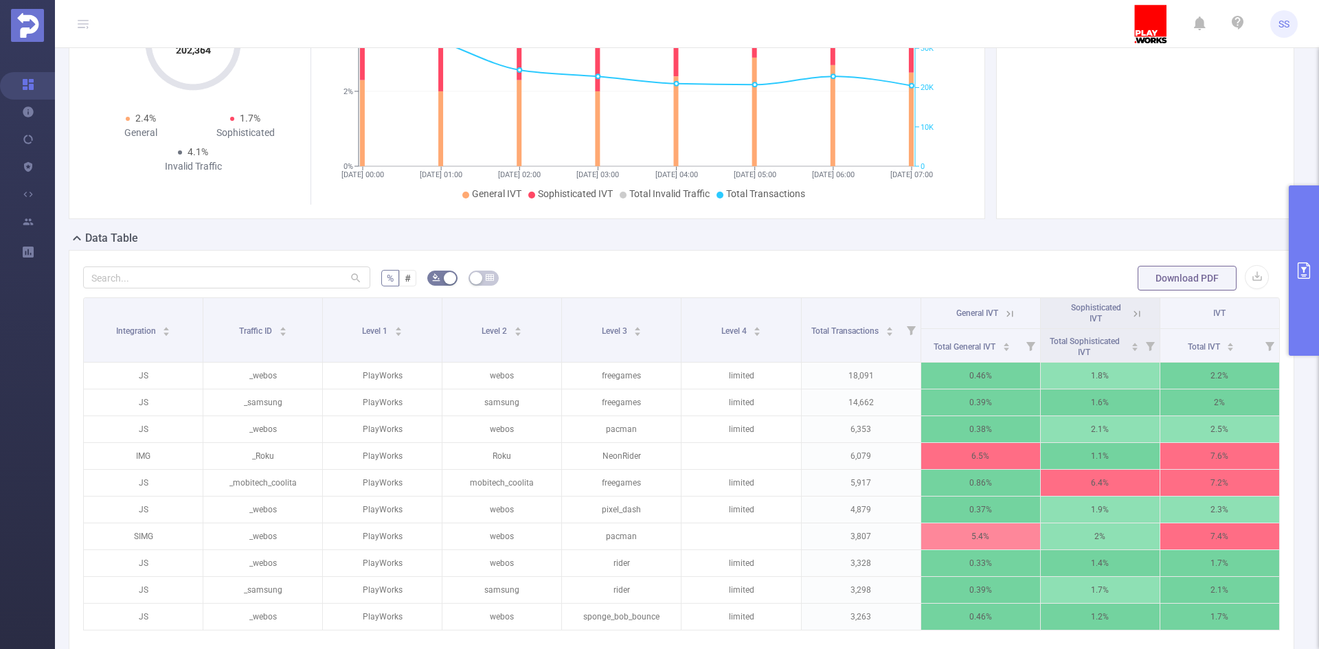
click at [1004, 317] on icon at bounding box center [1010, 314] width 12 height 12
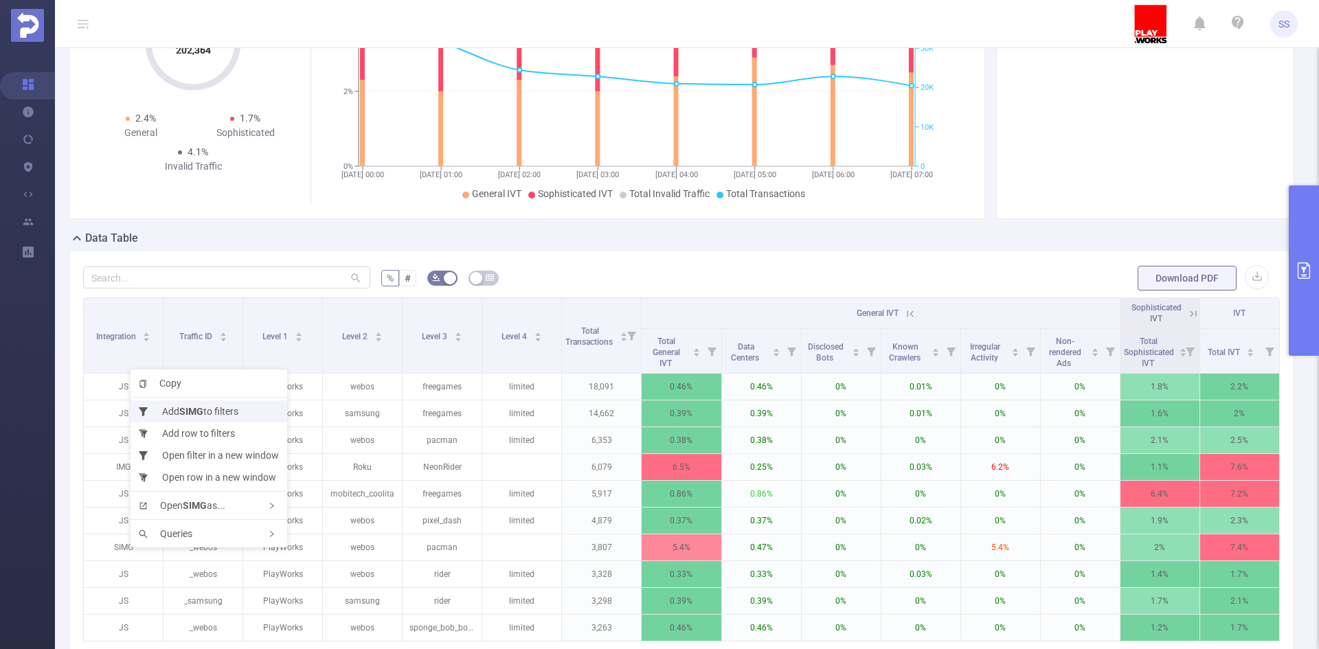
click at [206, 407] on li "Add SIMG to filters" at bounding box center [209, 412] width 157 height 22
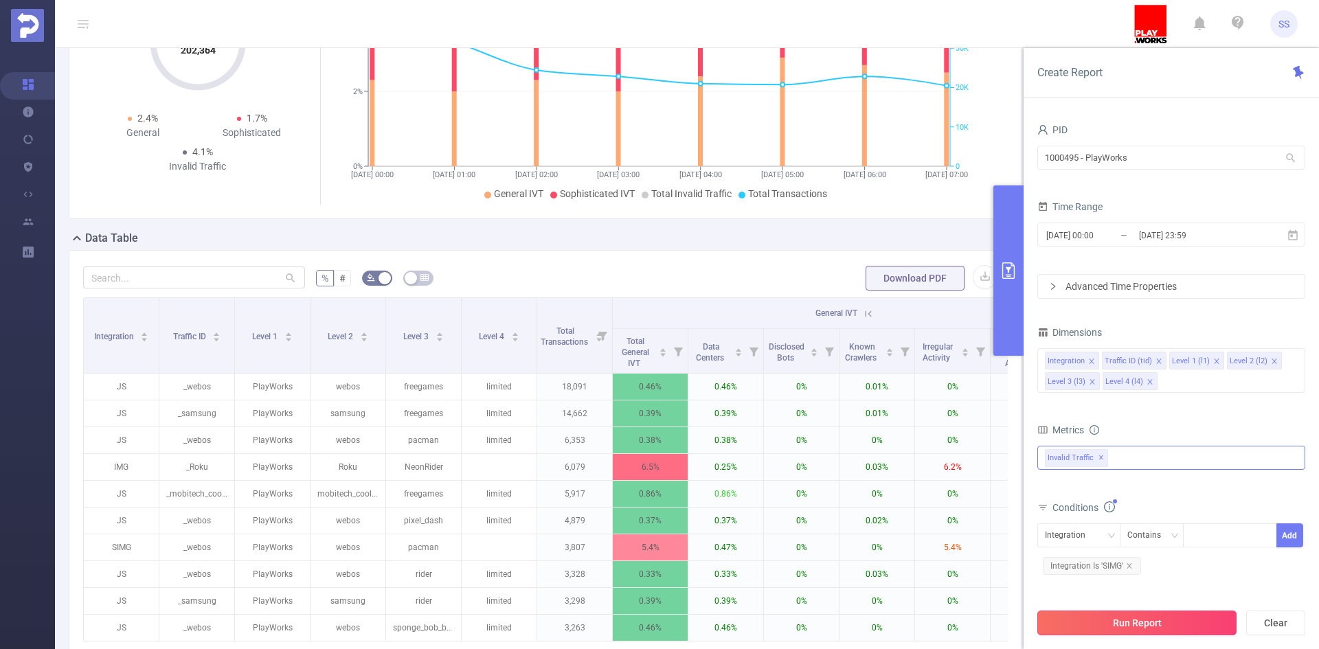
click at [1172, 621] on button "Run Report" at bounding box center [1137, 623] width 199 height 25
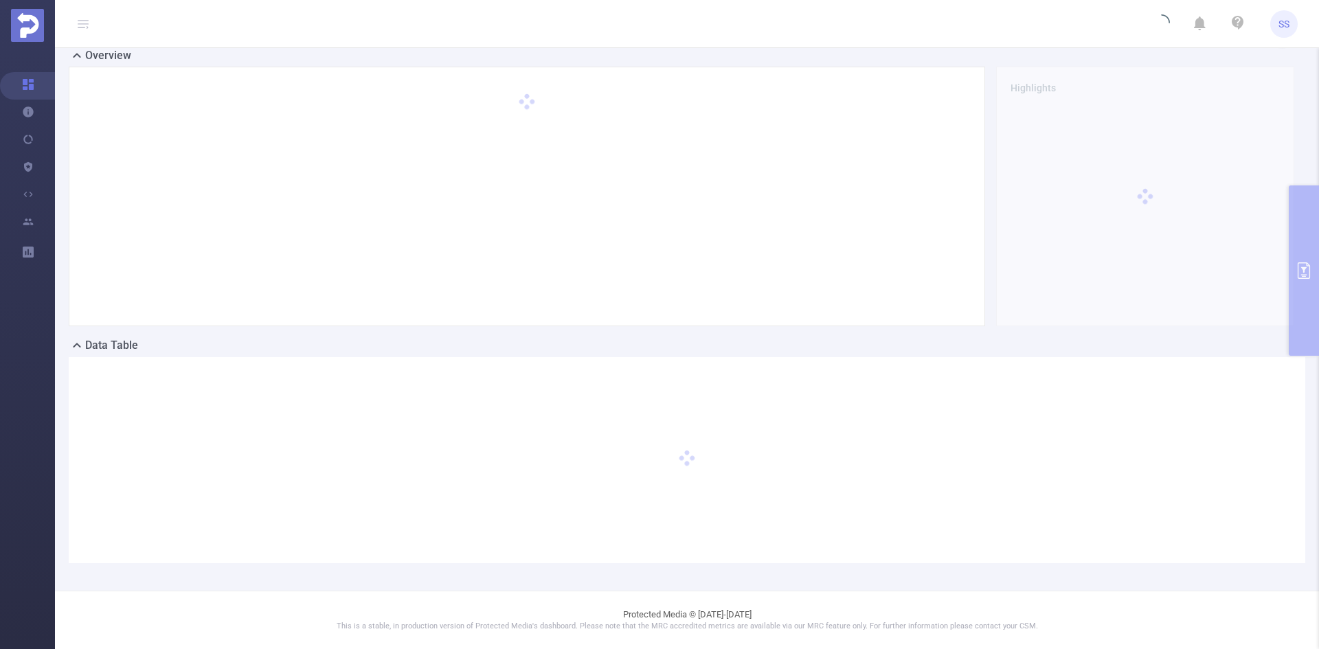
scroll to position [30, 0]
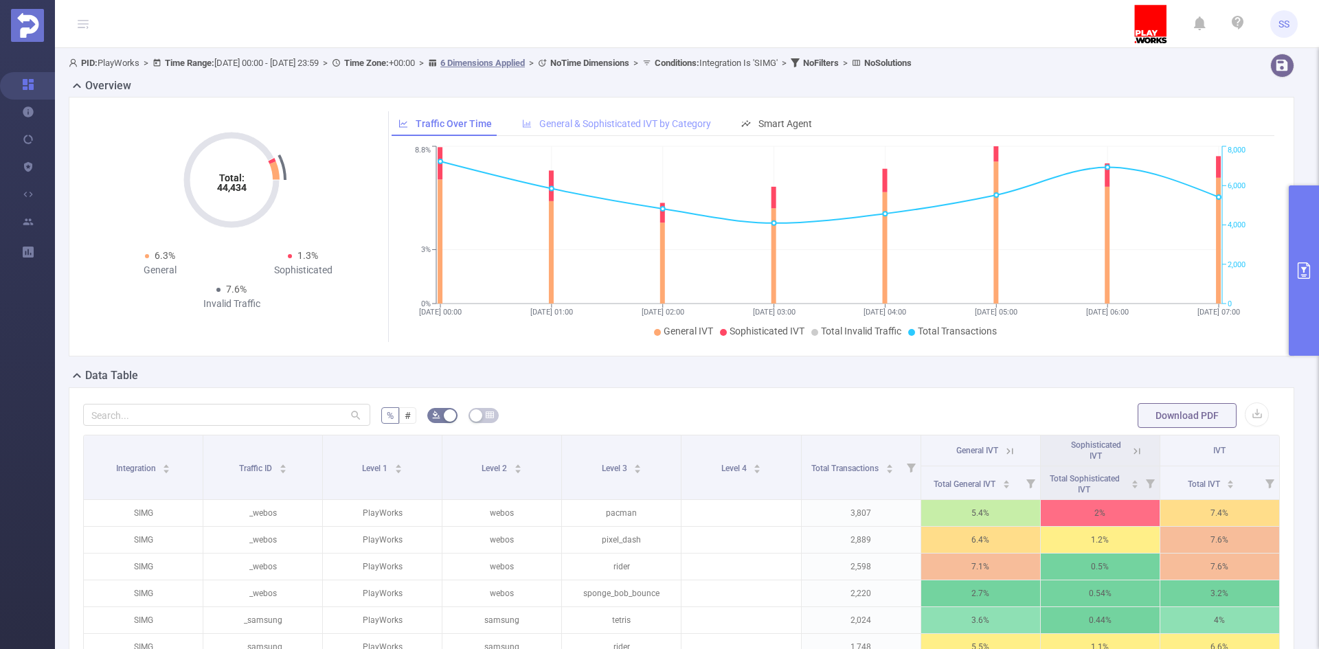
click at [627, 112] on div "General & Sophisticated IVT by Category" at bounding box center [616, 123] width 203 height 25
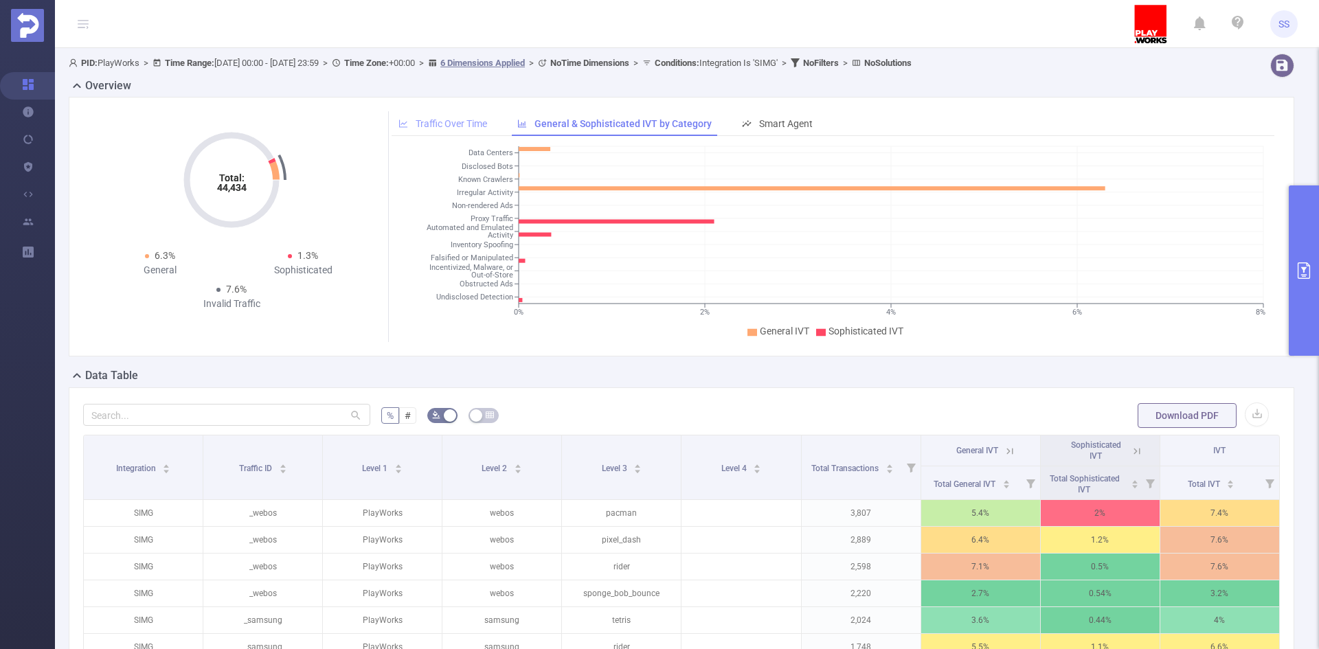
click at [449, 122] on span "Traffic Over Time" at bounding box center [451, 123] width 71 height 11
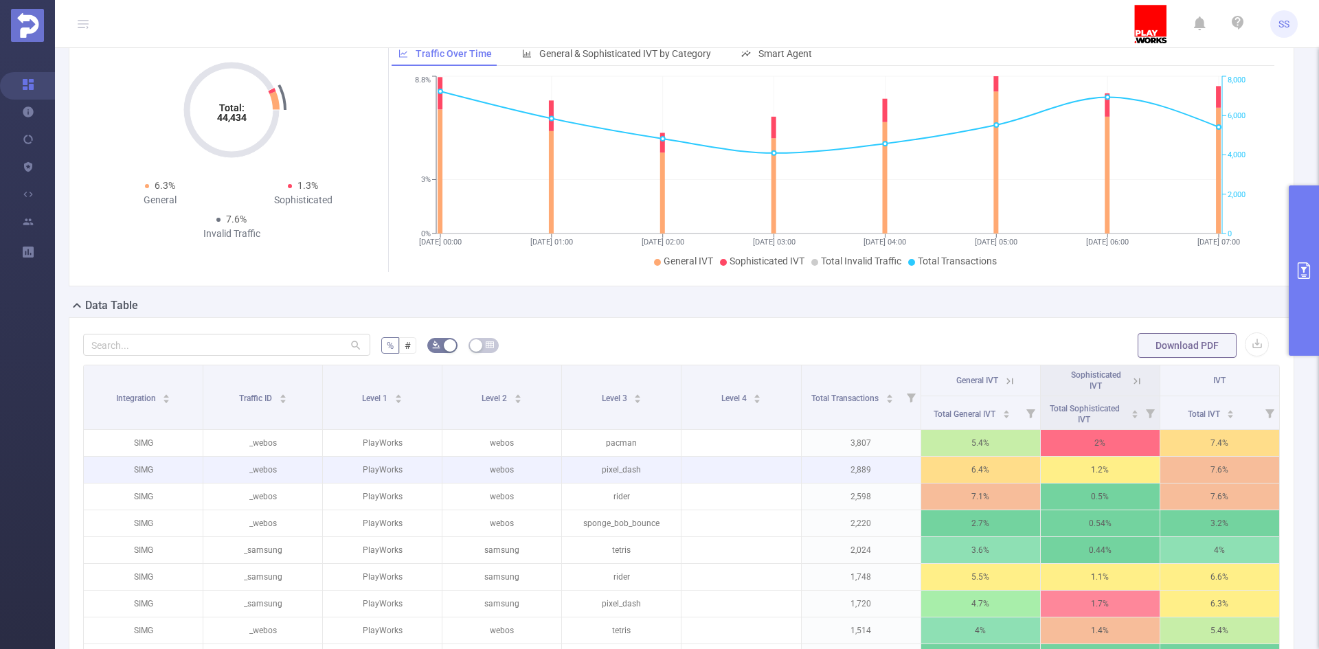
scroll to position [137, 0]
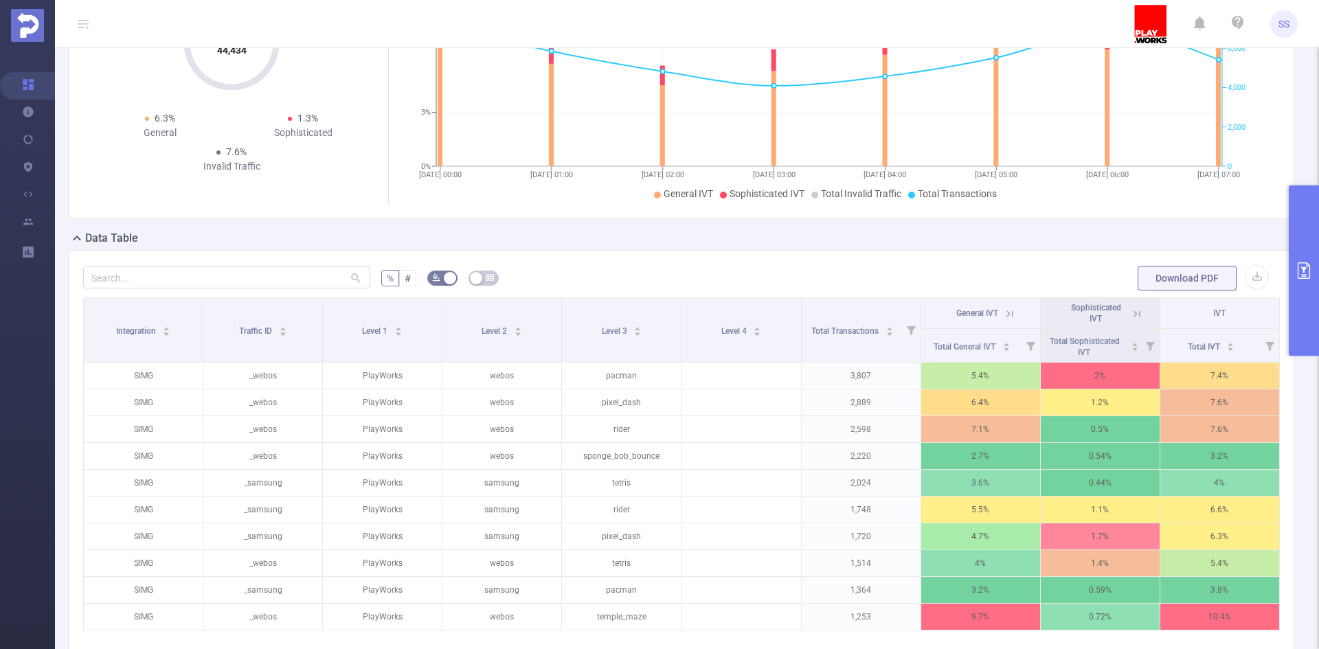
click at [1000, 310] on icon at bounding box center [1008, 313] width 16 height 14
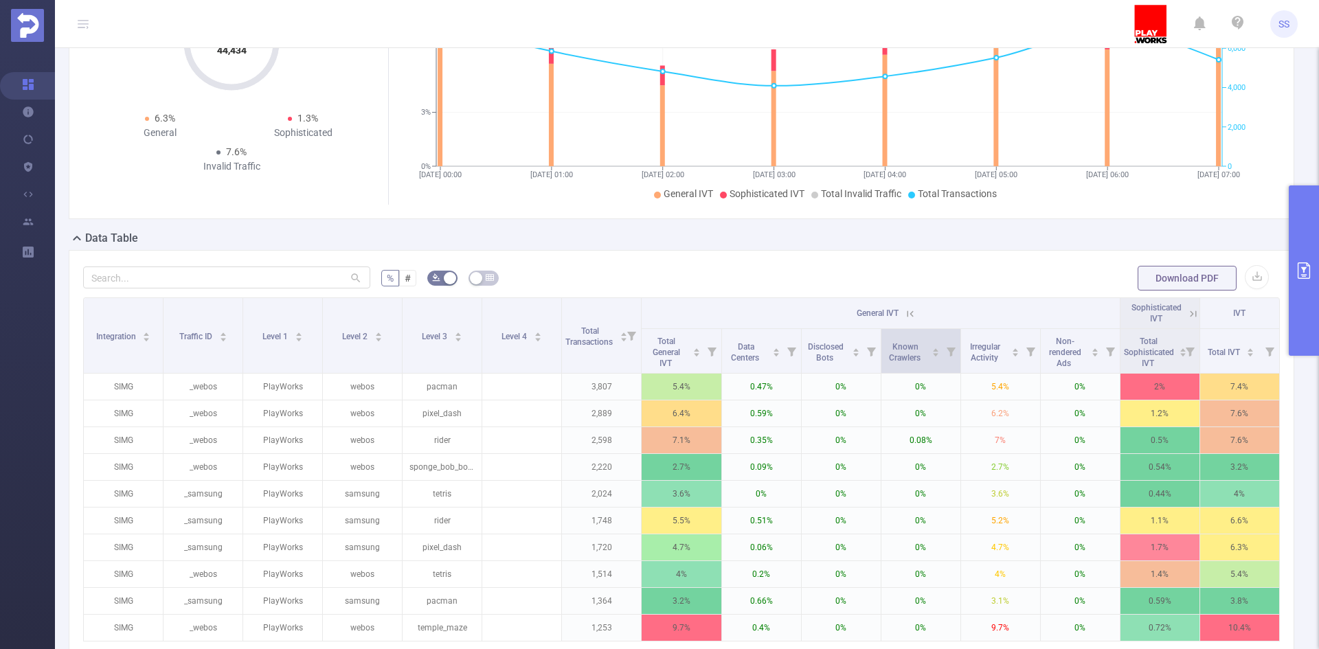
scroll to position [206, 0]
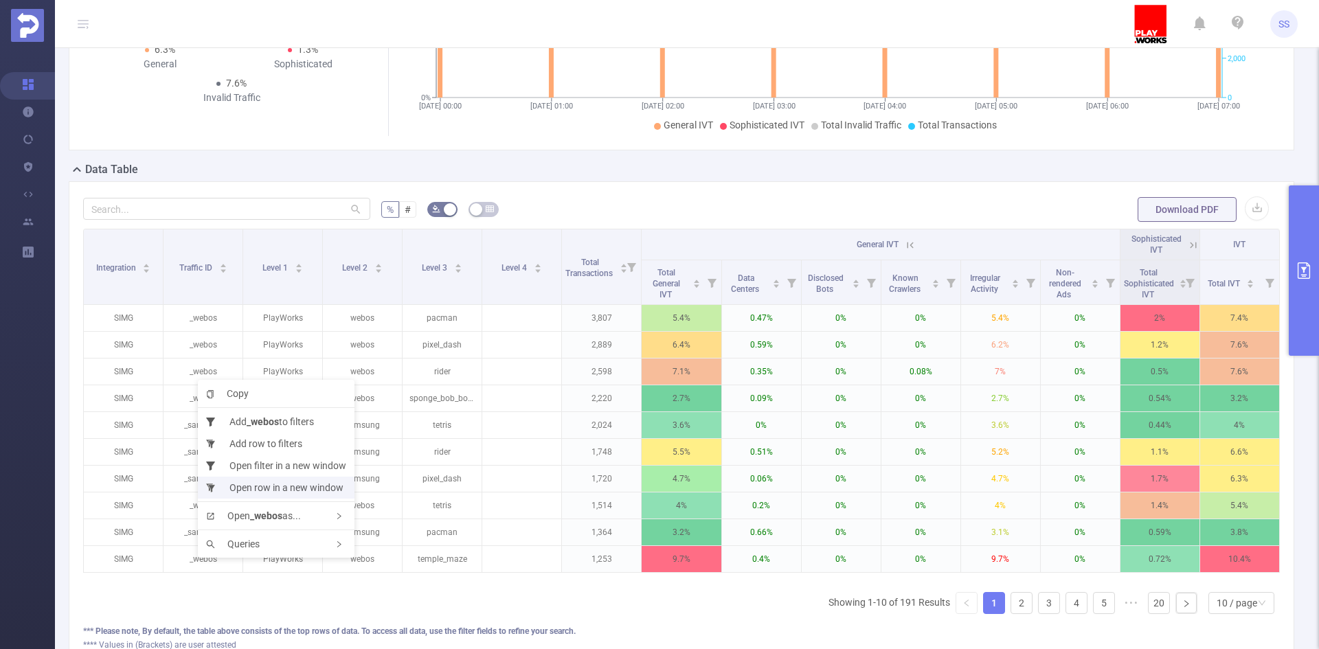
click at [320, 491] on li "Open row in a new window" at bounding box center [276, 488] width 157 height 22
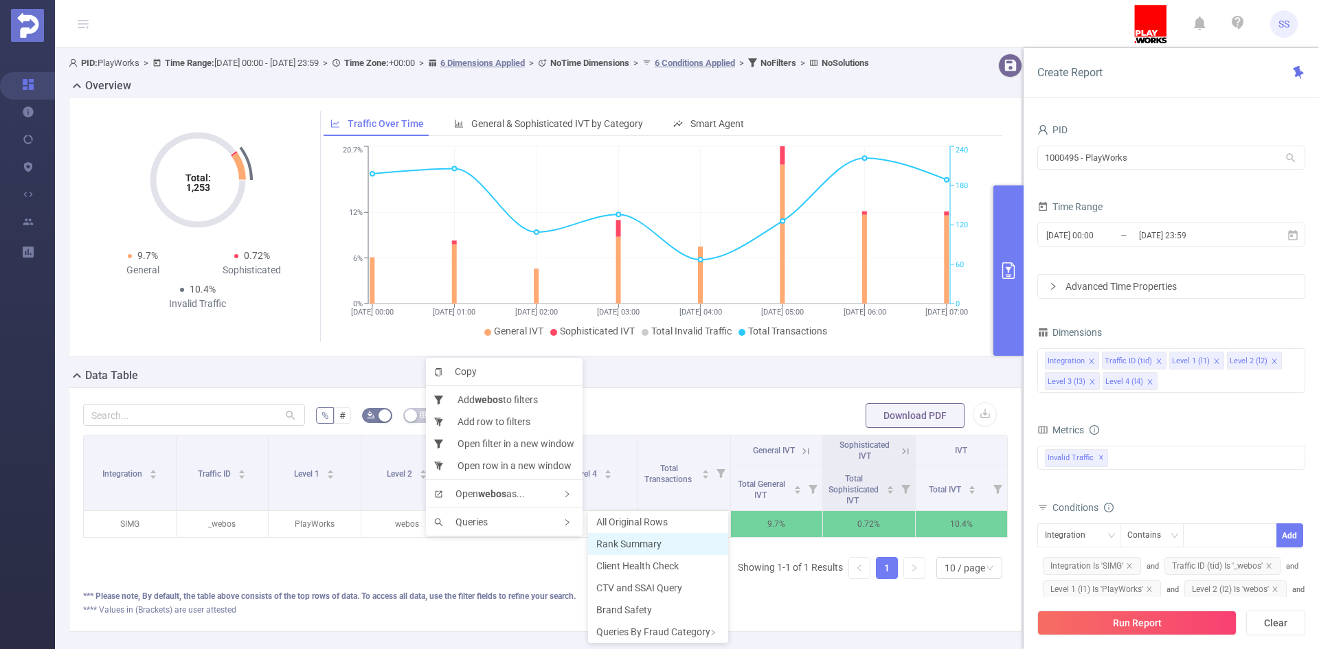
click at [628, 546] on span "Rank Summary" at bounding box center [628, 544] width 65 height 11
